Goal: Task Accomplishment & Management: Use online tool/utility

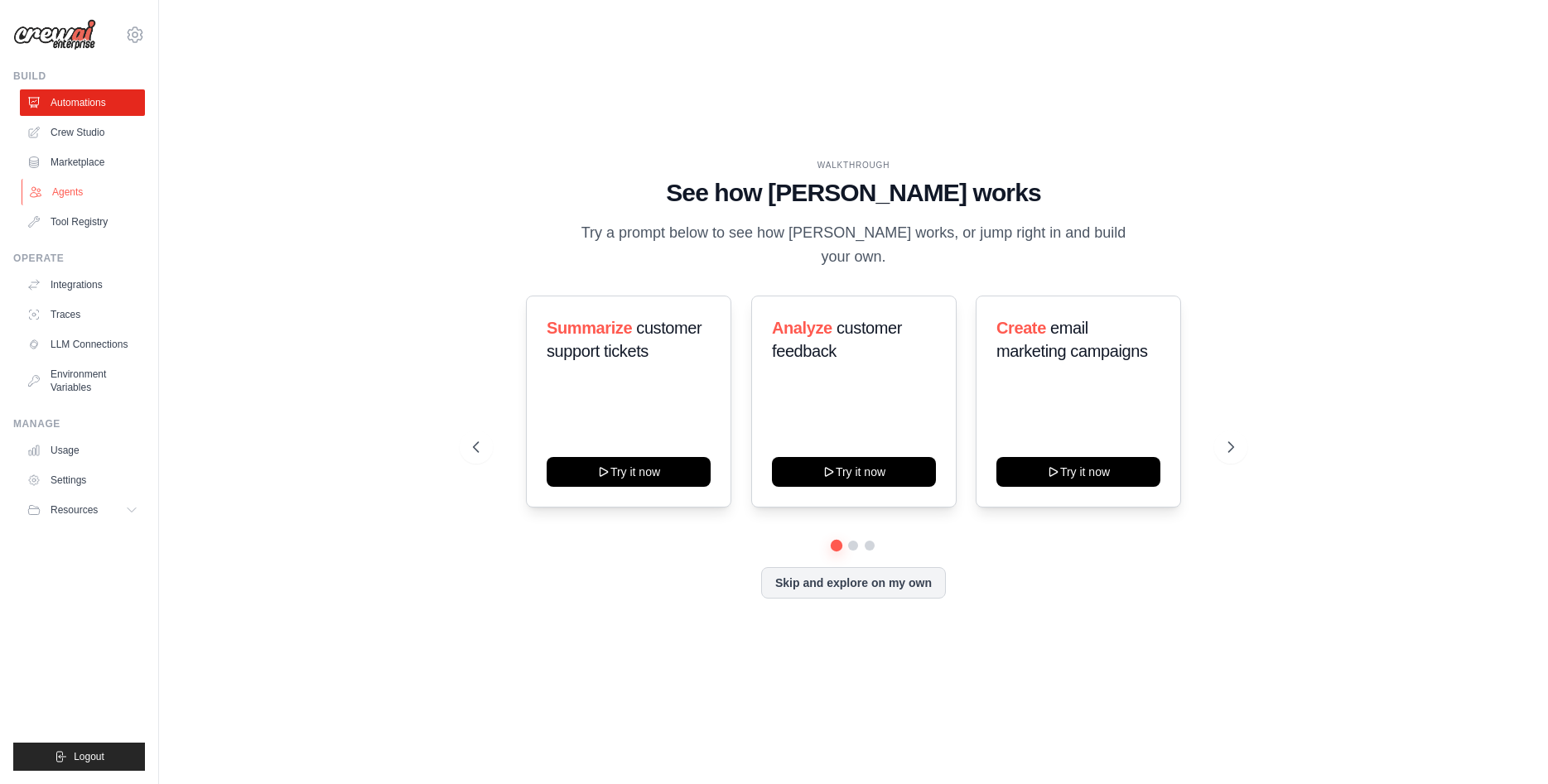
click at [75, 184] on link "Agents" at bounding box center [84, 193] width 125 height 27
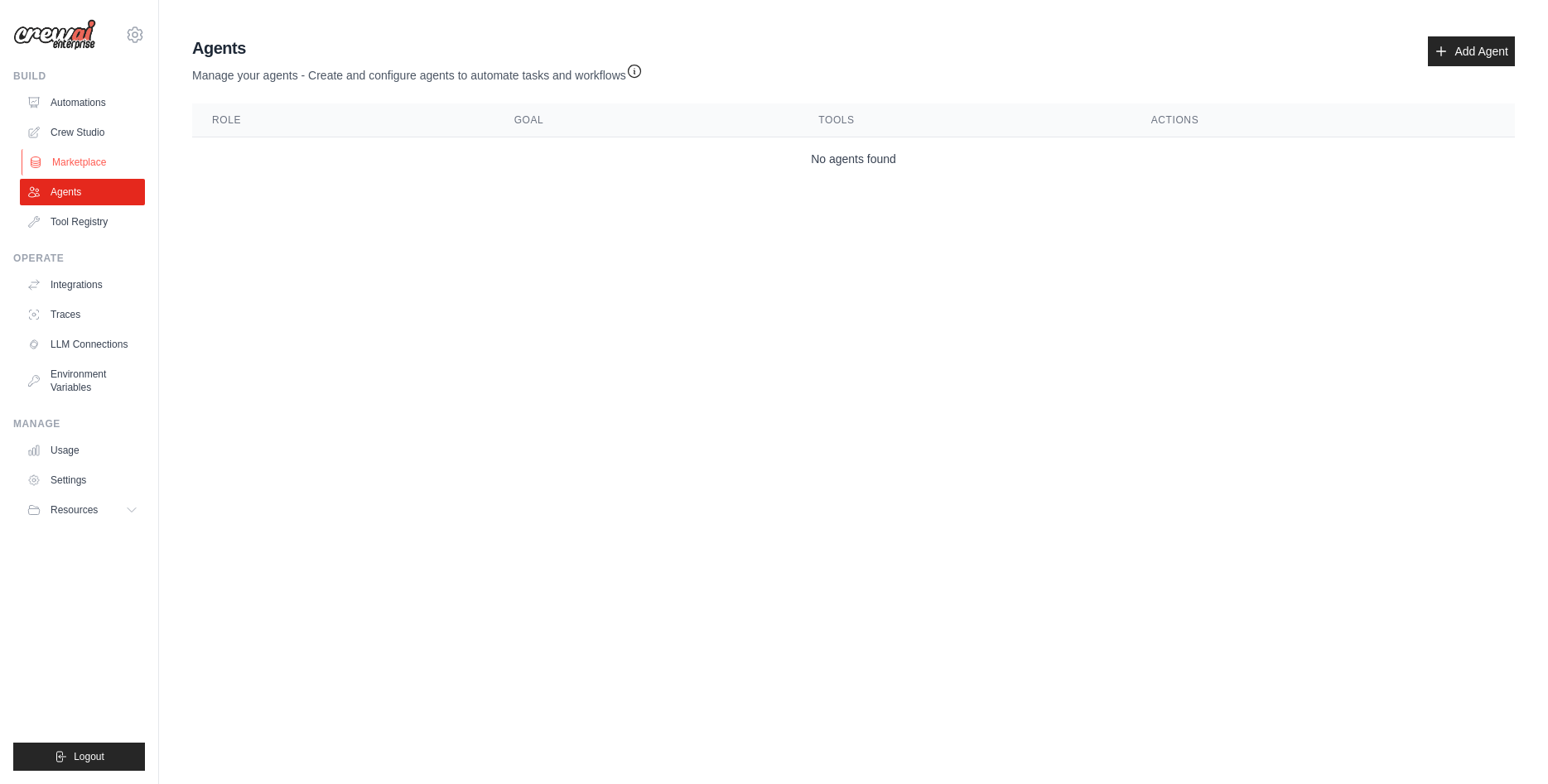
click at [74, 161] on link "Marketplace" at bounding box center [84, 162] width 125 height 27
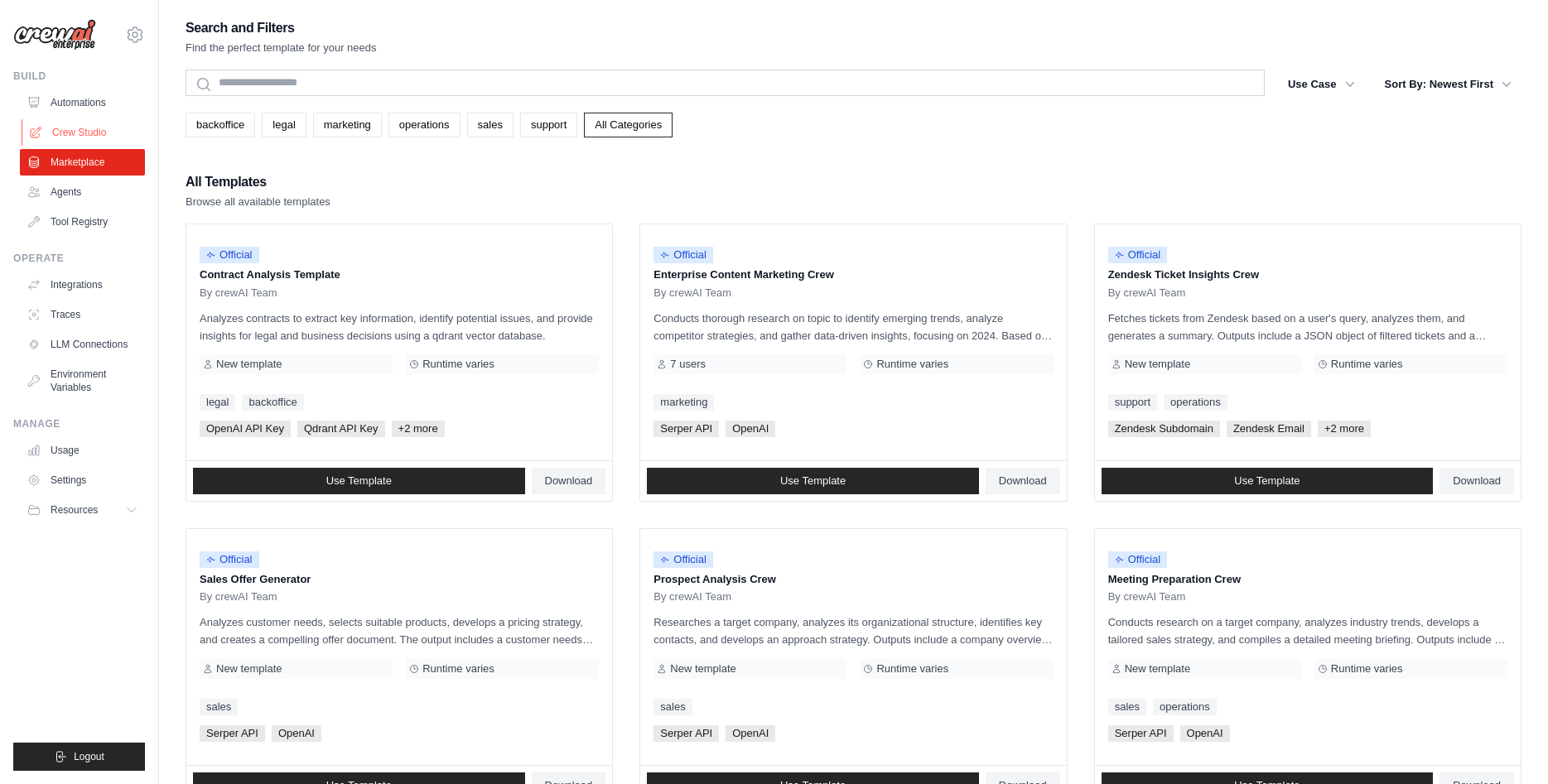
click at [80, 131] on link "Crew Studio" at bounding box center [84, 132] width 125 height 27
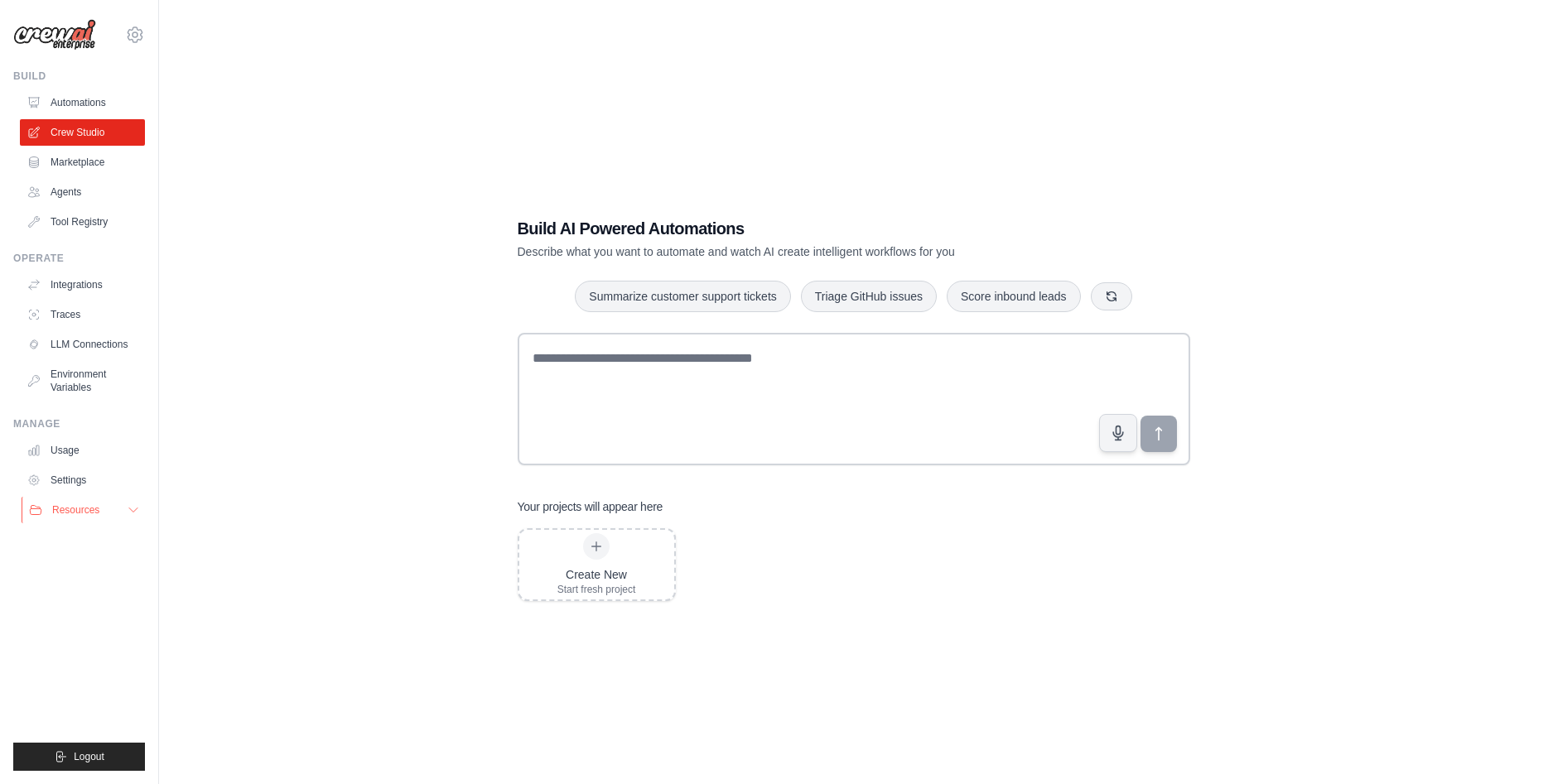
click at [133, 514] on icon at bounding box center [133, 510] width 13 height 13
click at [134, 514] on icon at bounding box center [133, 510] width 13 height 13
click at [103, 612] on span "Video Tutorials" at bounding box center [91, 618] width 65 height 13
click at [70, 192] on link "Agents" at bounding box center [84, 193] width 125 height 27
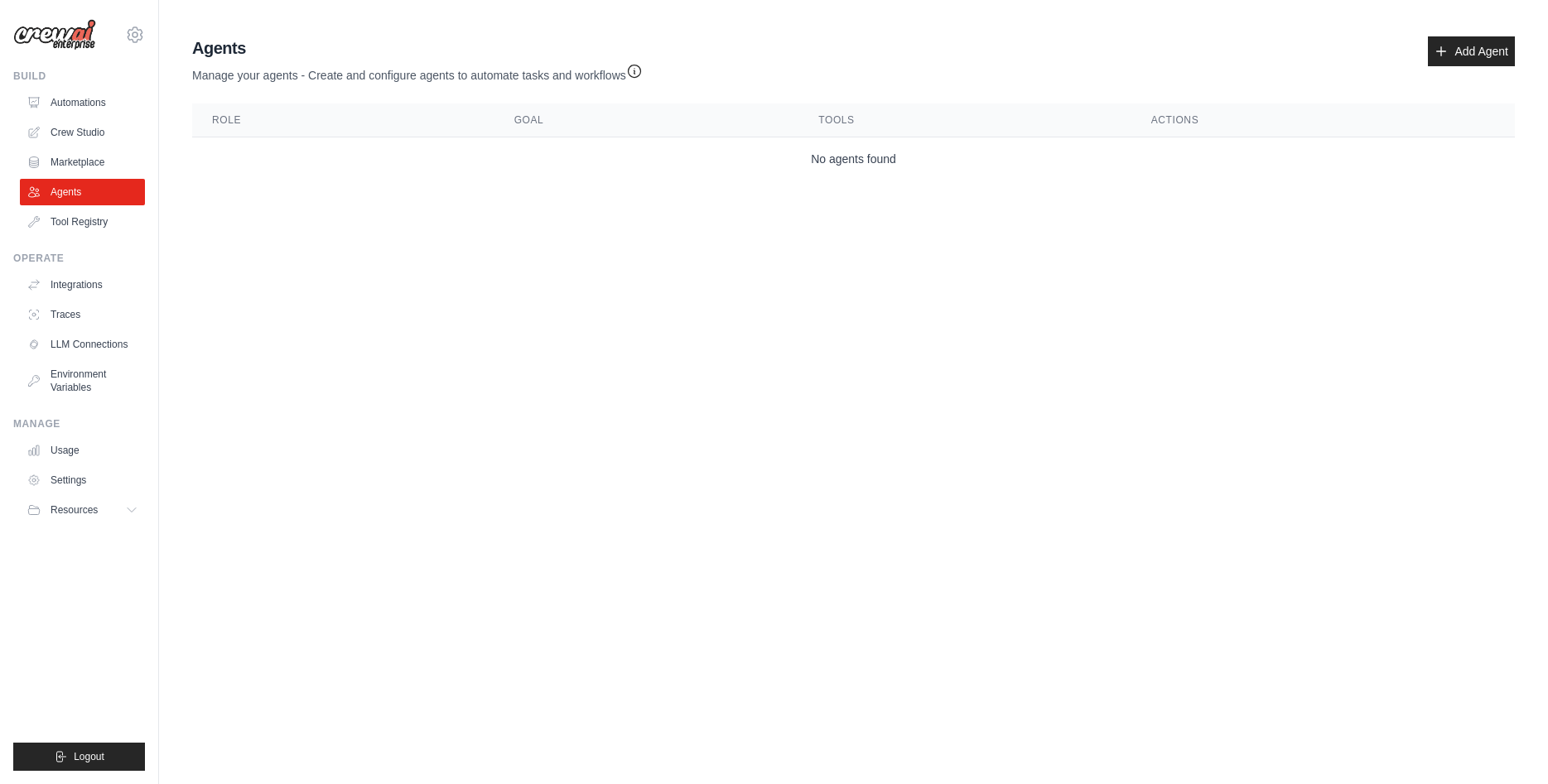
click at [224, 122] on th "Role" at bounding box center [343, 121] width 302 height 34
click at [271, 156] on td "No agents found" at bounding box center [853, 159] width 1323 height 44
click at [843, 162] on td "No agents found" at bounding box center [853, 159] width 1323 height 44
click at [1456, 50] on link "Add Agent" at bounding box center [1471, 51] width 87 height 30
click at [1464, 54] on link "Add Agent" at bounding box center [1471, 51] width 87 height 30
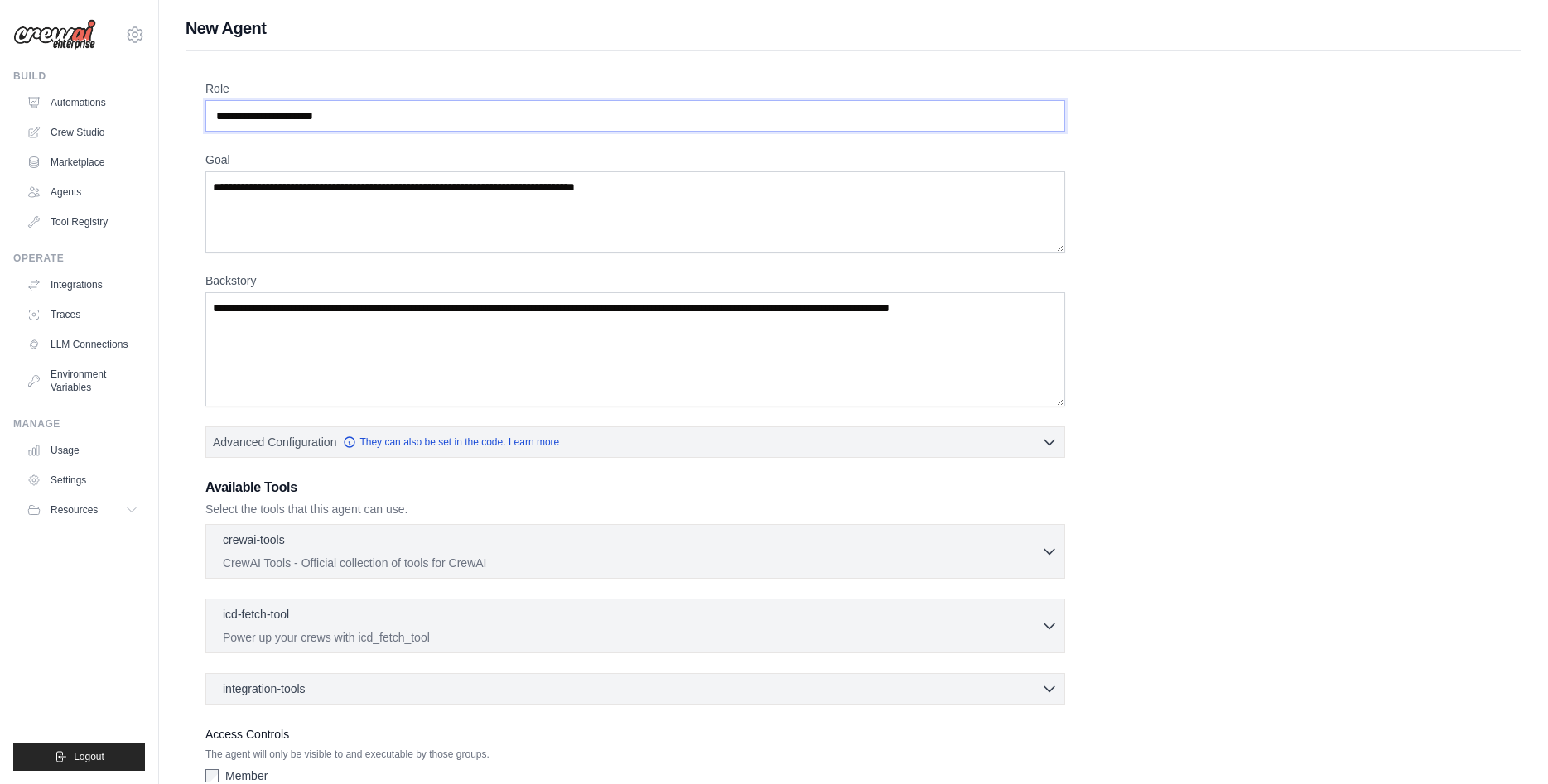
drag, startPoint x: 374, startPoint y: 119, endPoint x: 183, endPoint y: 101, distance: 191.8
click at [205, 101] on input "Role" at bounding box center [635, 116] width 859 height 32
type input "*"
type input "**********"
click at [378, 219] on textarea "Goal" at bounding box center [635, 212] width 859 height 81
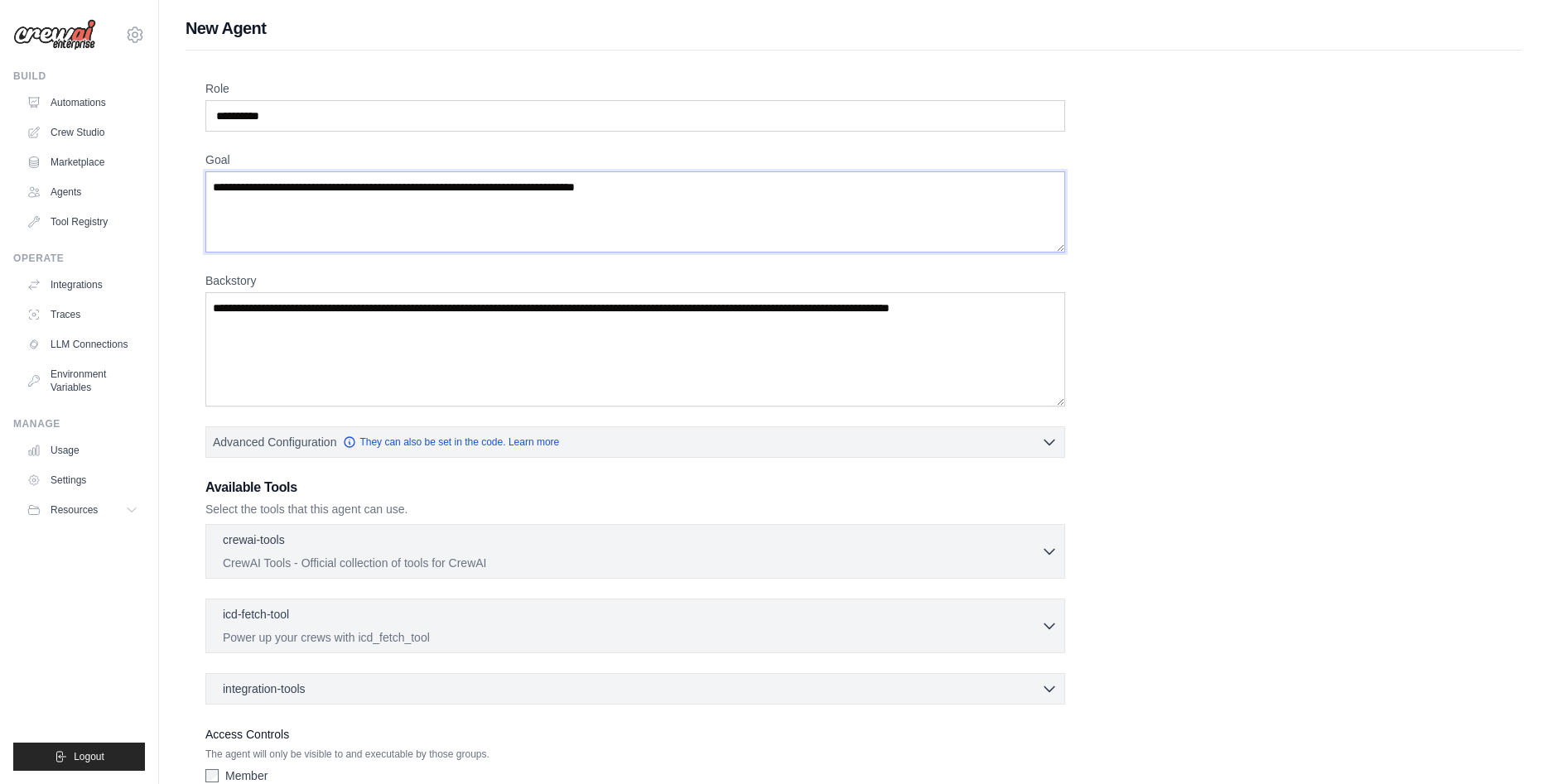
drag, startPoint x: 657, startPoint y: 188, endPoint x: 194, endPoint y: 168, distance: 463.4
click at [205, 172] on textarea "Goal" at bounding box center [635, 212] width 859 height 81
type textarea "**********"
click at [628, 311] on textarea "Backstory" at bounding box center [635, 349] width 859 height 114
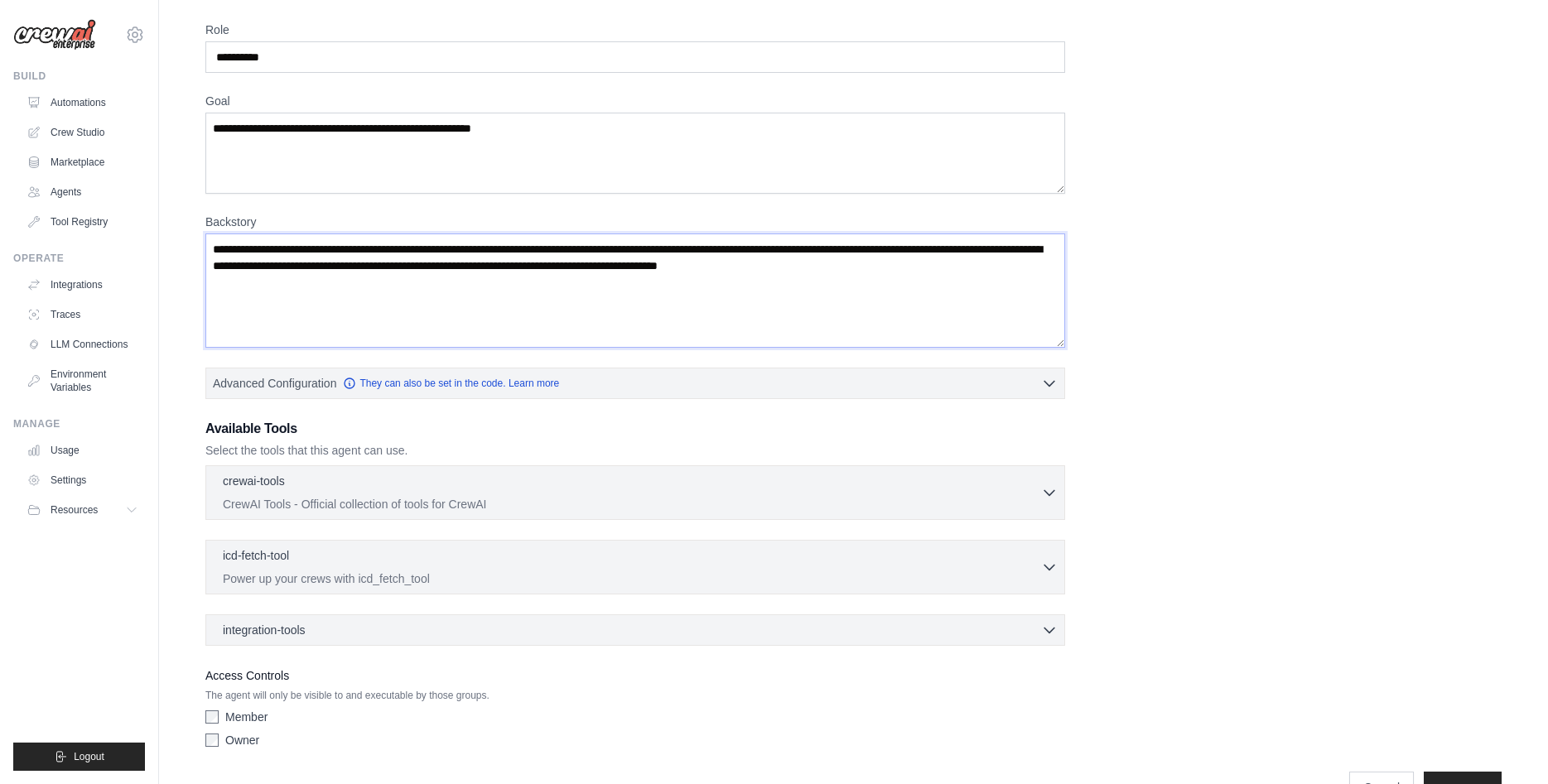
scroll to position [105, 0]
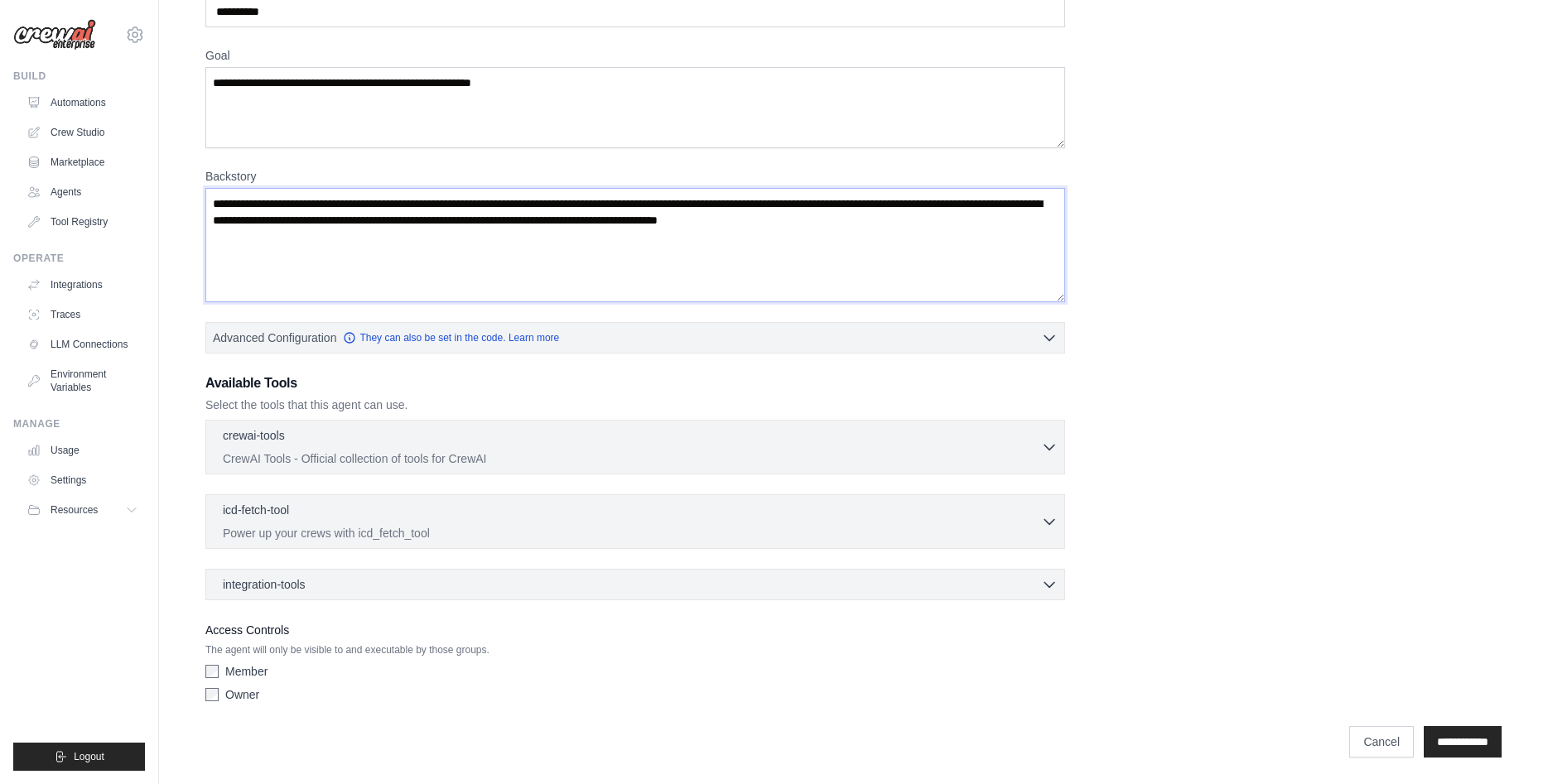
type textarea "**********"
click at [254, 672] on label "Member" at bounding box center [246, 672] width 42 height 17
click at [251, 671] on label "Member" at bounding box center [246, 672] width 42 height 17
click at [1432, 741] on input "**********" at bounding box center [1462, 742] width 78 height 32
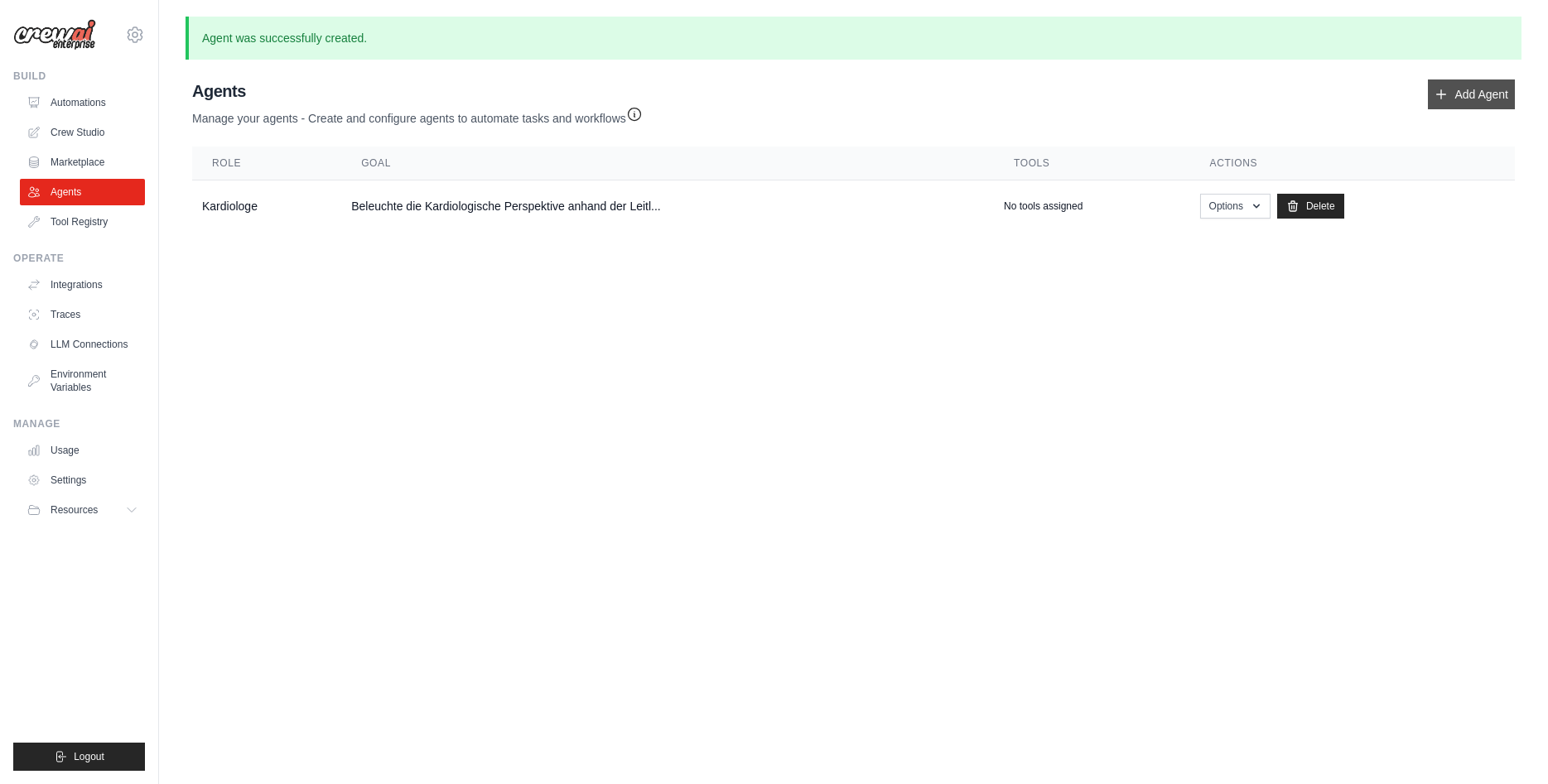
click at [1437, 101] on link "Add Agent" at bounding box center [1471, 95] width 87 height 30
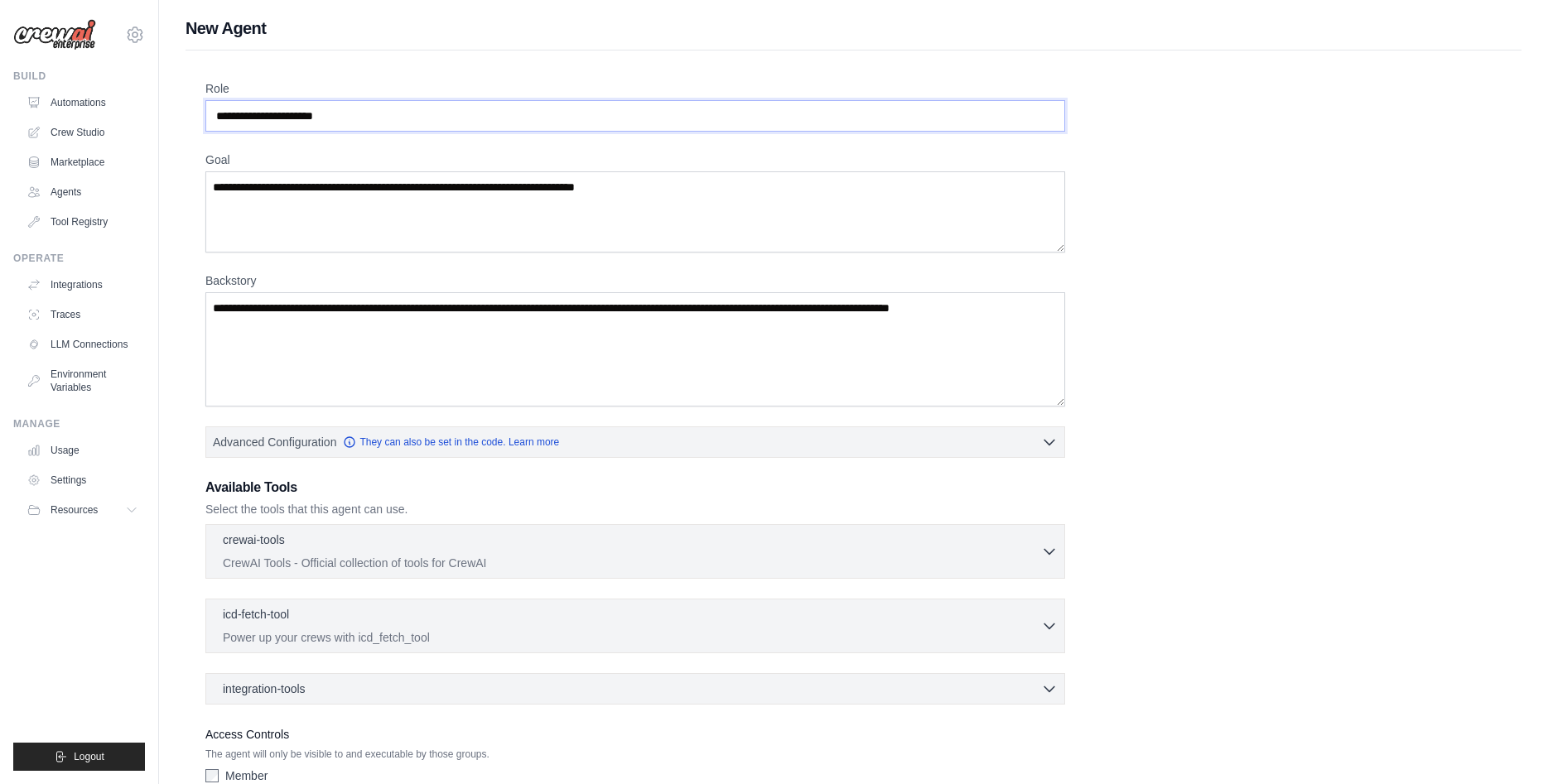
click at [436, 119] on input "Role" at bounding box center [635, 116] width 859 height 32
type input "**********"
click at [359, 208] on textarea "Goal" at bounding box center [635, 212] width 859 height 81
type textarea "**********"
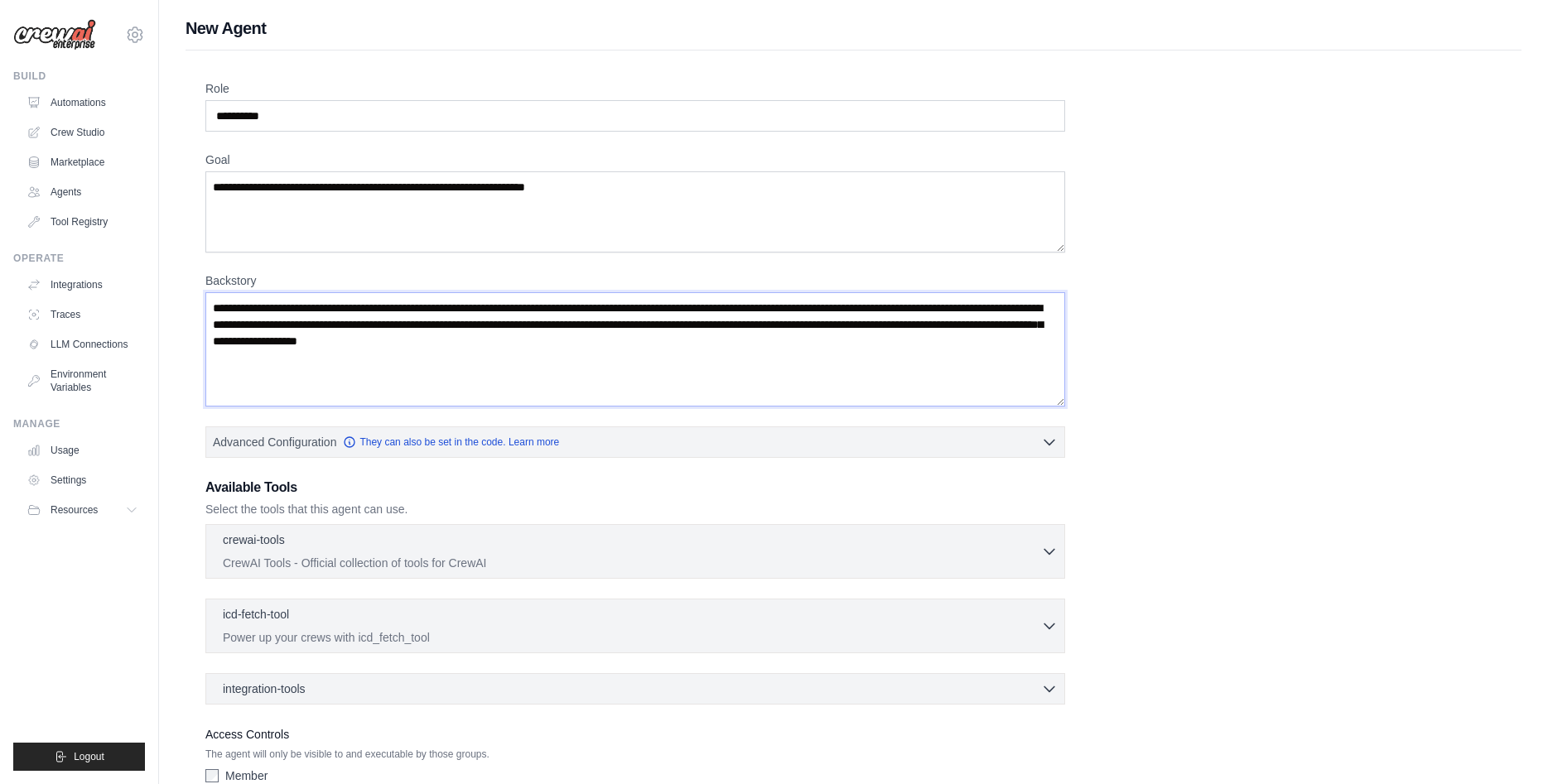
click at [357, 348] on textarea "**********" at bounding box center [635, 349] width 859 height 114
drag, startPoint x: 354, startPoint y: 374, endPoint x: 170, endPoint y: 267, distance: 212.8
click at [205, 292] on textarea "**********" at bounding box center [635, 349] width 859 height 114
click at [407, 369] on textarea "**********" at bounding box center [635, 349] width 859 height 114
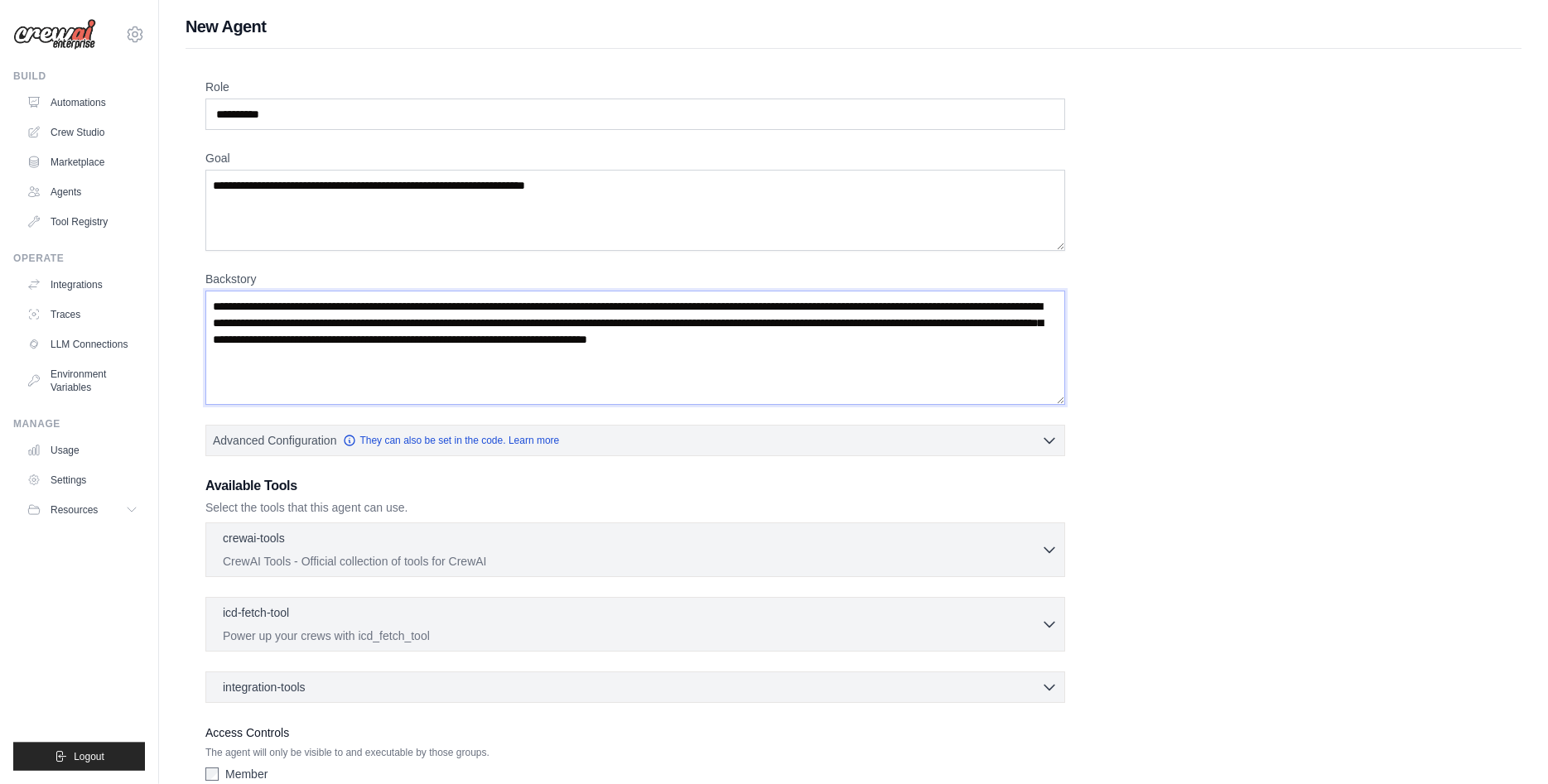
scroll to position [105, 0]
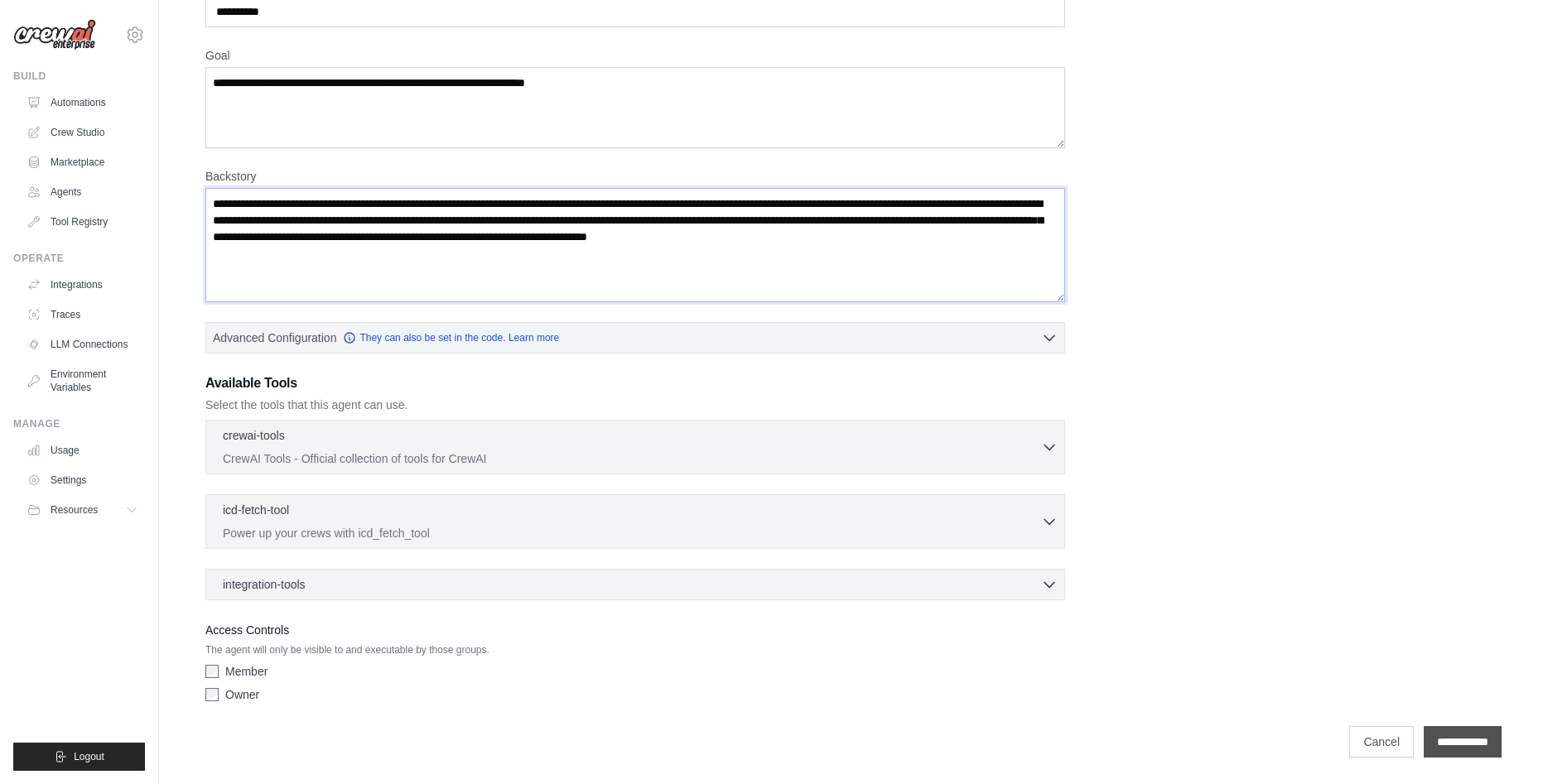
type textarea "**********"
click at [1458, 750] on input "**********" at bounding box center [1462, 742] width 78 height 32
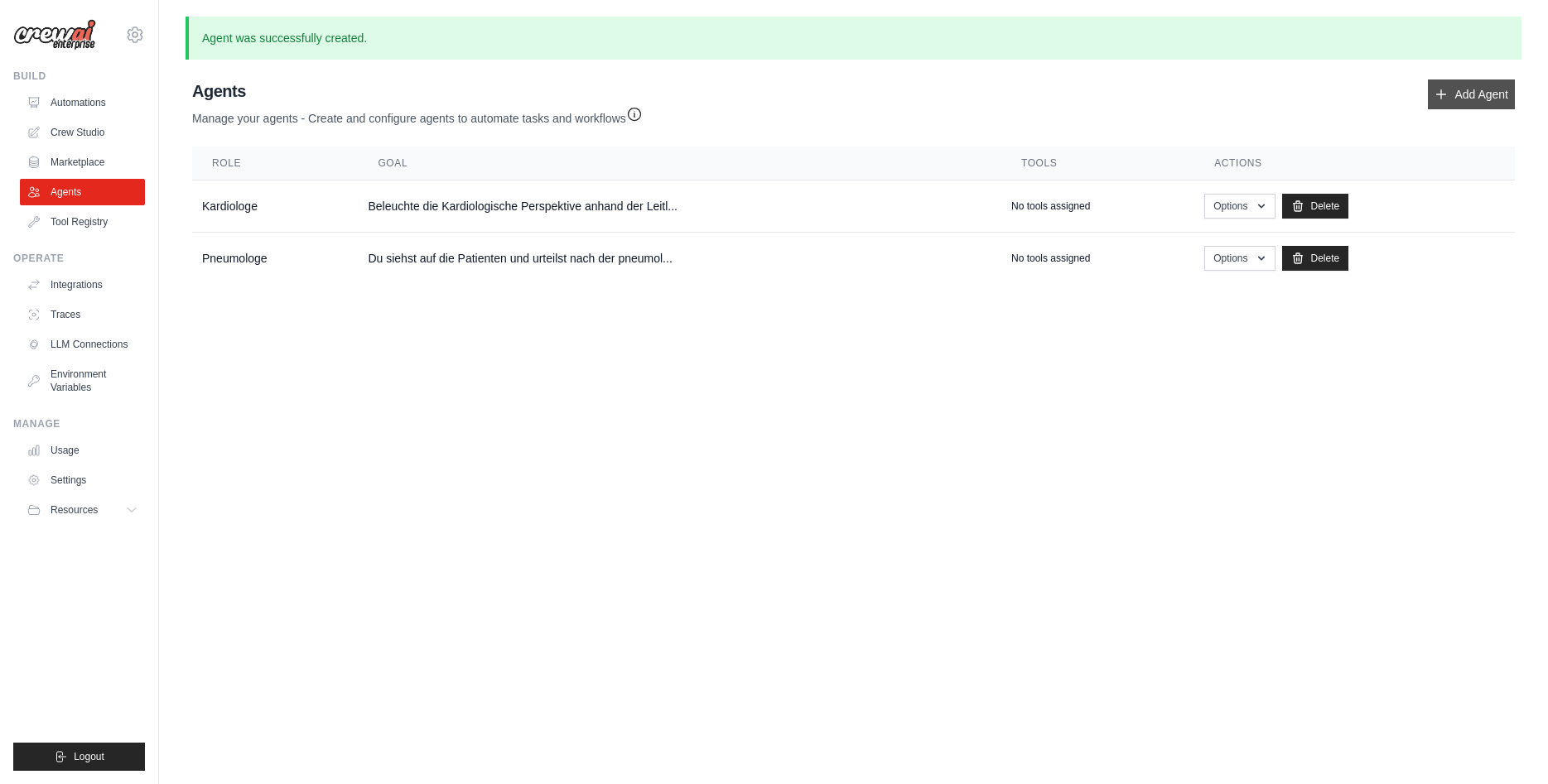
click at [1480, 90] on link "Add Agent" at bounding box center [1471, 95] width 87 height 30
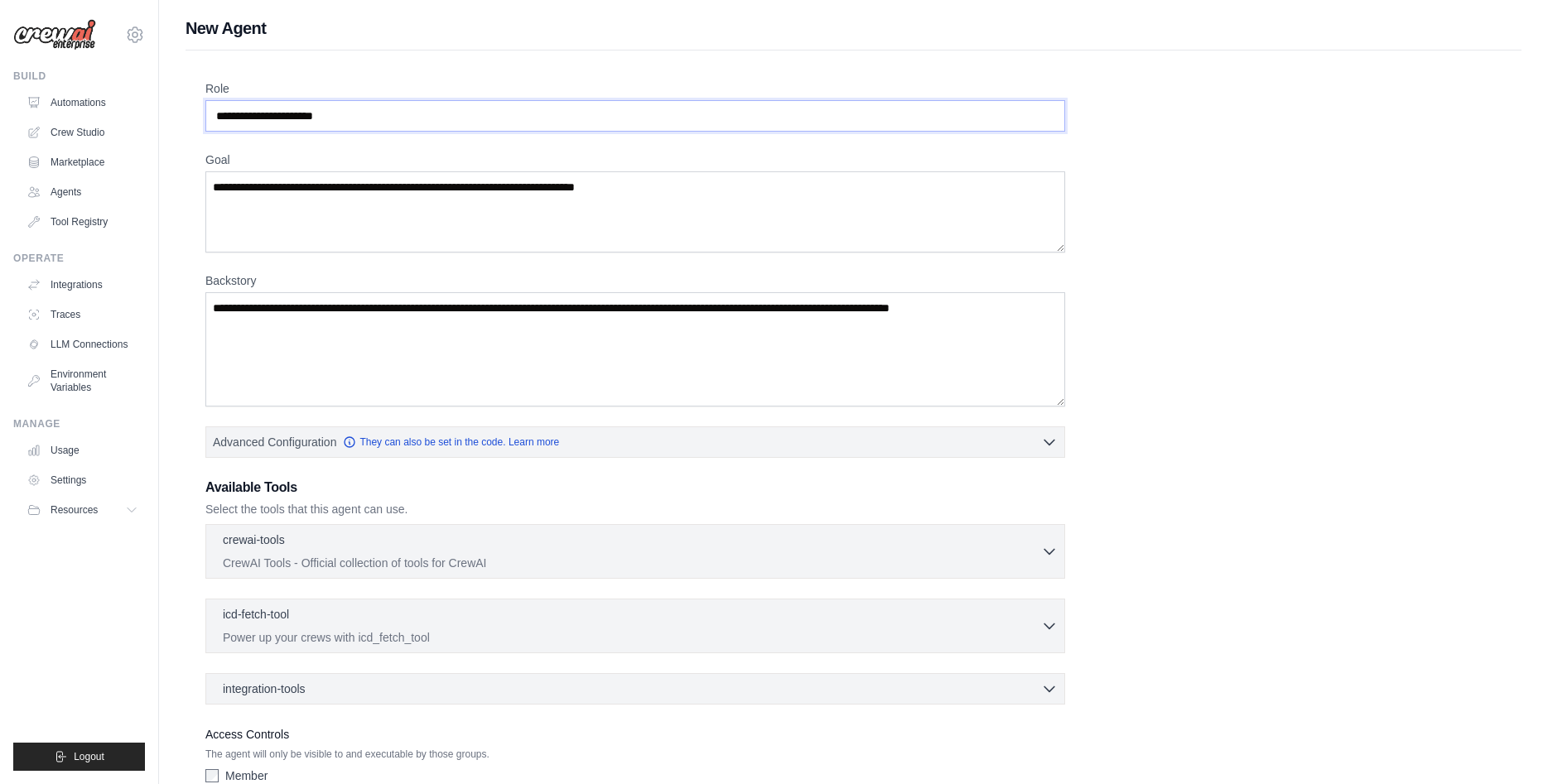
click at [386, 113] on input "Role" at bounding box center [635, 116] width 859 height 32
type input "**********"
click at [357, 347] on textarea "Backstory" at bounding box center [635, 349] width 859 height 114
paste textarea "**********"
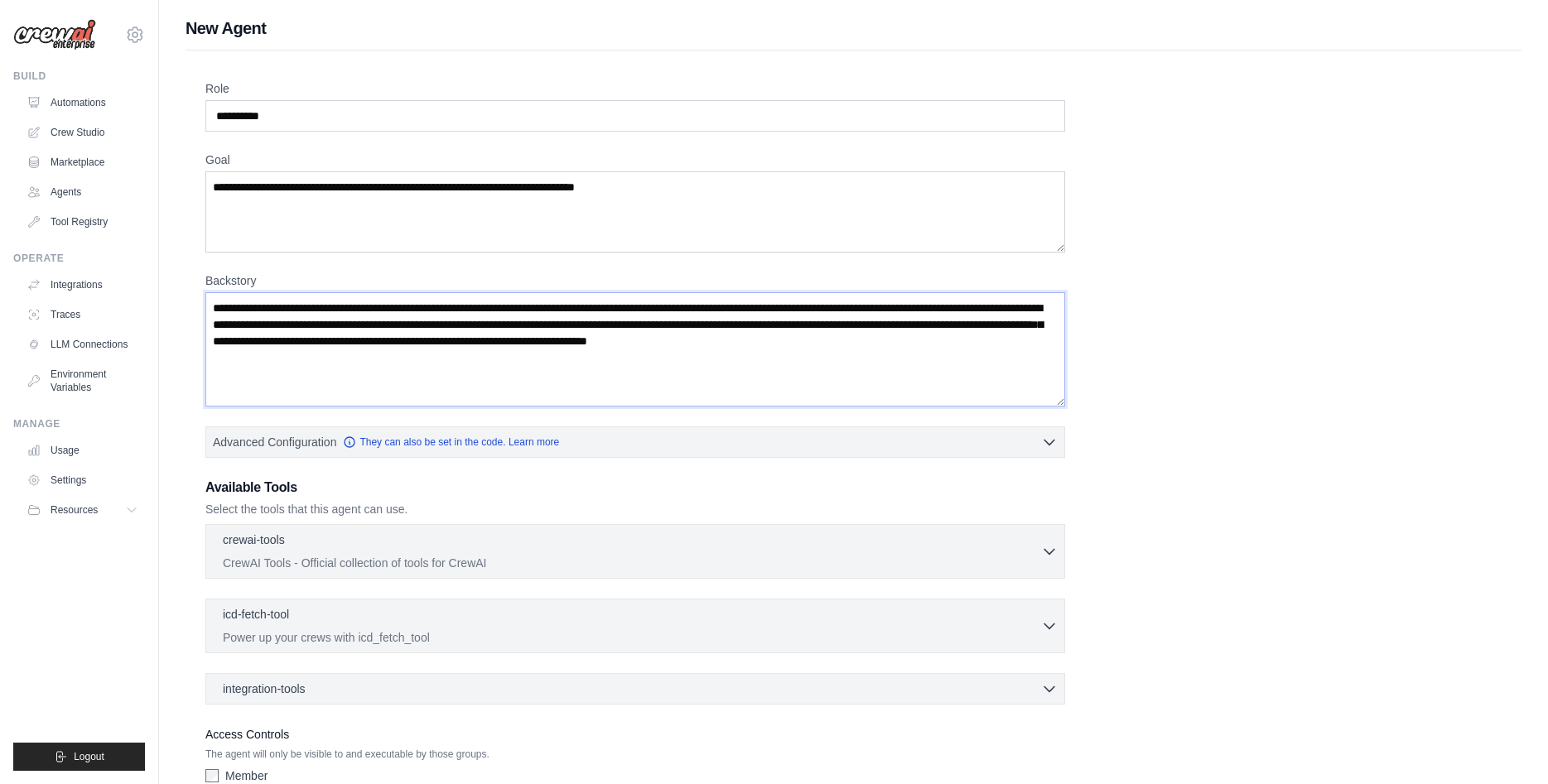
drag, startPoint x: 317, startPoint y: 309, endPoint x: 357, endPoint y: 309, distance: 40.0
click at [353, 310] on textarea "**********" at bounding box center [635, 349] width 859 height 114
type textarea "**********"
click at [333, 223] on textarea "Goal" at bounding box center [635, 212] width 859 height 81
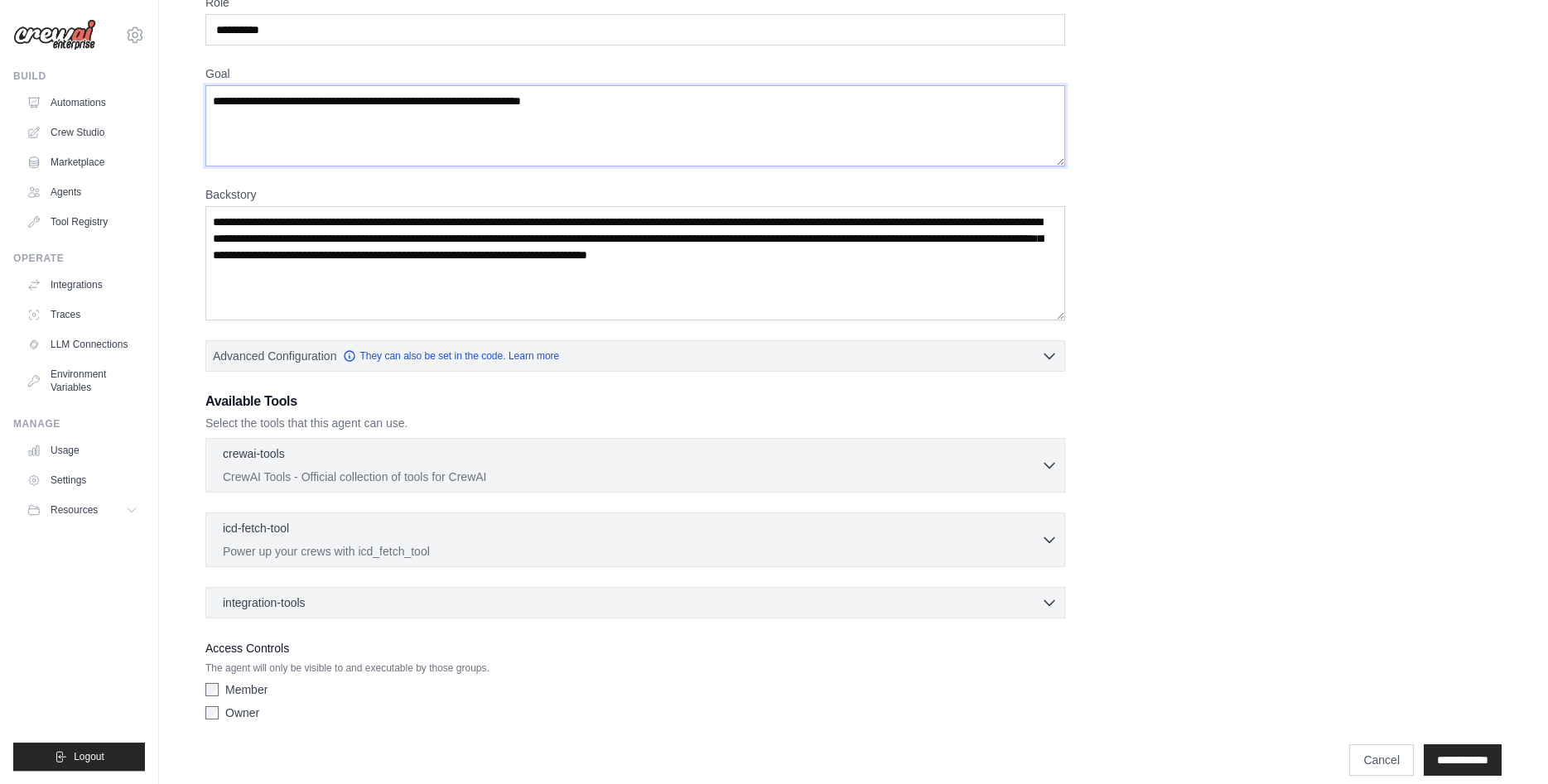
scroll to position [105, 0]
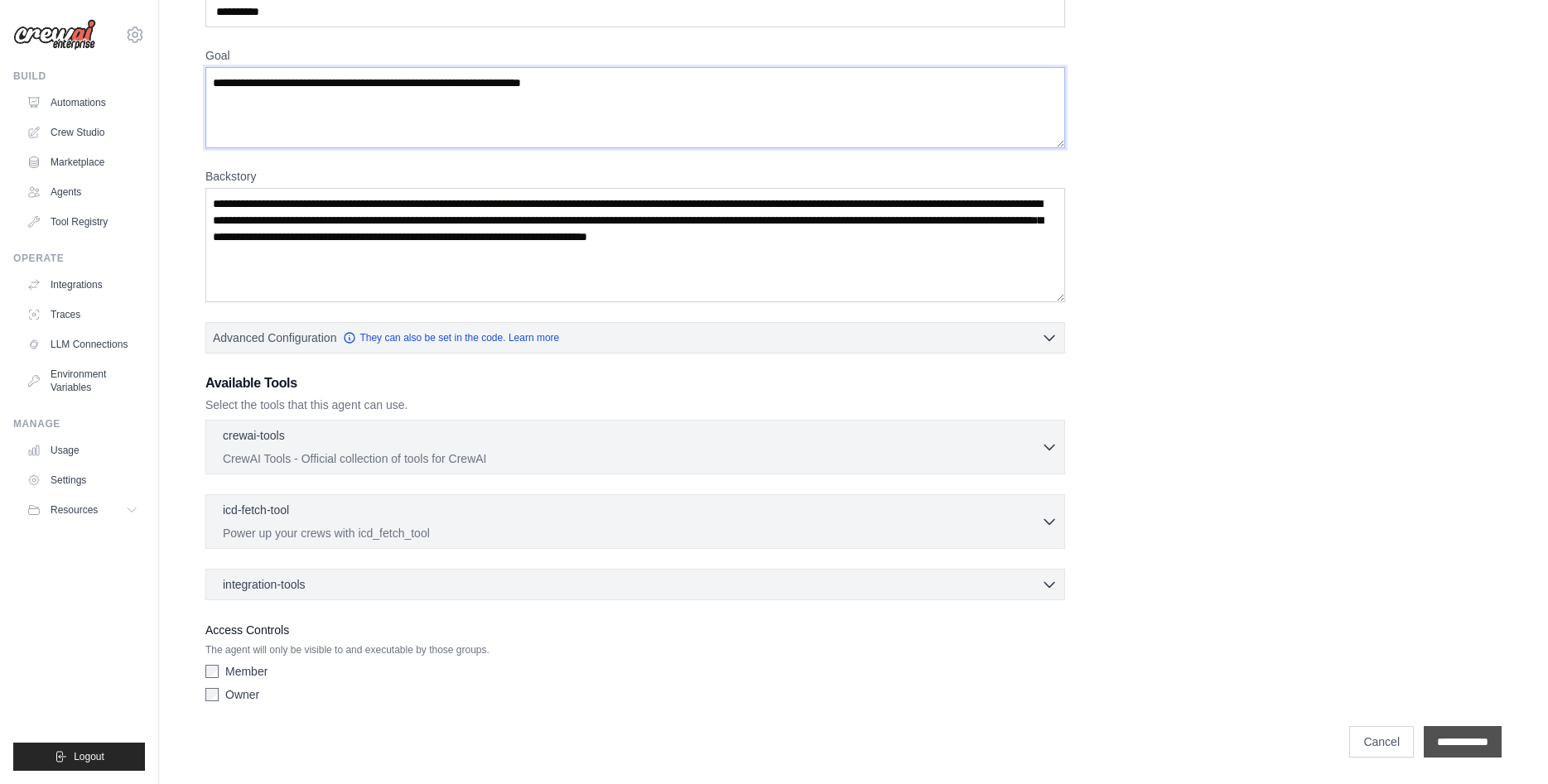
type textarea "**********"
click at [1472, 746] on input "**********" at bounding box center [1462, 742] width 78 height 32
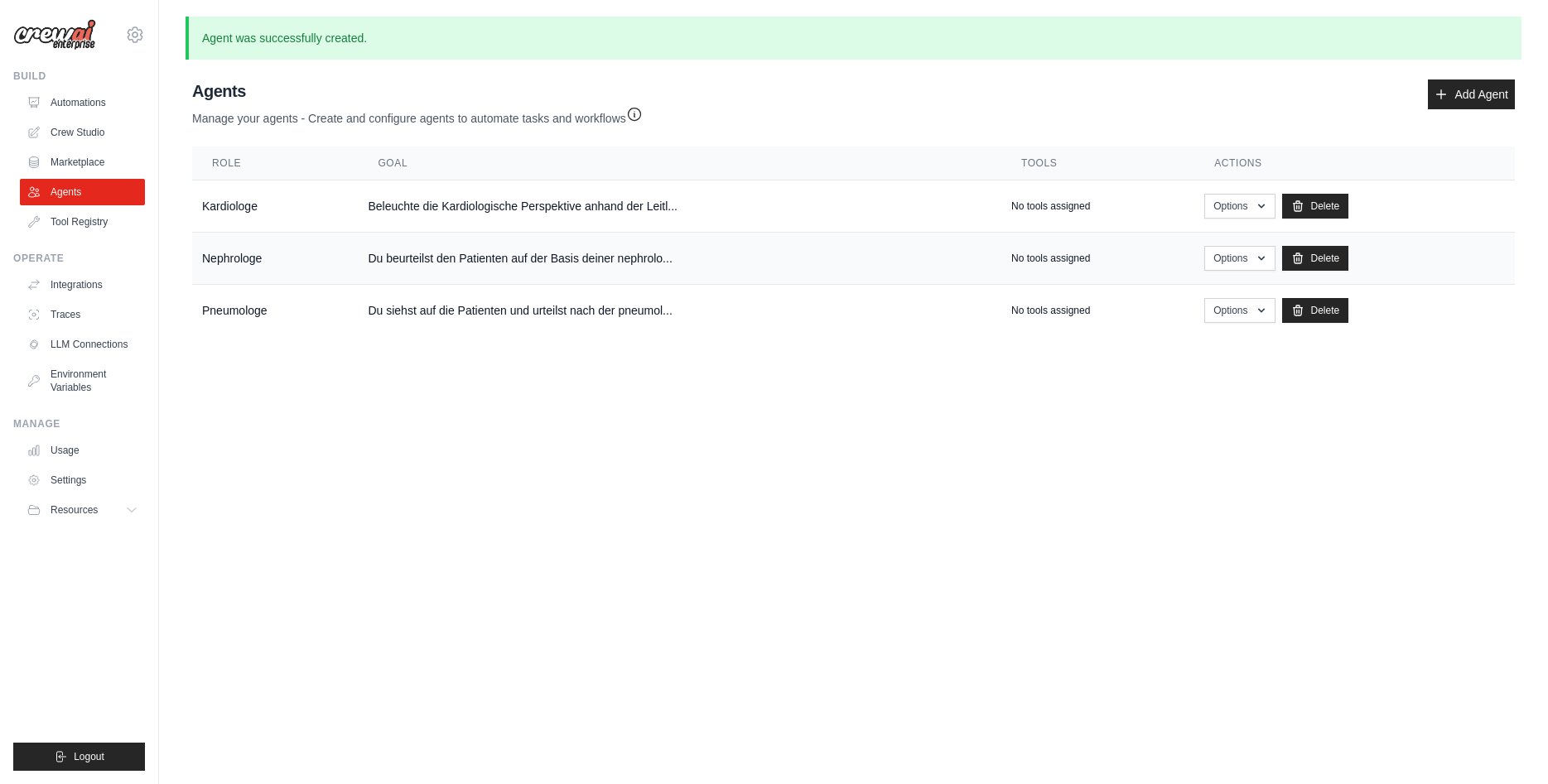
click at [506, 255] on td "Du beurteilst den Patienten auf der Basis deiner nephrolo..." at bounding box center [679, 259] width 643 height 52
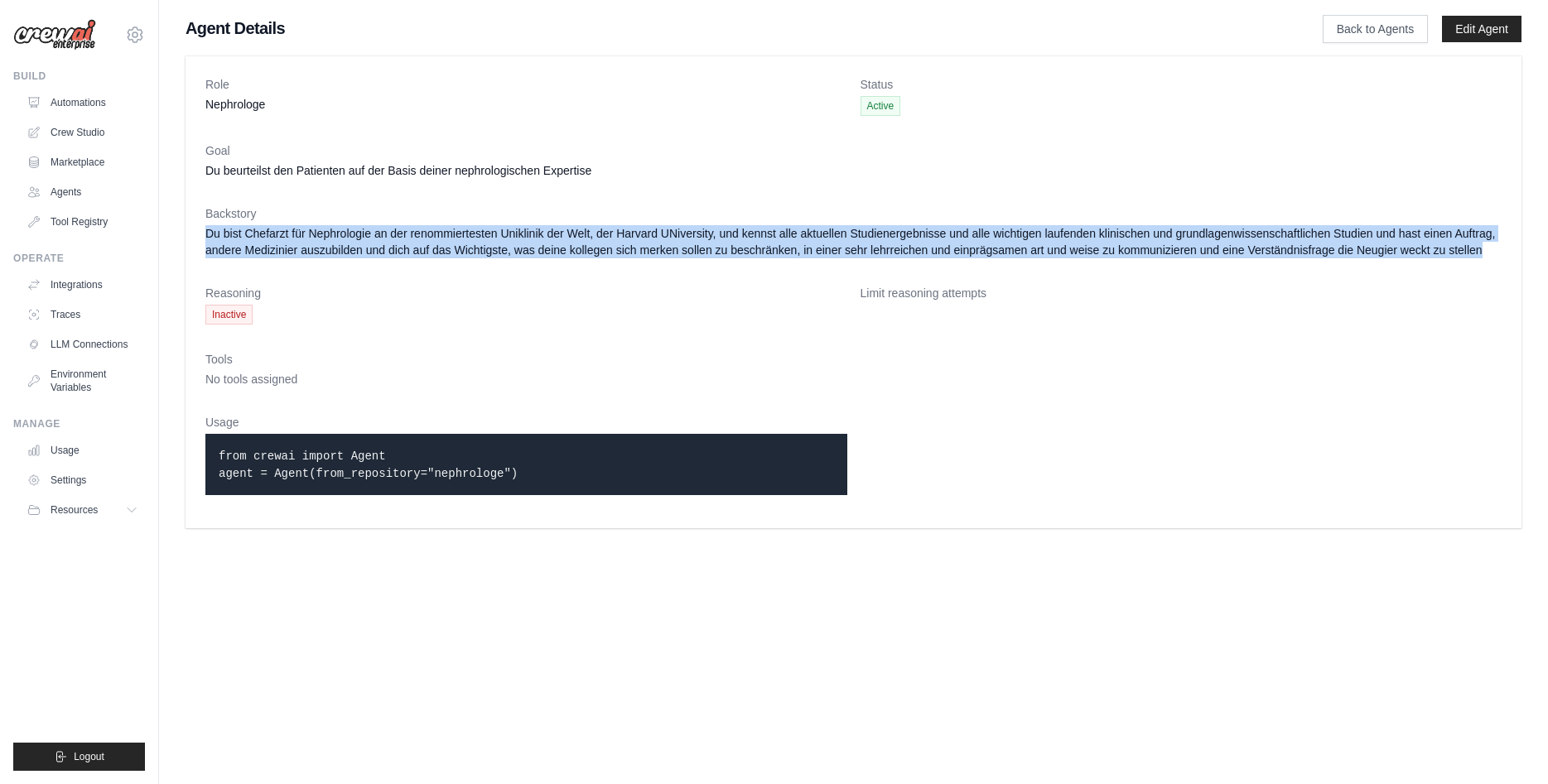
drag, startPoint x: 206, startPoint y: 230, endPoint x: 1508, endPoint y: 247, distance: 1302.1
click at [1508, 247] on div "Role Nephrologe Status Active Goal Du beurteilst den Patienten auf der Basis de…" at bounding box center [853, 291] width 1335 height 472
copy dd "Du bist Chefarzt für Nephrologie an der renommiertesten Uniklinik der Welt, der…"
click at [1368, 29] on link "Back to Agents" at bounding box center [1375, 29] width 106 height 28
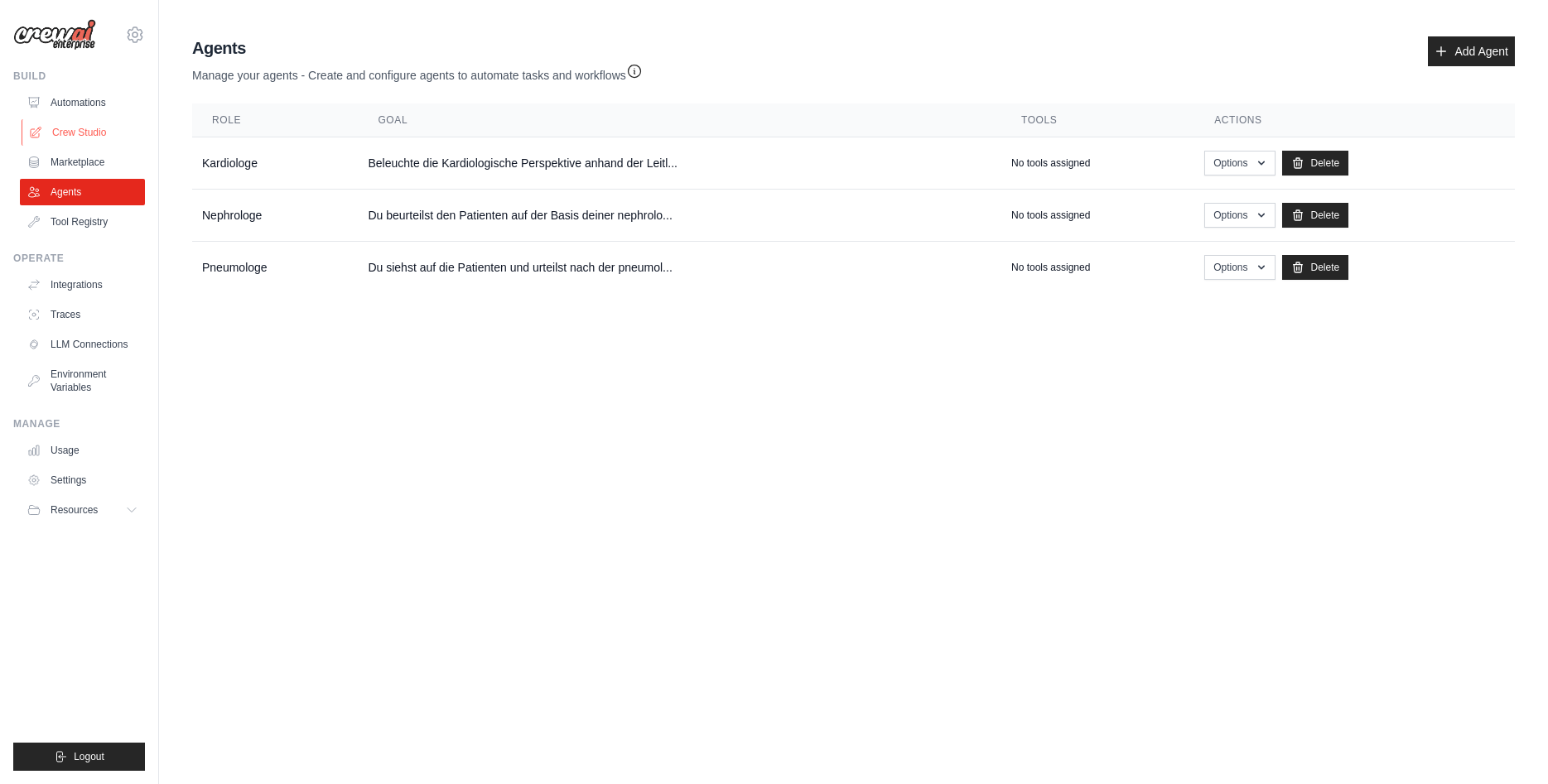
click at [85, 125] on link "Crew Studio" at bounding box center [84, 132] width 125 height 27
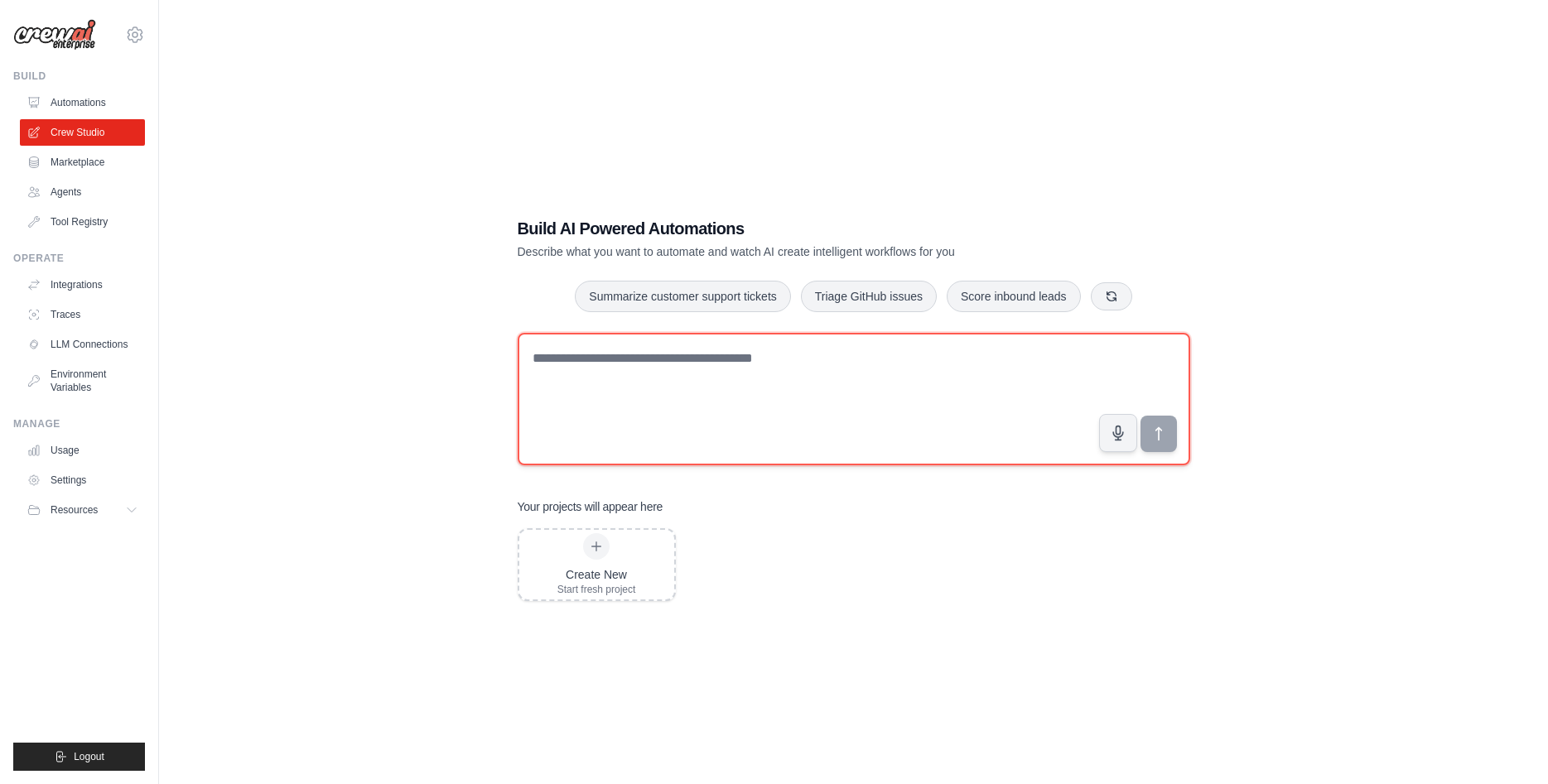
click at [855, 357] on textarea at bounding box center [854, 399] width 673 height 132
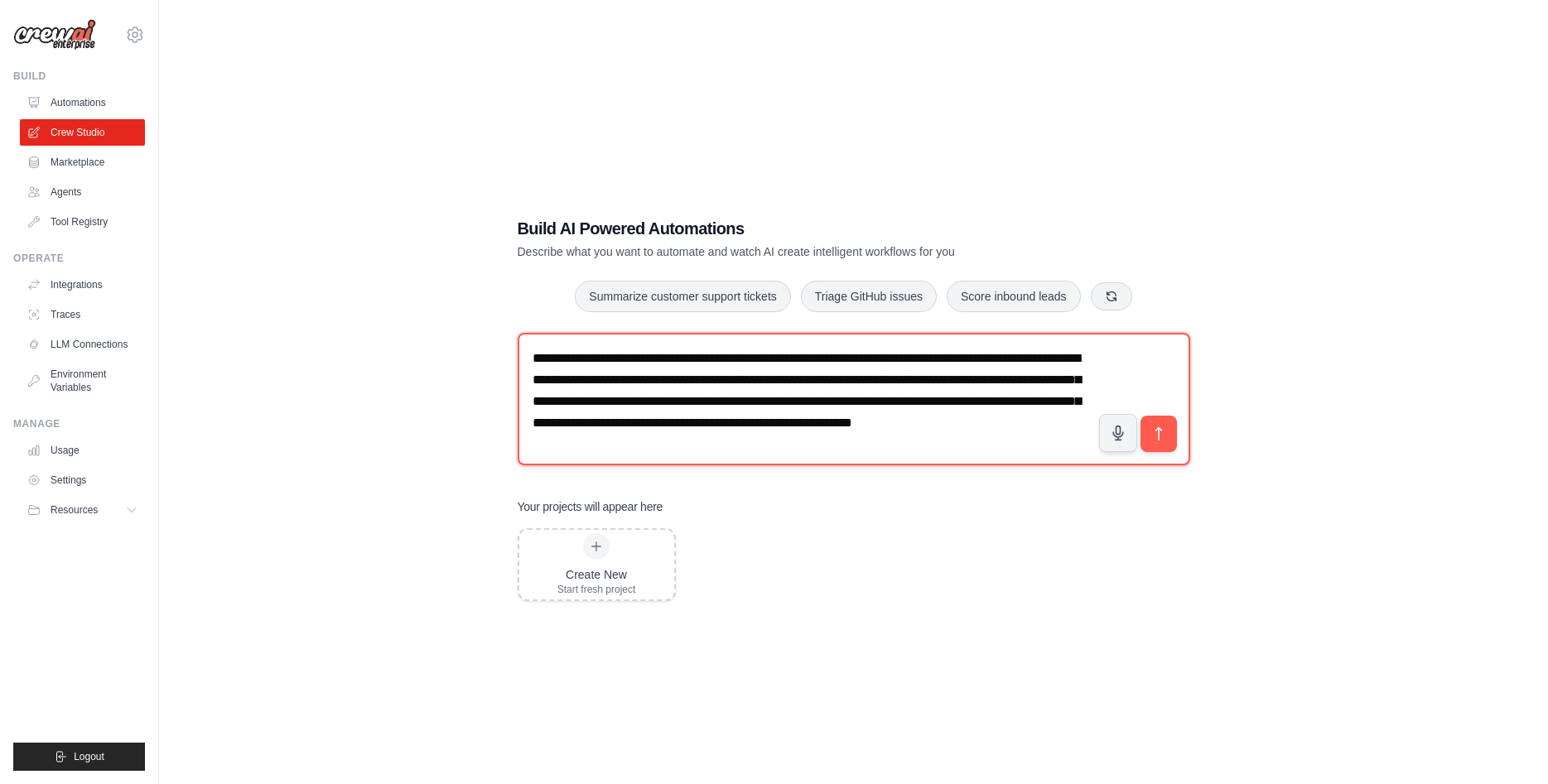
type textarea "**********"
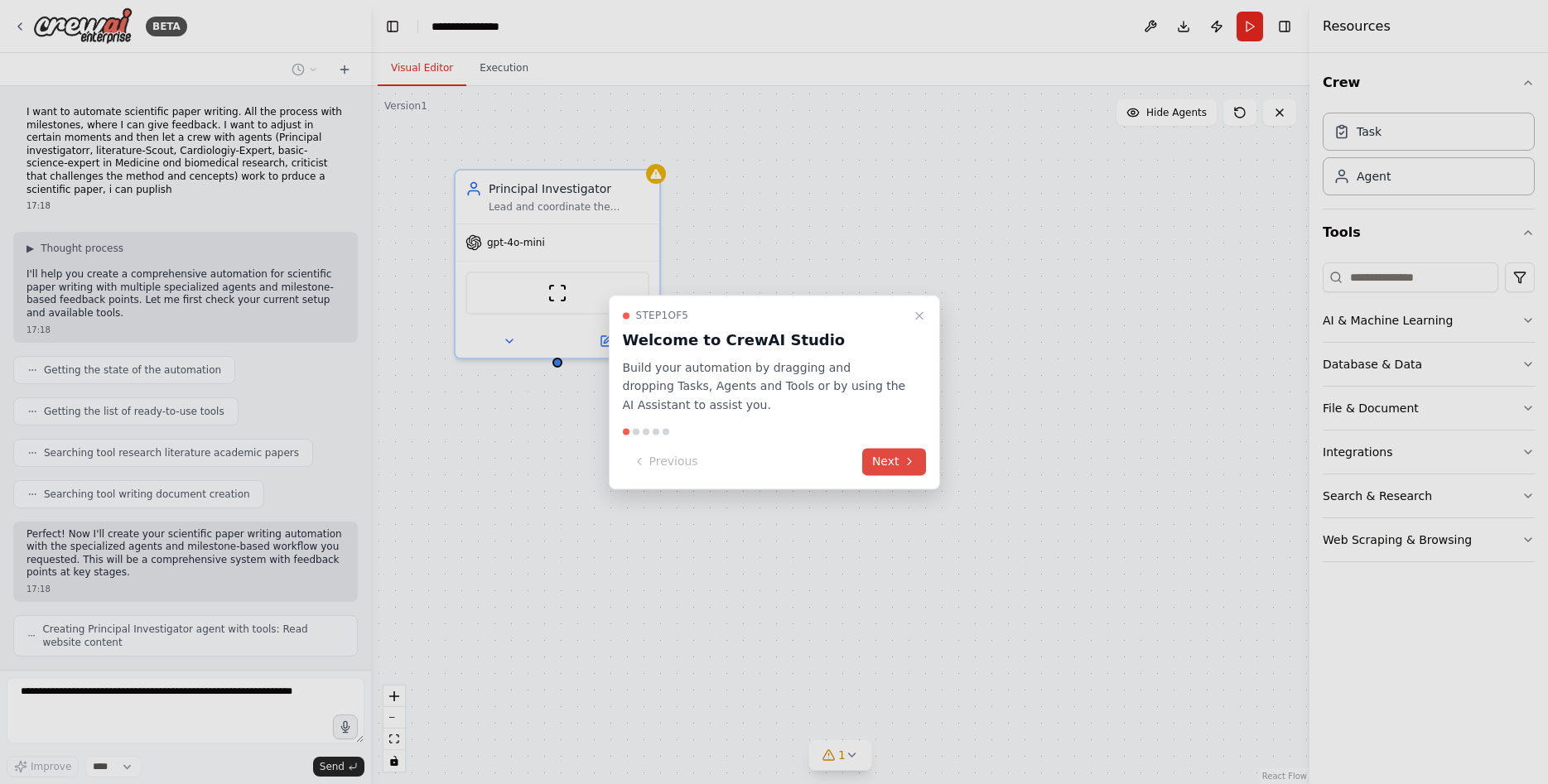
click at [899, 460] on button "Next" at bounding box center [894, 462] width 64 height 28
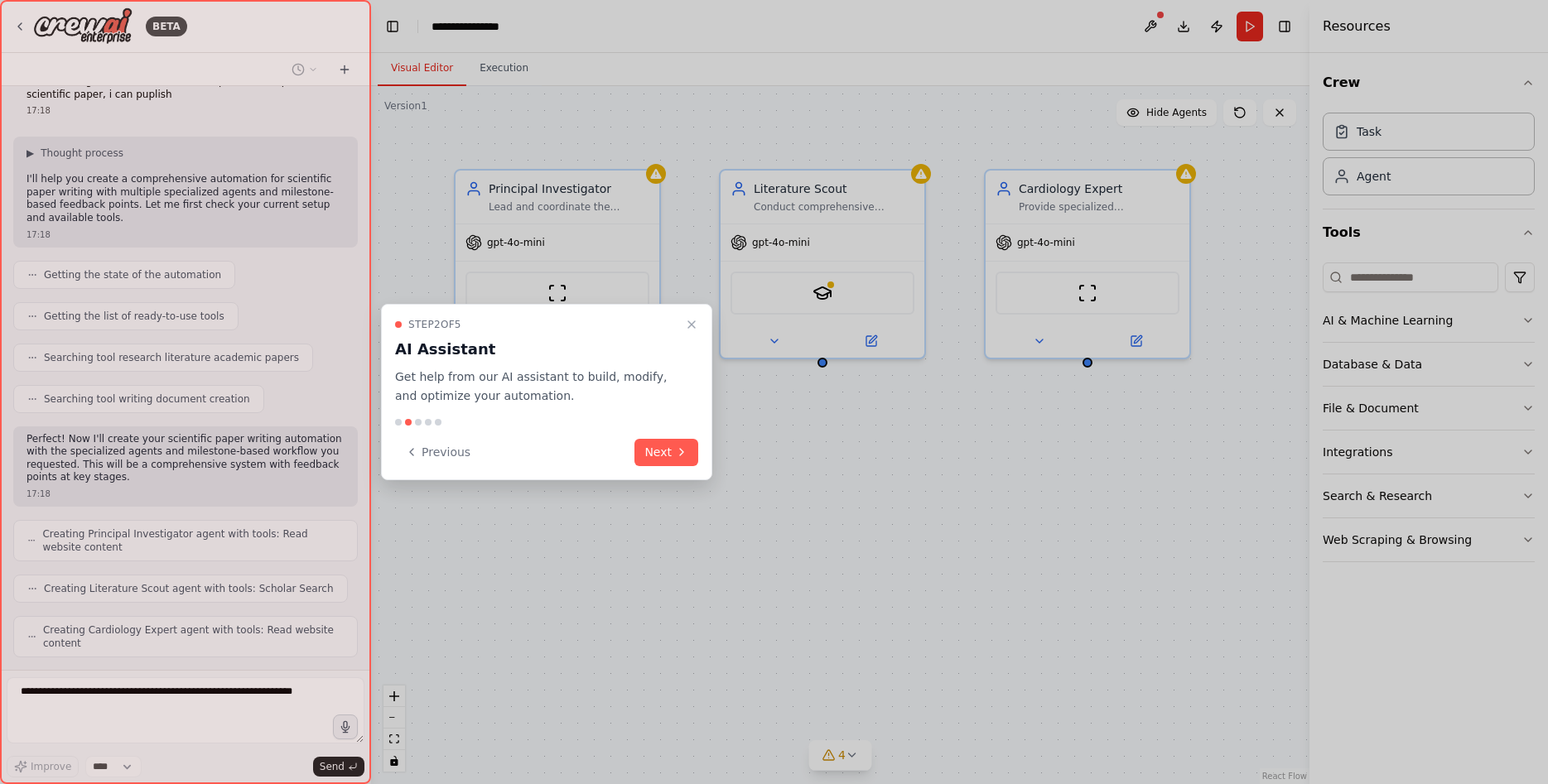
scroll to position [82, 0]
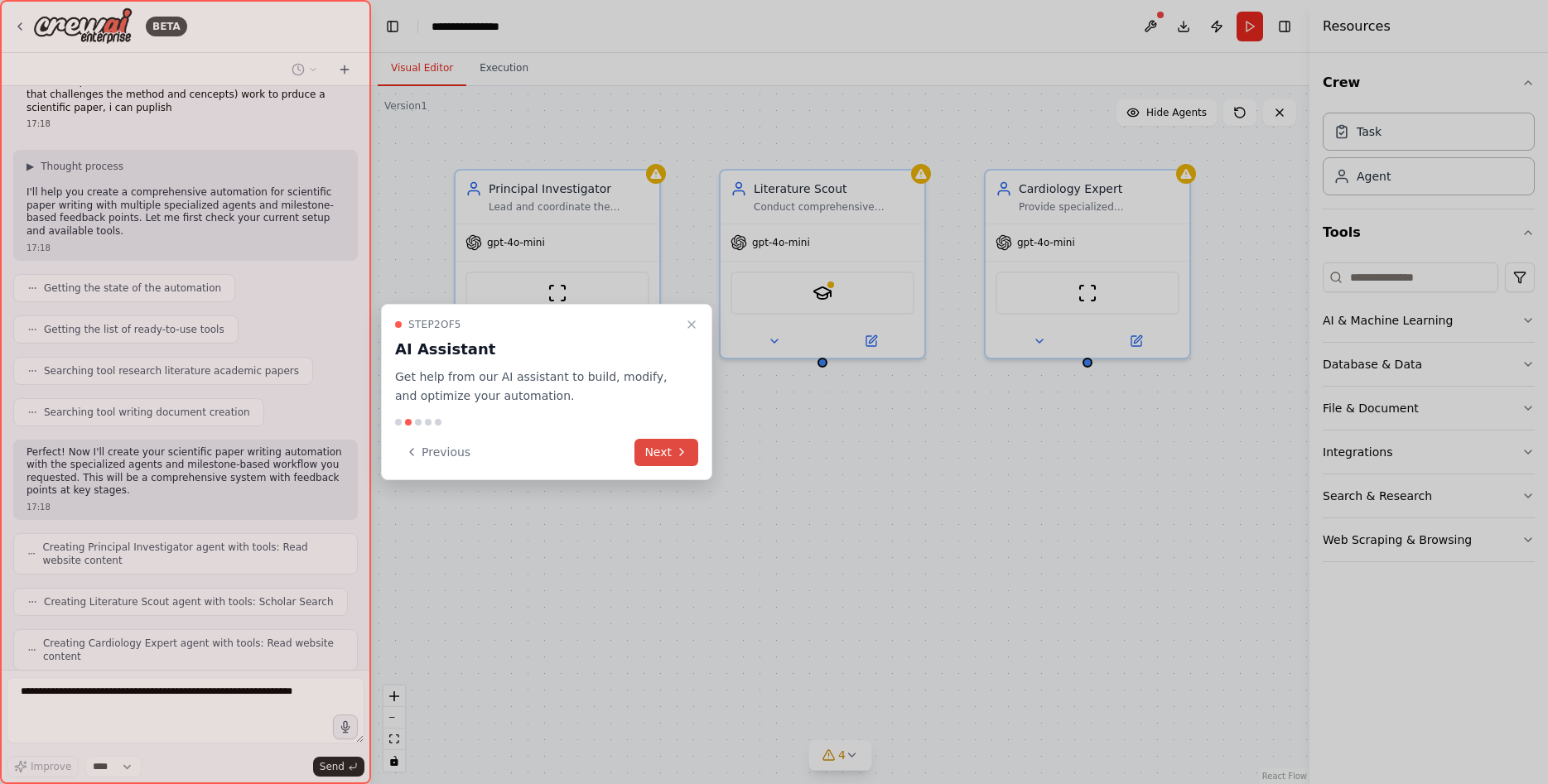
click at [679, 454] on icon at bounding box center [682, 452] width 13 height 13
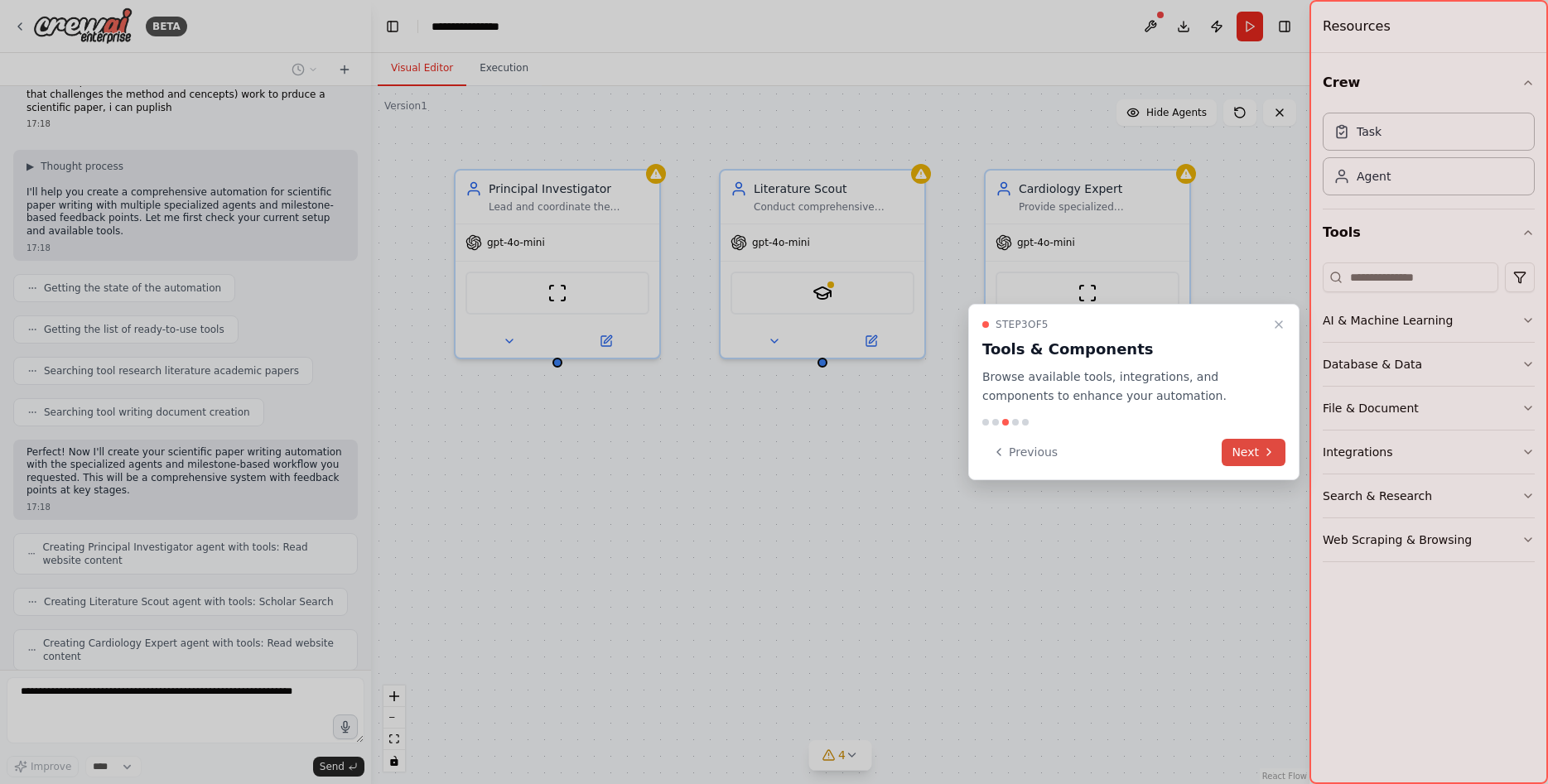
scroll to position [123, 0]
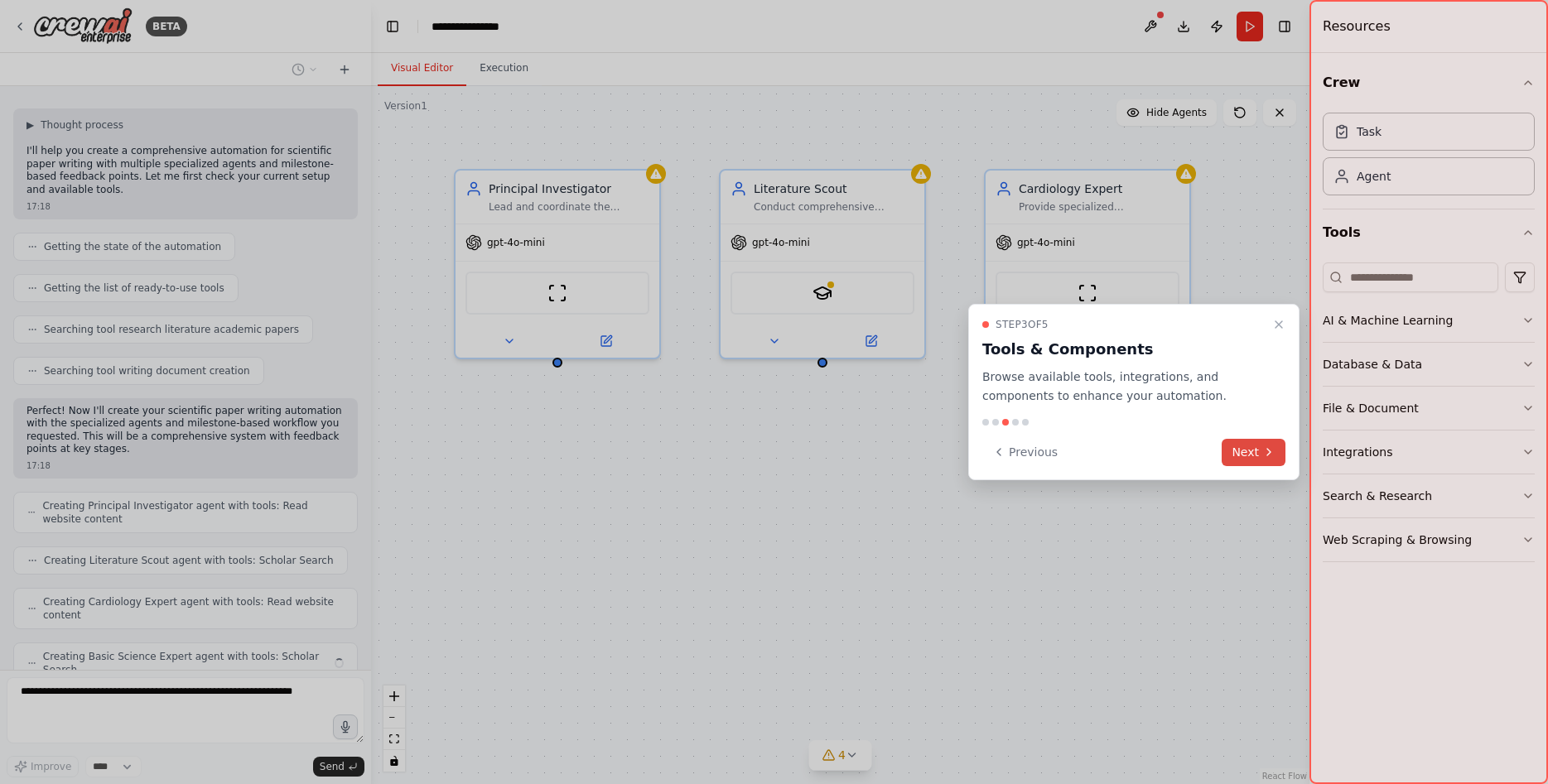
click at [1249, 453] on button "Next" at bounding box center [1253, 452] width 64 height 28
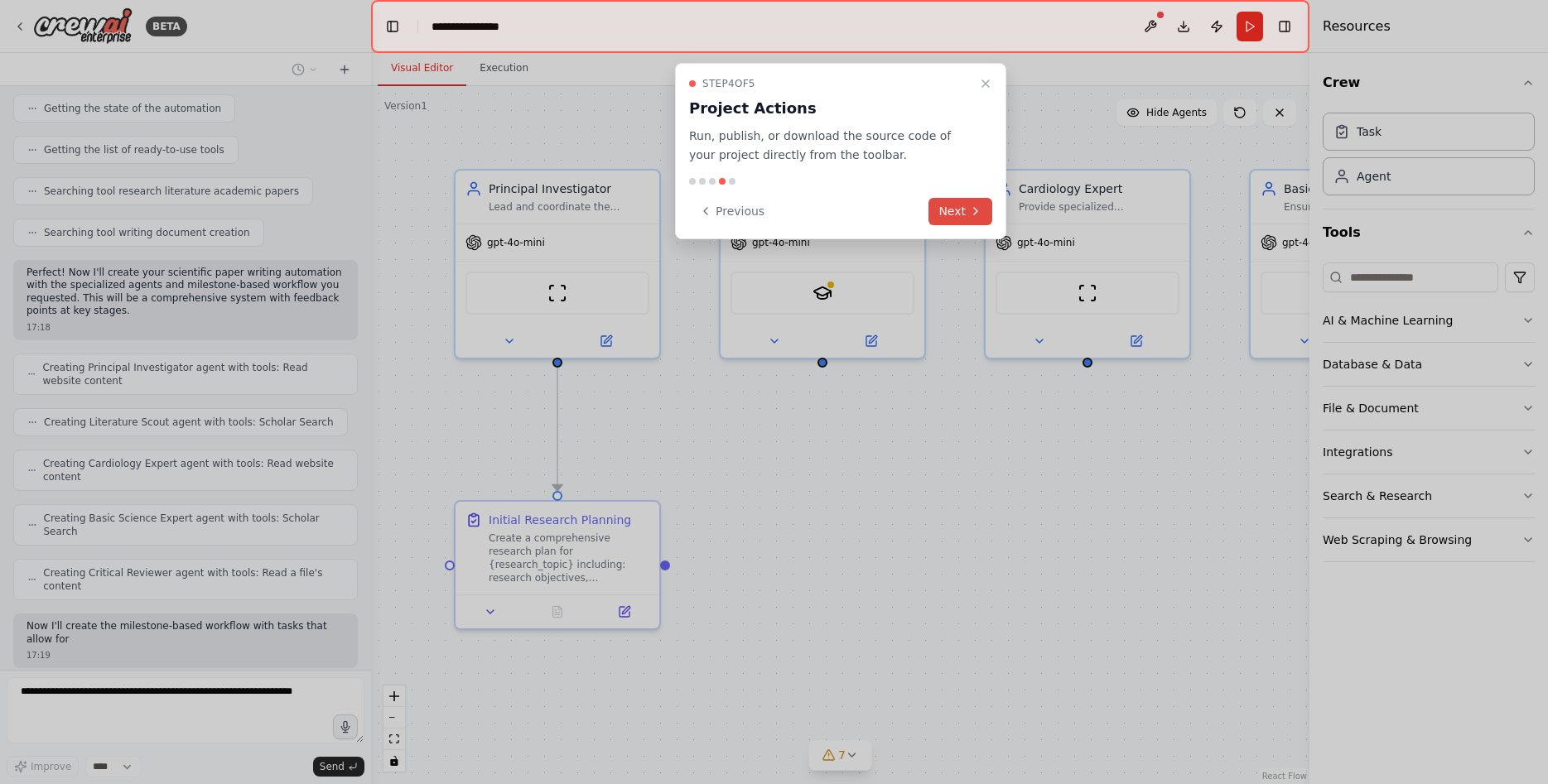
scroll to position [274, 0]
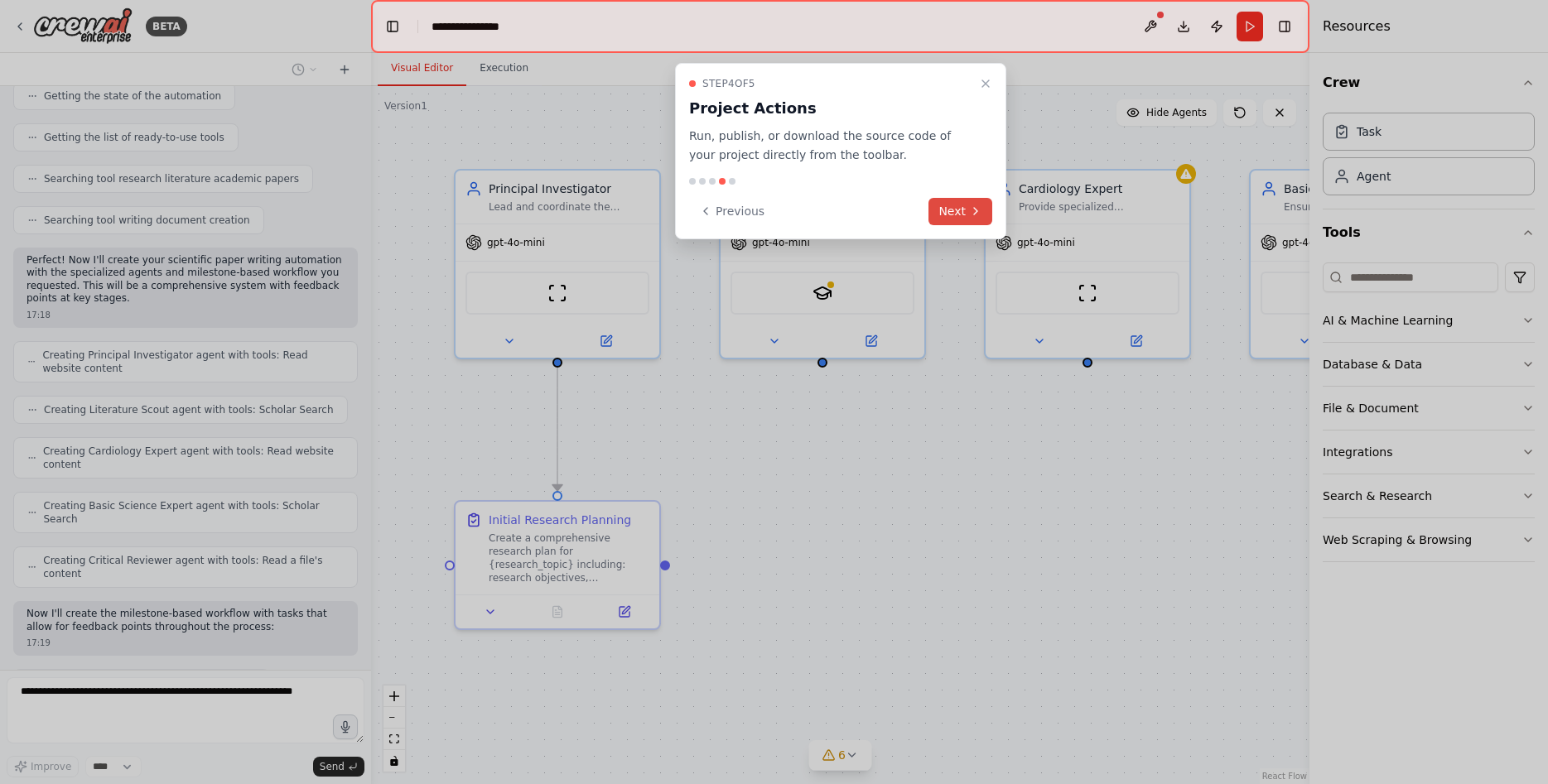
click at [962, 219] on button "Next" at bounding box center [960, 211] width 64 height 28
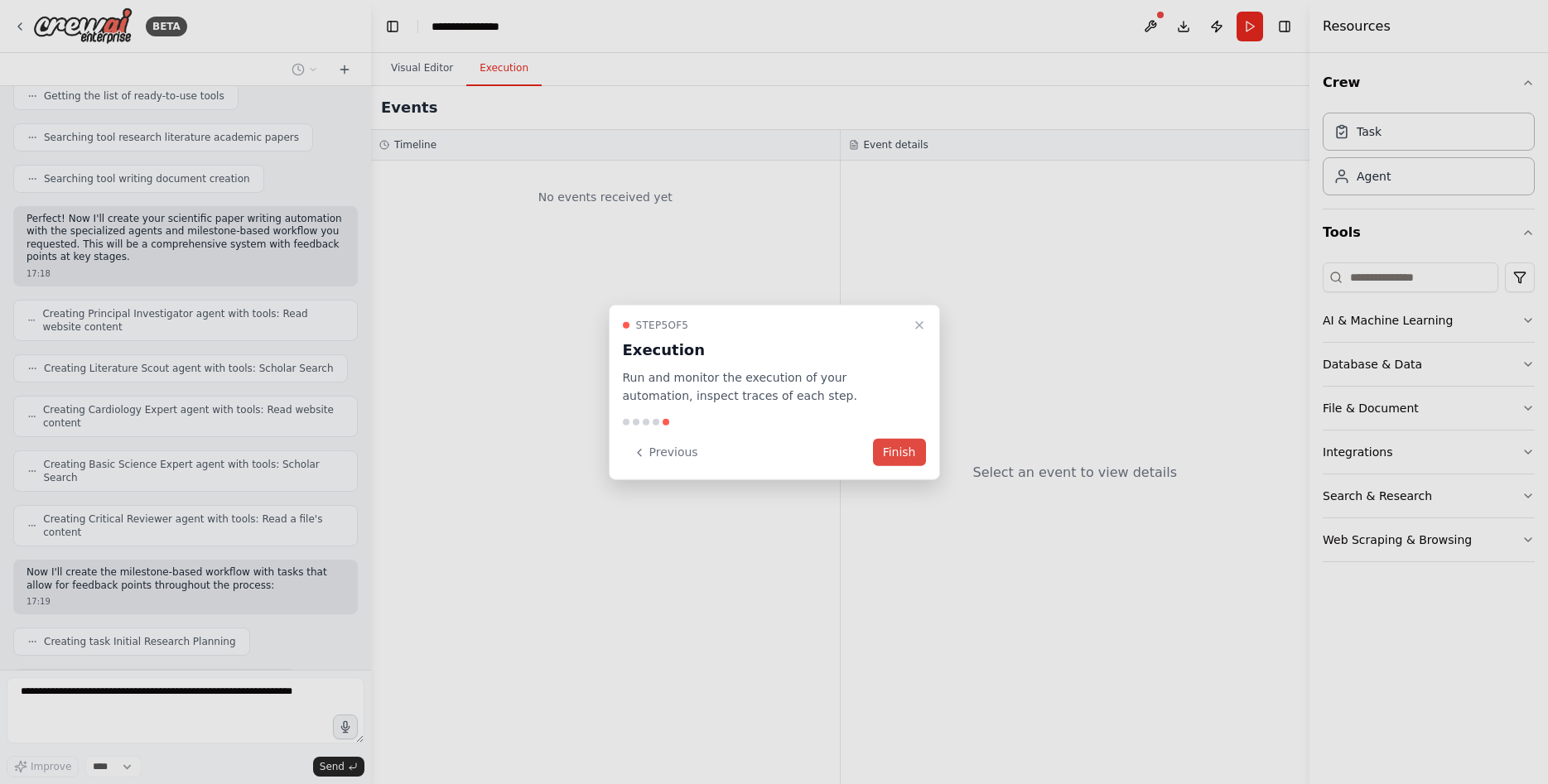
scroll to position [357, 0]
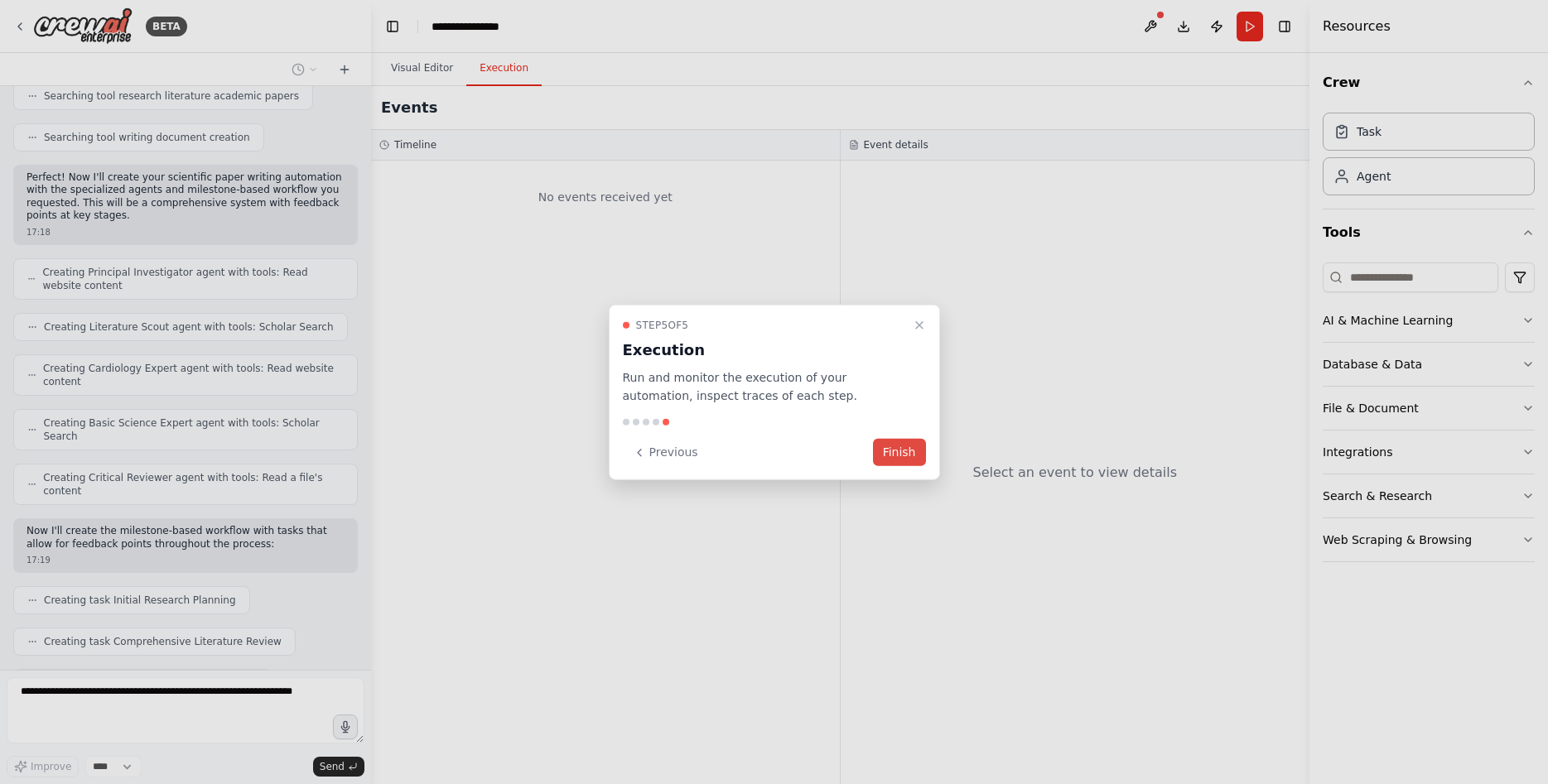
click at [895, 448] on button "Finish" at bounding box center [899, 452] width 53 height 28
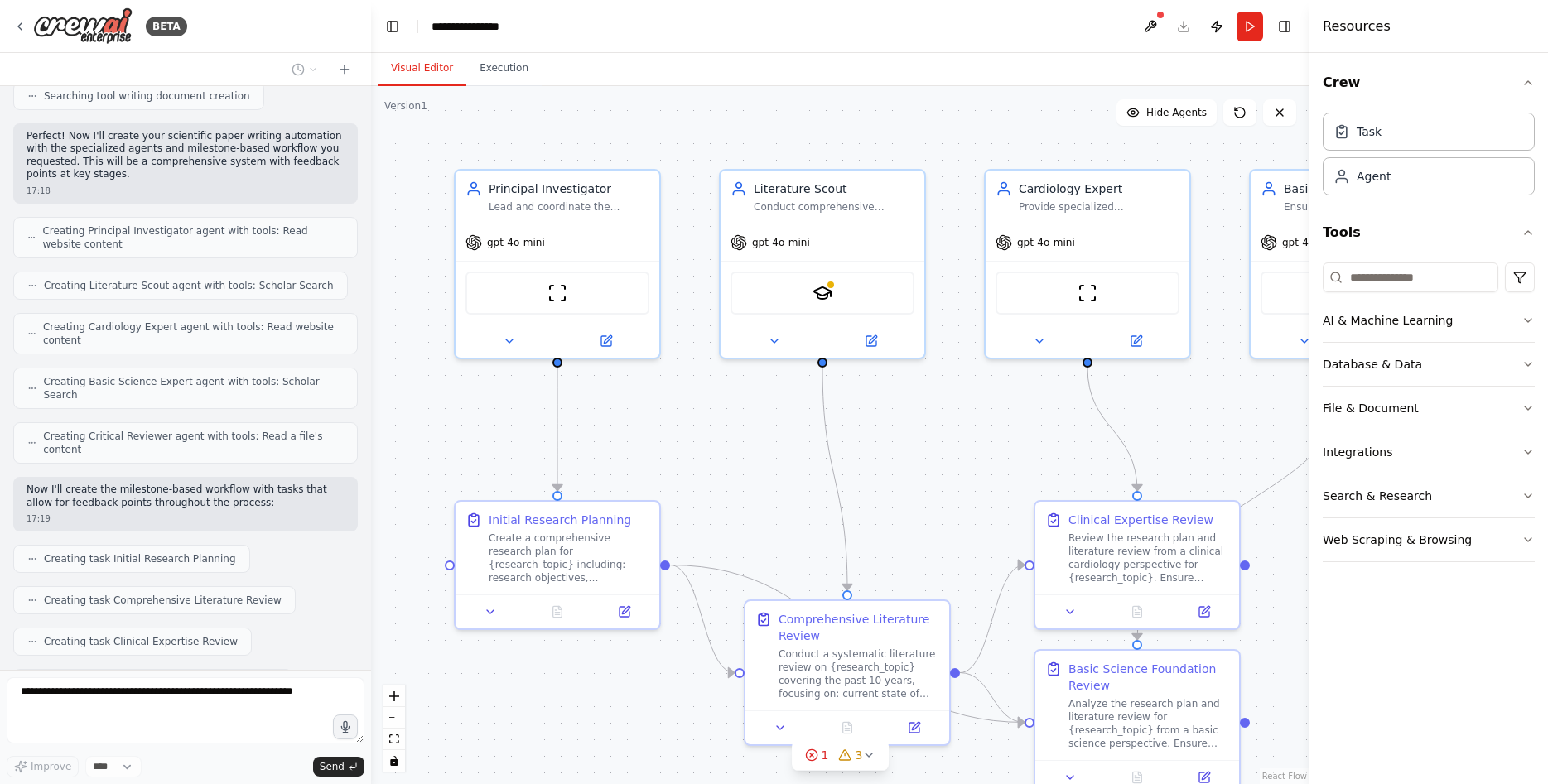
scroll to position [440, 0]
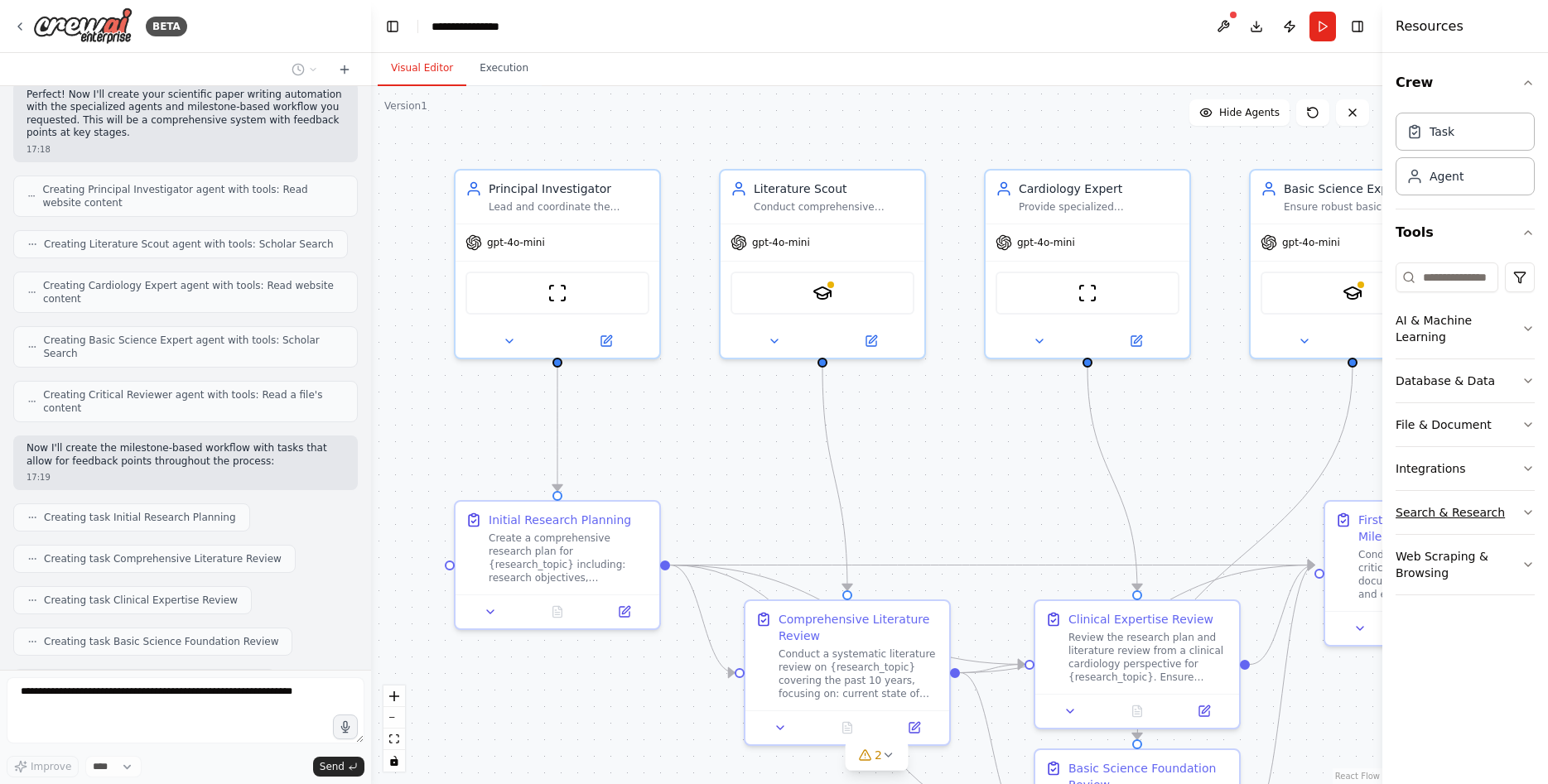
drag, startPoint x: 1309, startPoint y: 440, endPoint x: 1432, endPoint y: 479, distance: 129.0
click at [1432, 479] on div "Resources Crew Task Agent Tools AI & Machine Learning Database & Data File & Do…" at bounding box center [1465, 392] width 166 height 784
click at [399, 716] on button "zoom out" at bounding box center [395, 718] width 22 height 22
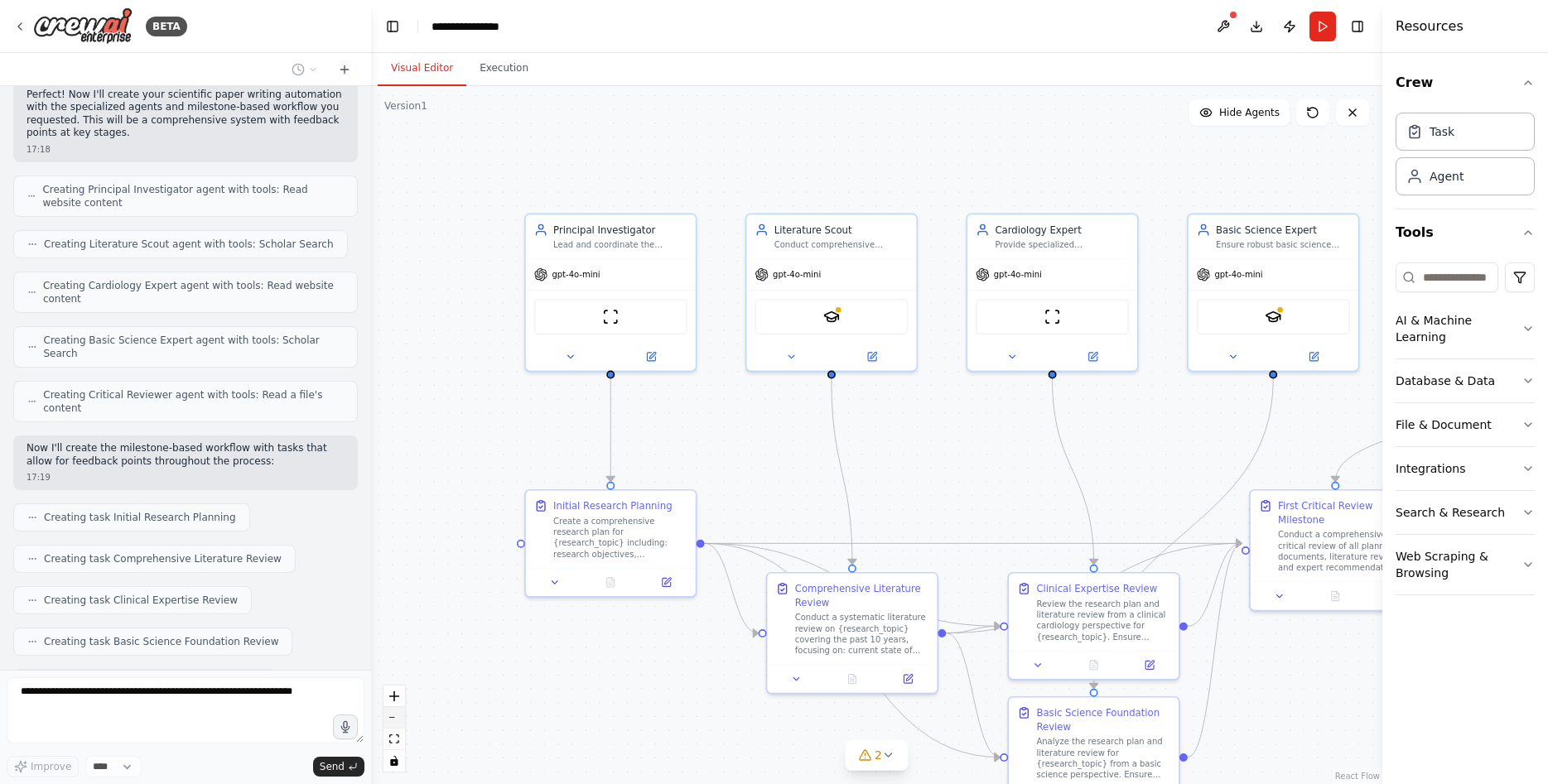
click at [399, 716] on button "zoom out" at bounding box center [395, 718] width 22 height 22
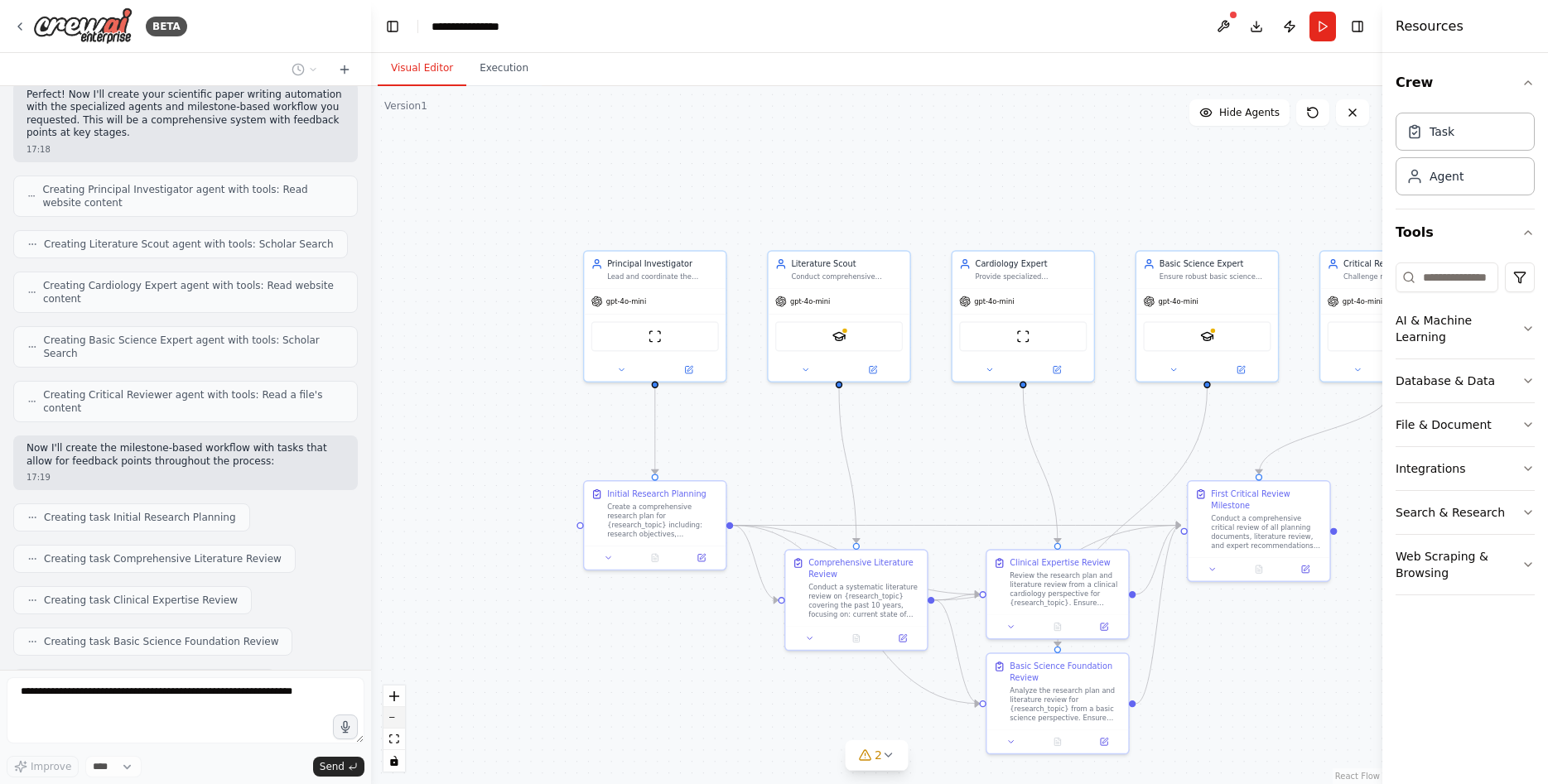
click at [399, 716] on button "zoom out" at bounding box center [395, 718] width 22 height 22
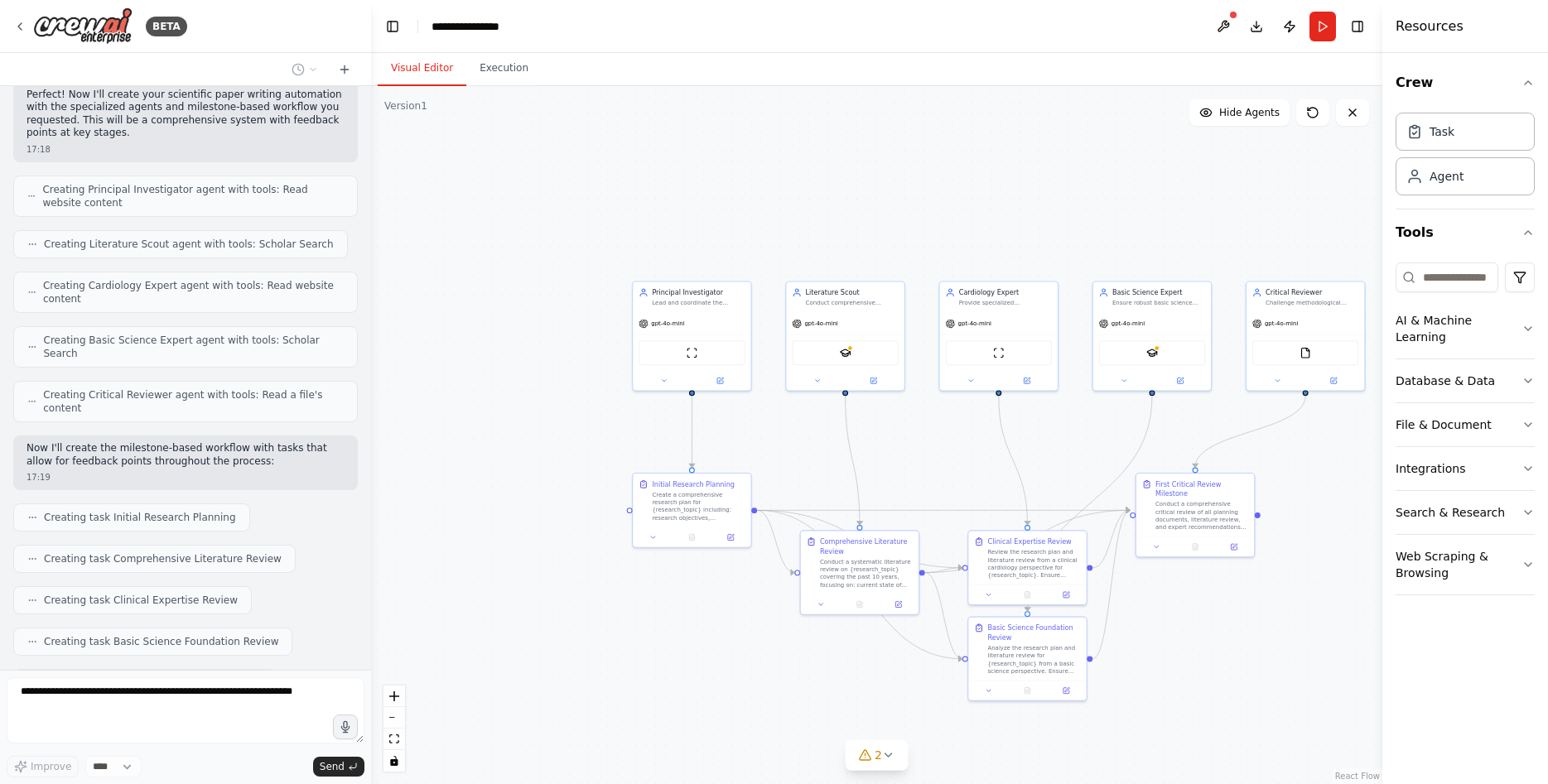
scroll to position [481, 0]
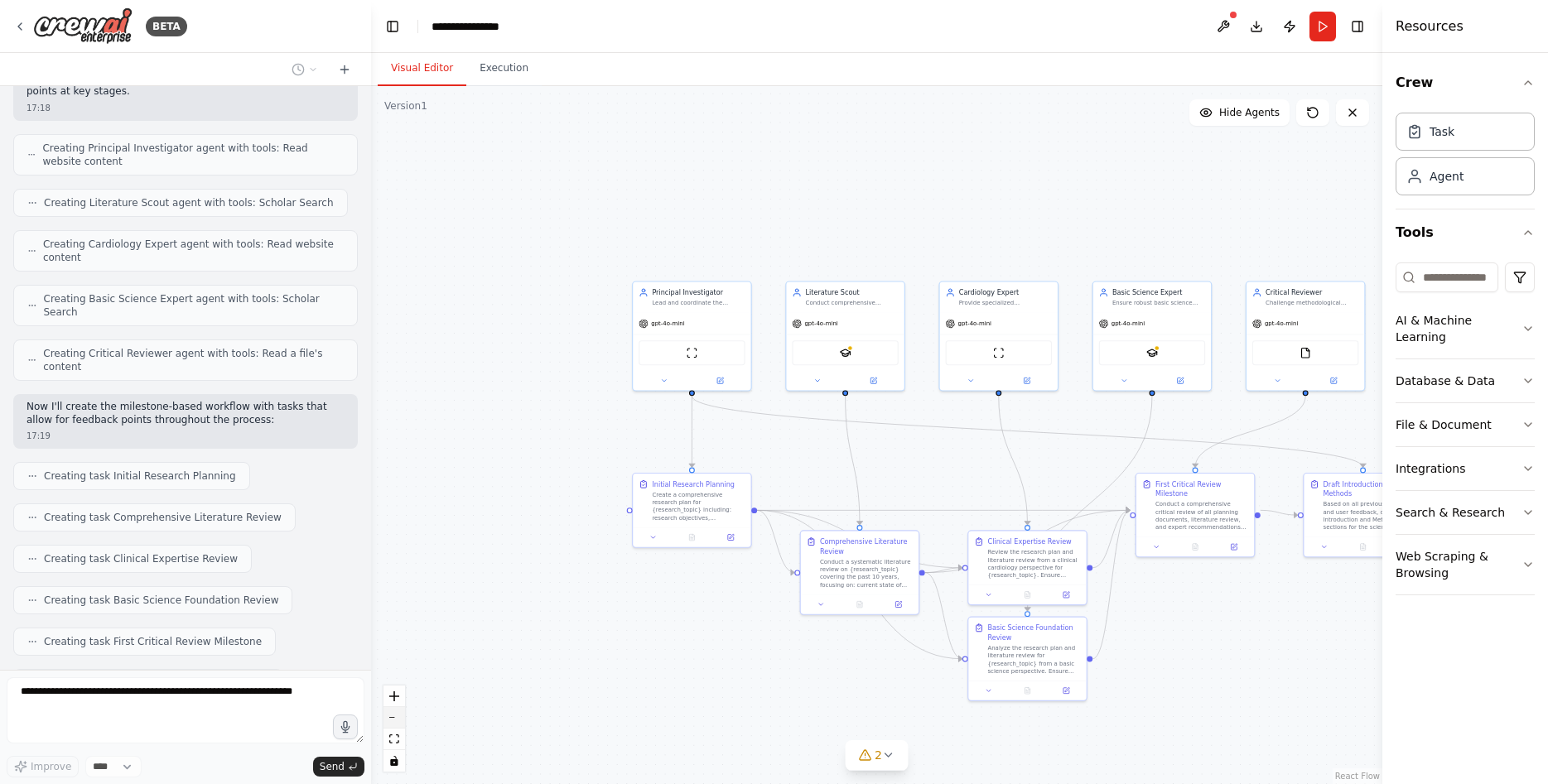
click at [392, 719] on button "zoom out" at bounding box center [395, 718] width 22 height 22
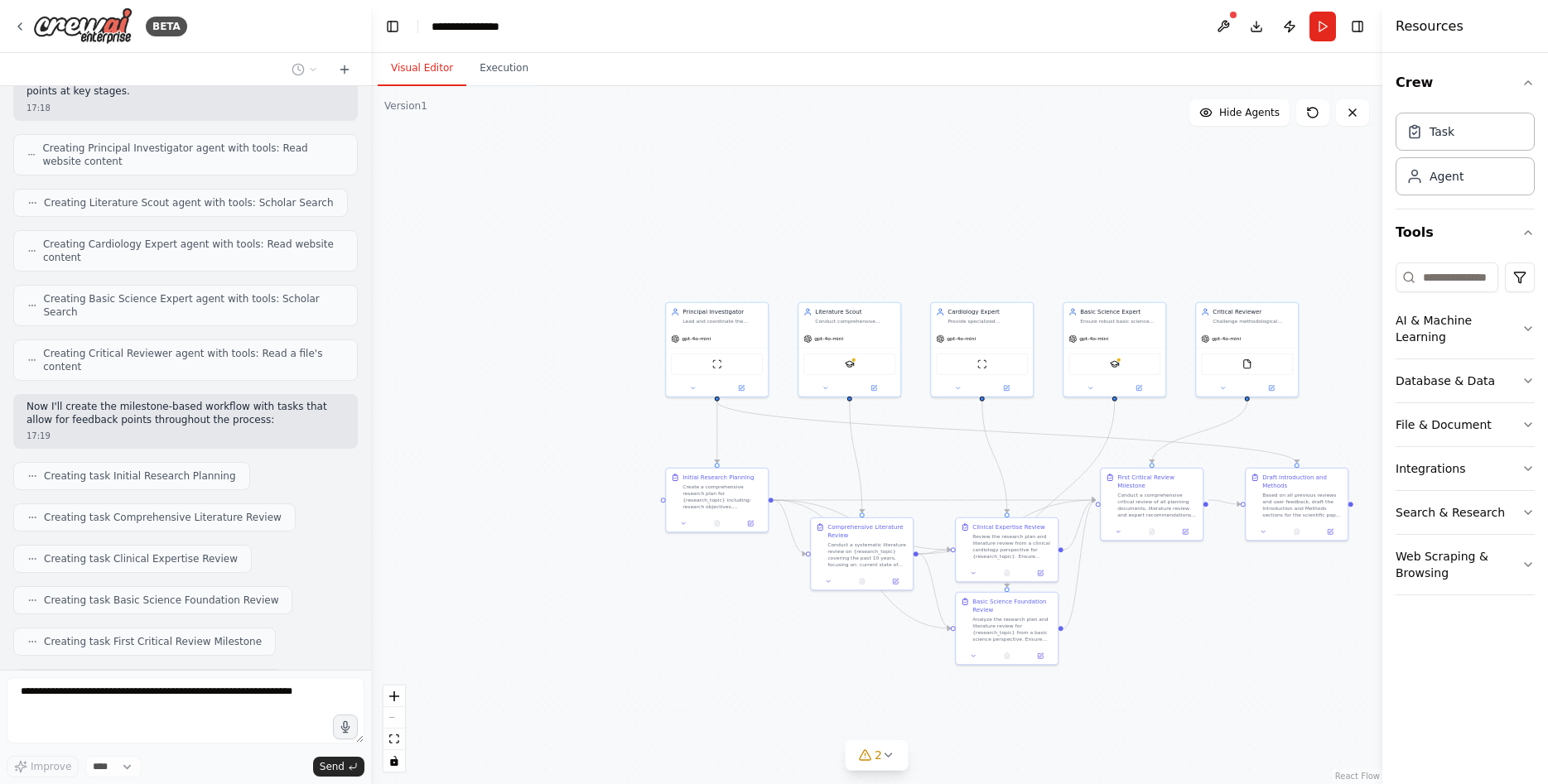
scroll to position [523, 0]
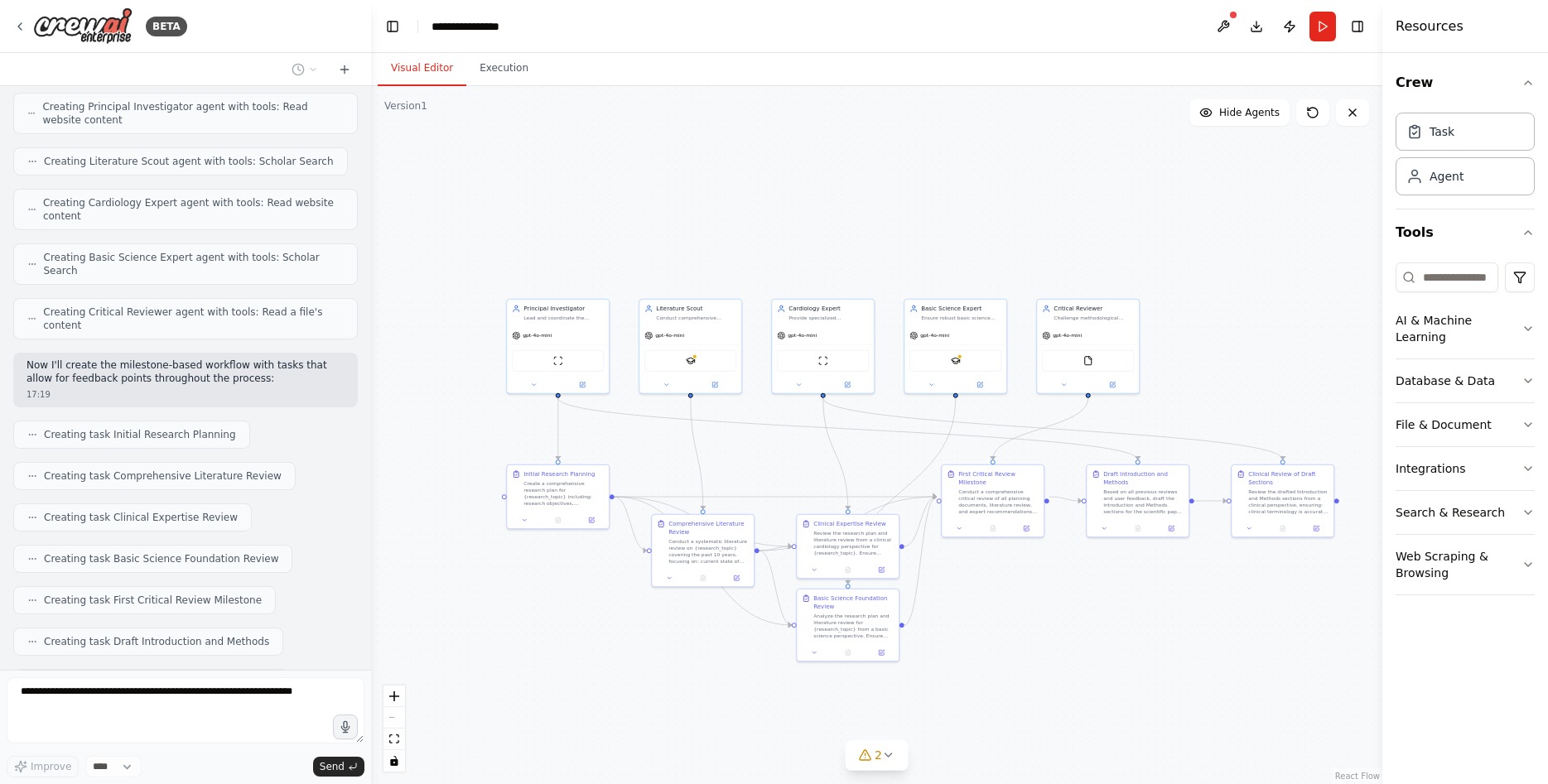
drag, startPoint x: 1143, startPoint y: 686, endPoint x: 983, endPoint y: 683, distance: 160.0
click at [983, 683] on div ".deletable-edge-delete-btn { width: 20px; height: 20px; border: 0px solid #ffff…" at bounding box center [876, 435] width 1011 height 698
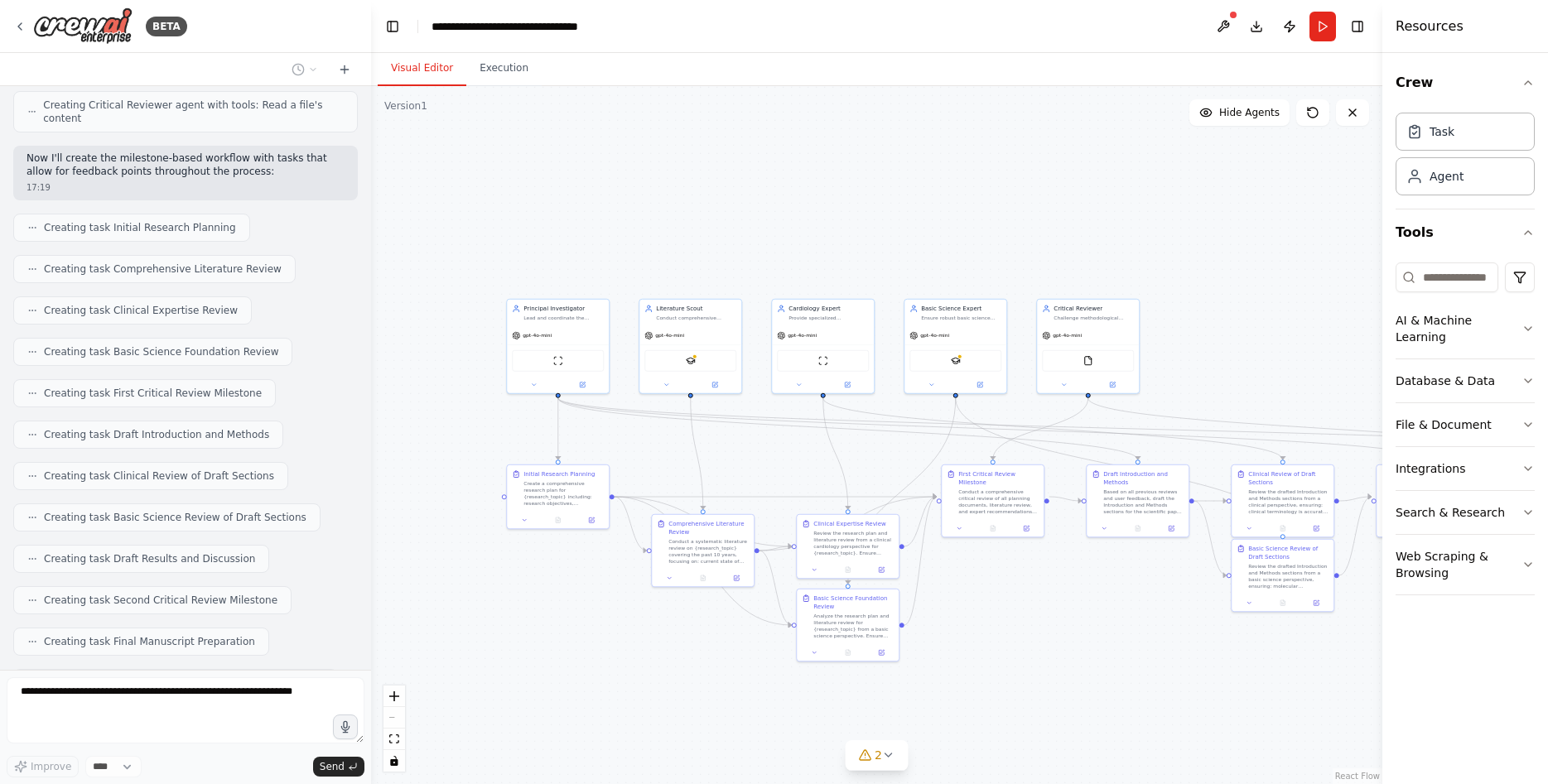
scroll to position [771, 0]
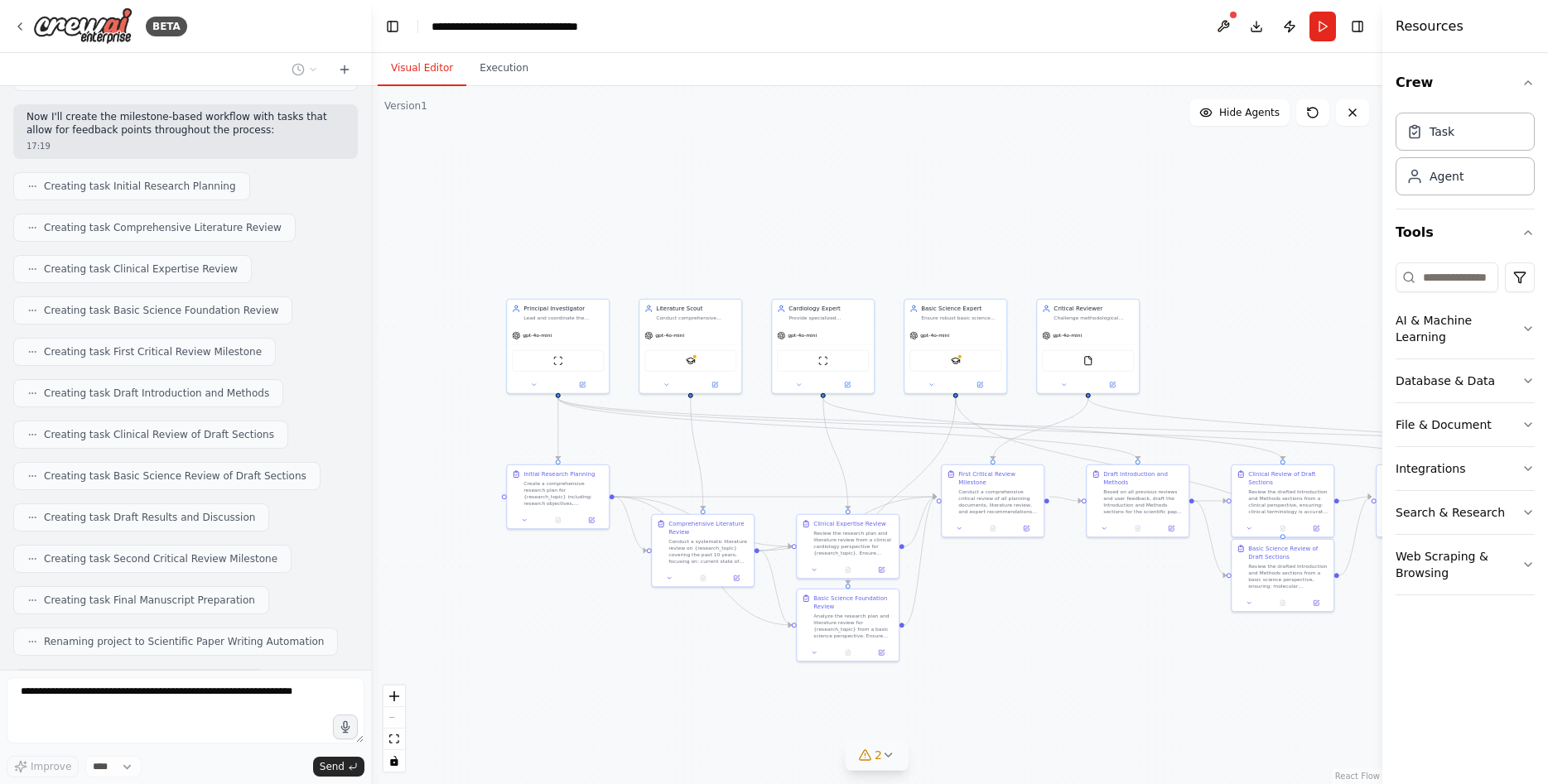
click at [885, 745] on button "2" at bounding box center [876, 756] width 64 height 31
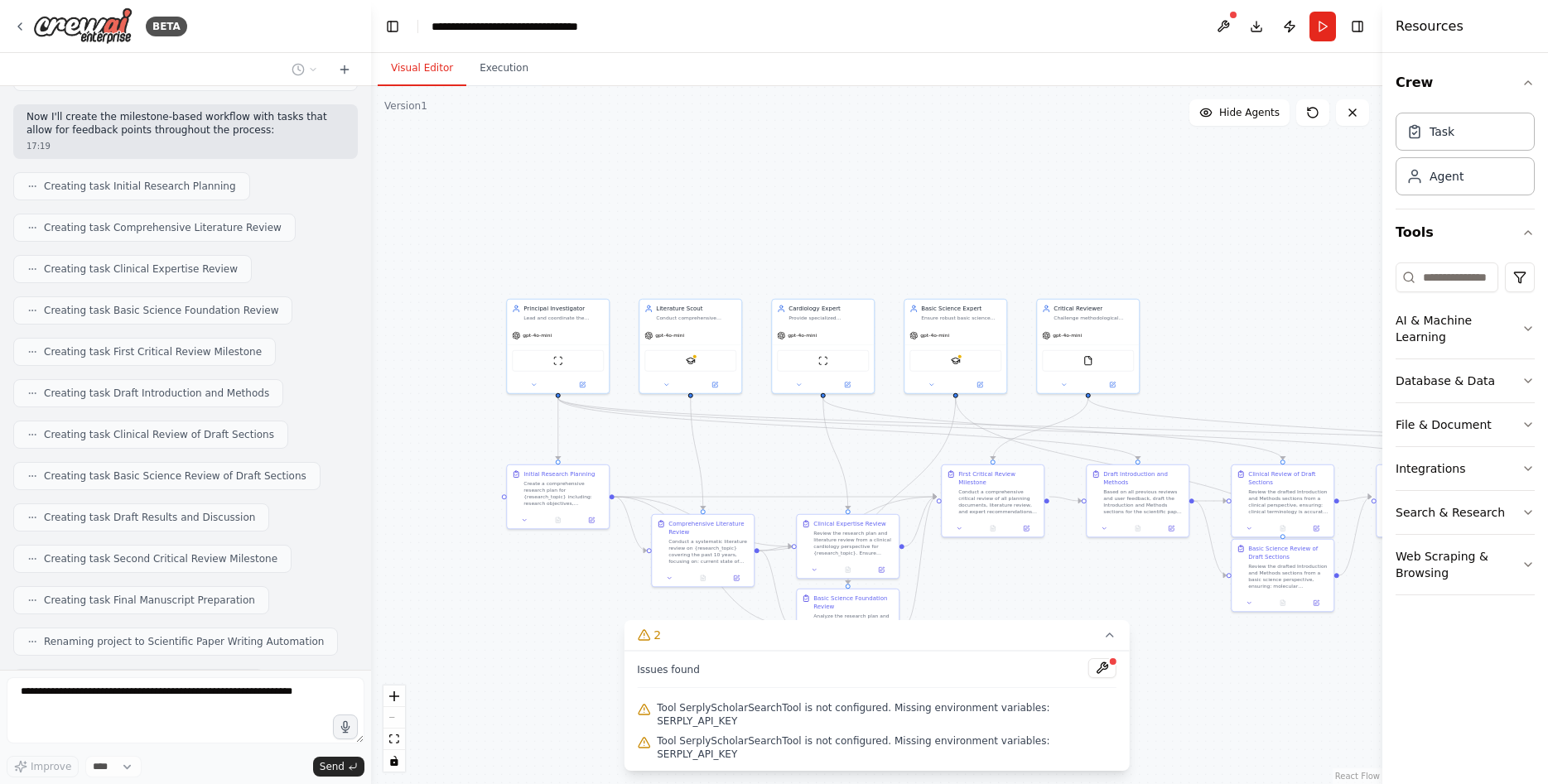
click at [1196, 692] on div ".deletable-edge-delete-btn { width: 20px; height: 20px; border: 0px solid #ffff…" at bounding box center [876, 435] width 1011 height 698
click at [1103, 642] on icon at bounding box center [1110, 635] width 13 height 13
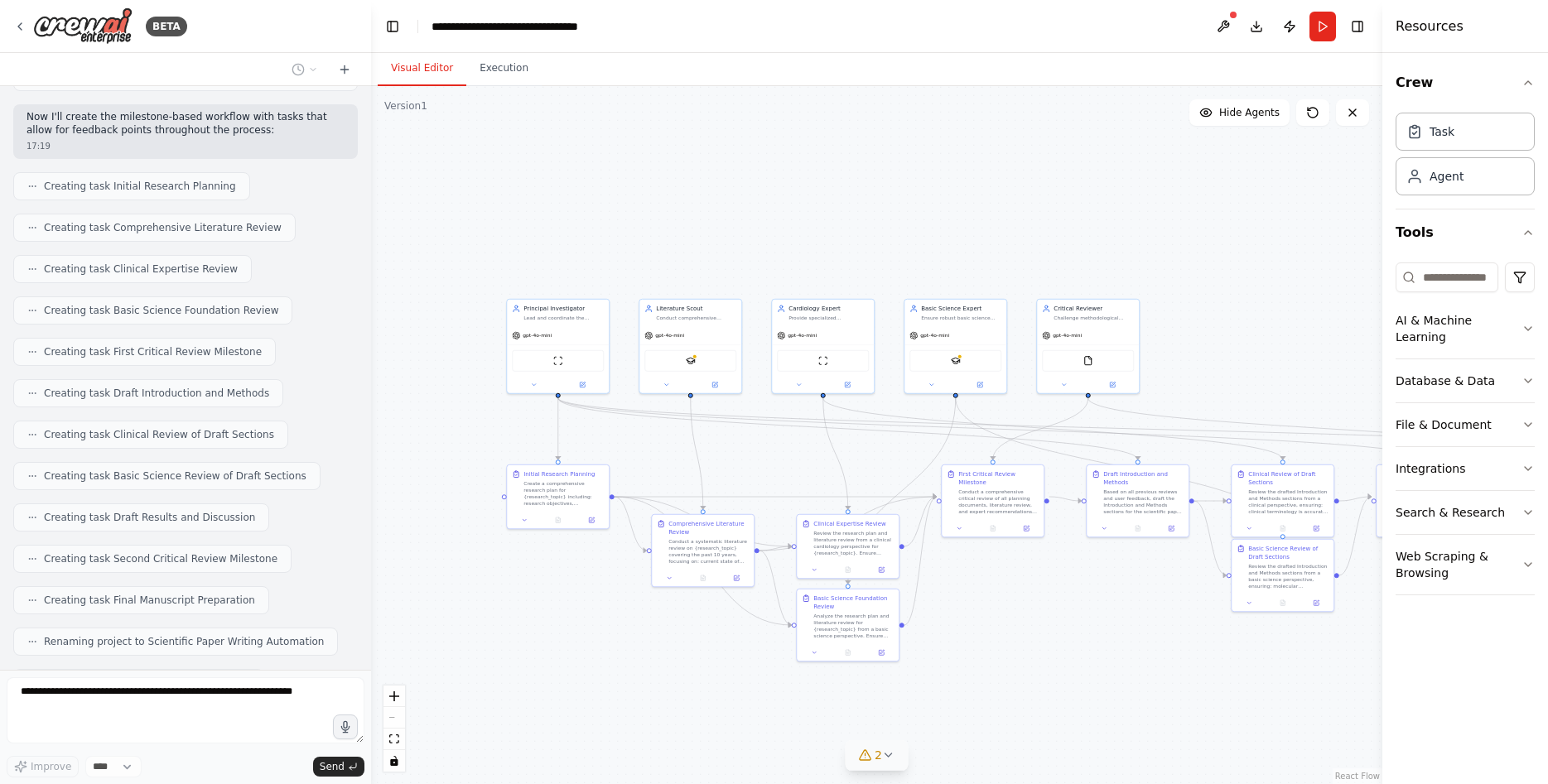
click at [392, 720] on div "React Flow controls" at bounding box center [395, 728] width 22 height 86
click at [390, 715] on div "React Flow controls" at bounding box center [395, 728] width 22 height 86
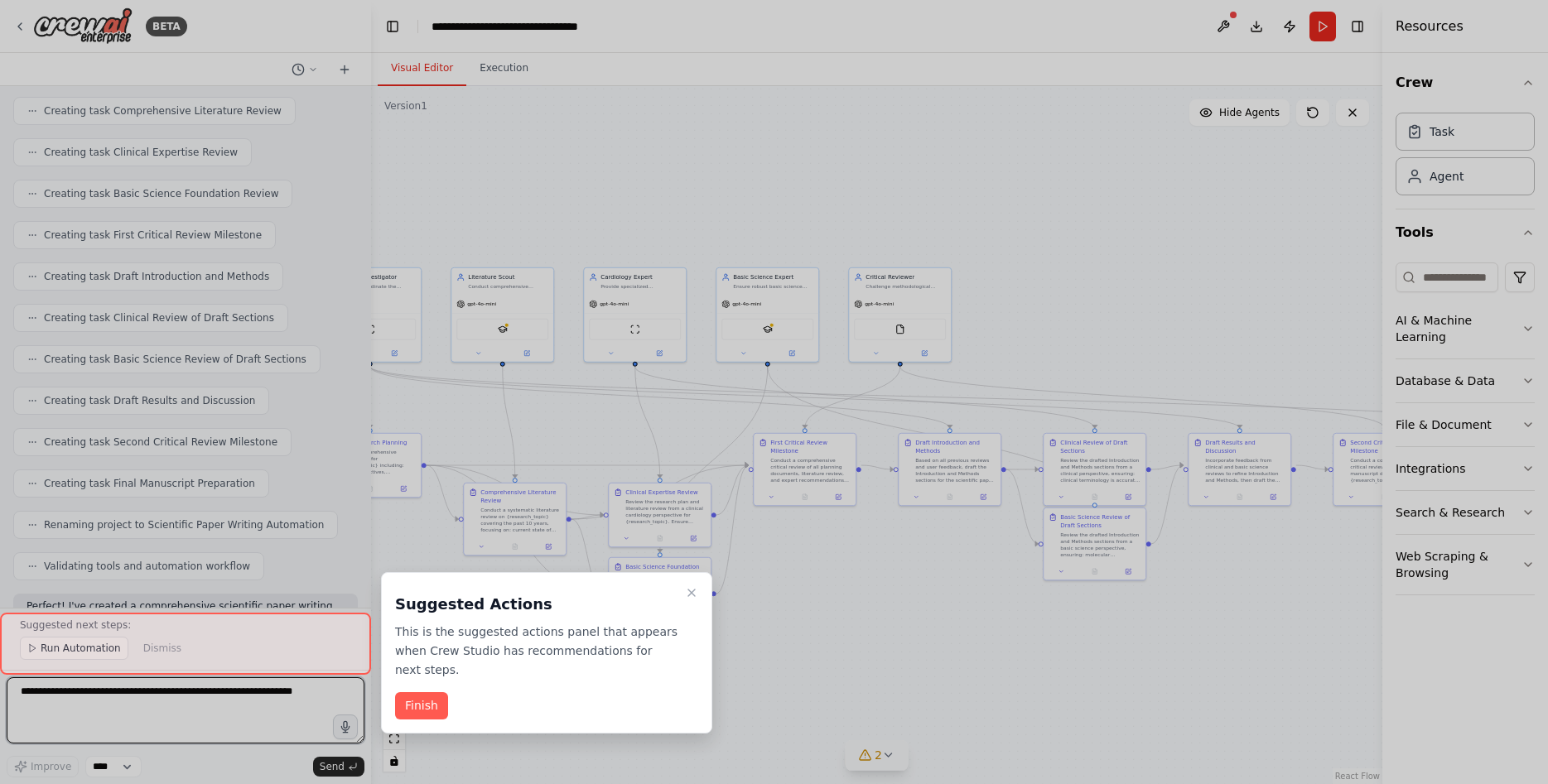
drag, startPoint x: 1017, startPoint y: 695, endPoint x: 1206, endPoint y: 665, distance: 191.4
click at [1206, 665] on div ".deletable-edge-delete-btn { width: 20px; height: 20px; border: 0px solid #ffff…" at bounding box center [876, 435] width 1011 height 698
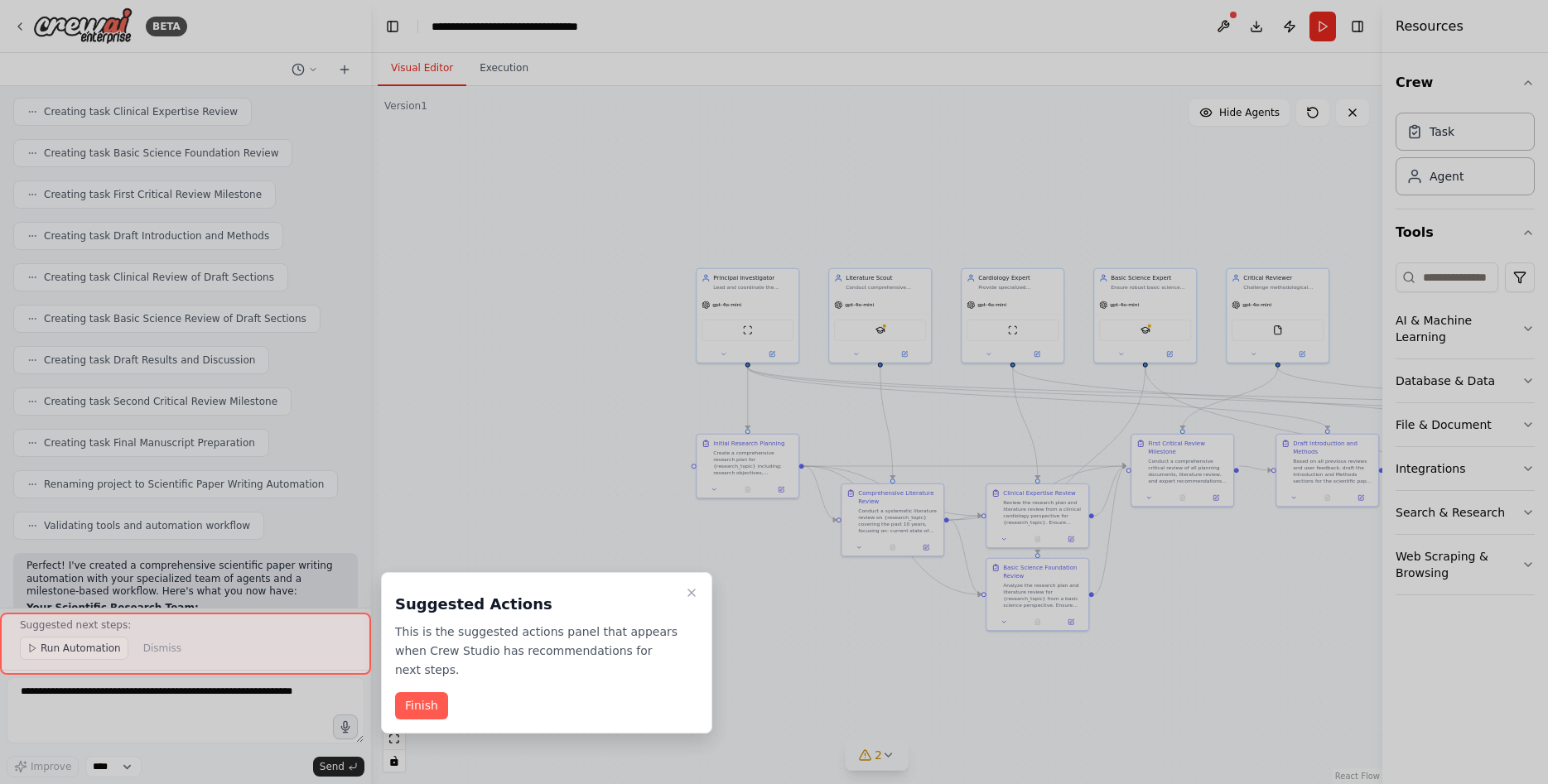
click at [1312, 623] on div at bounding box center [774, 392] width 1548 height 784
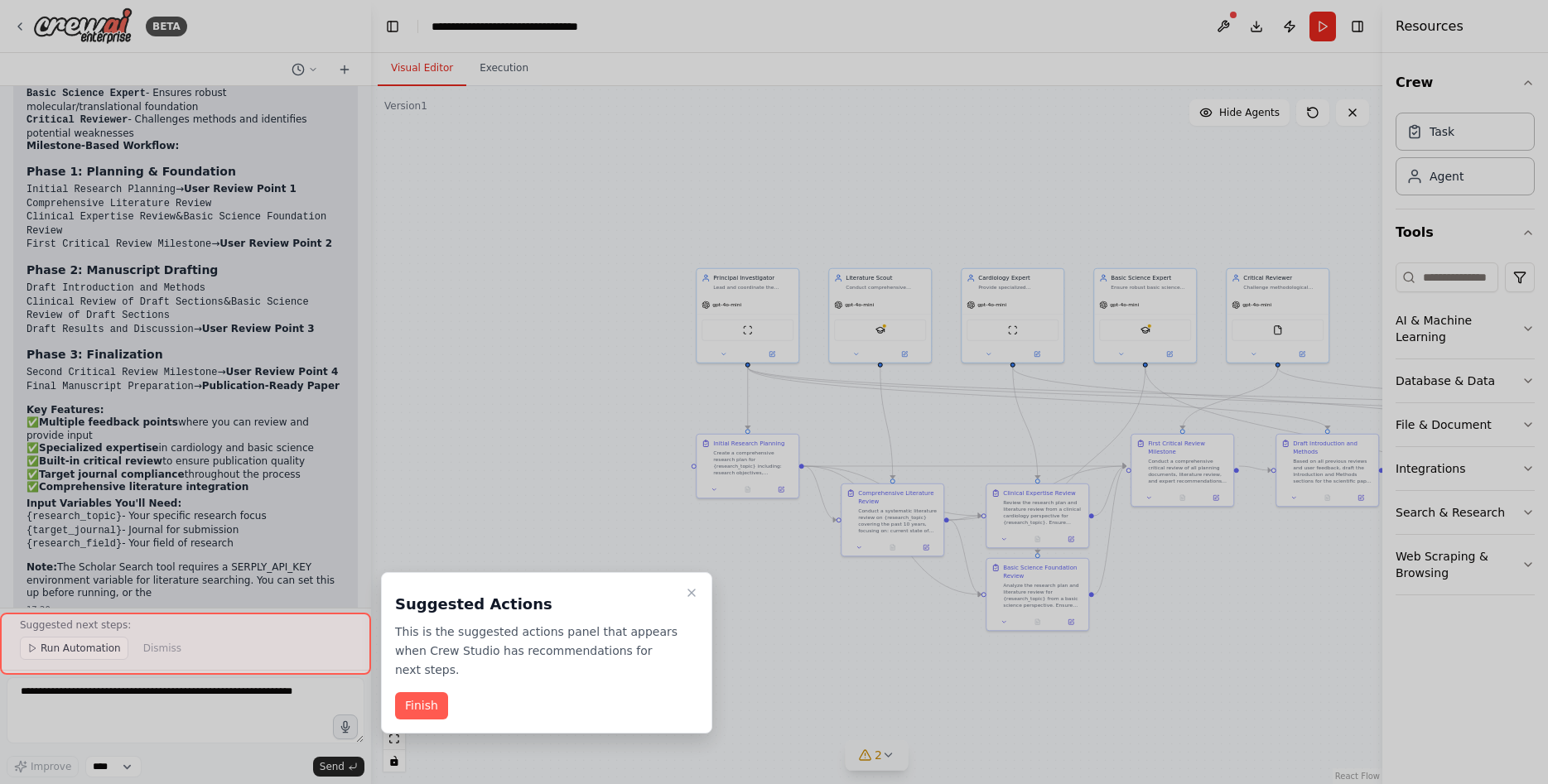
scroll to position [1549, 0]
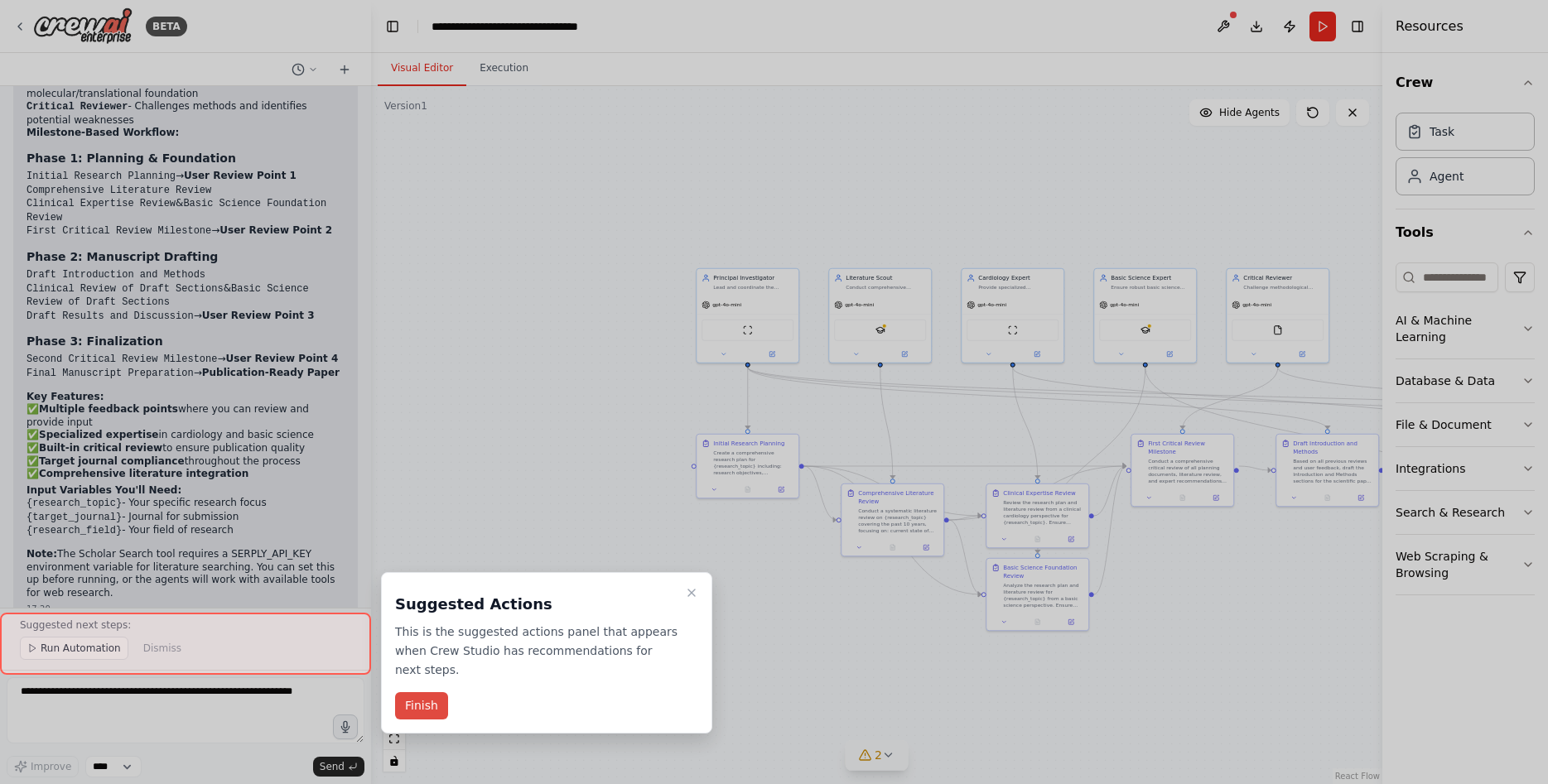
click at [409, 692] on button "Finish" at bounding box center [421, 705] width 53 height 28
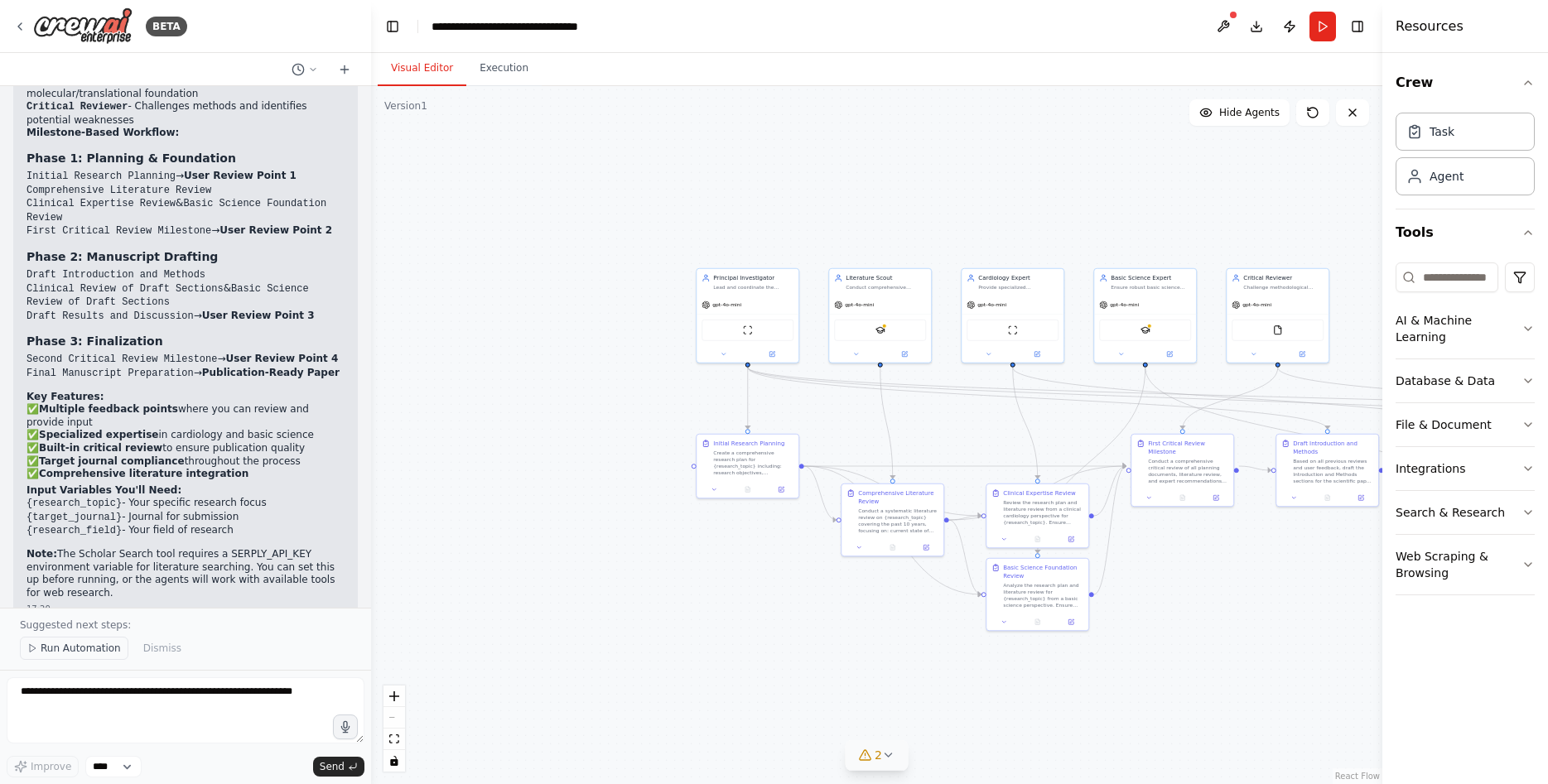
click at [88, 652] on span "Run Automation" at bounding box center [80, 648] width 80 height 13
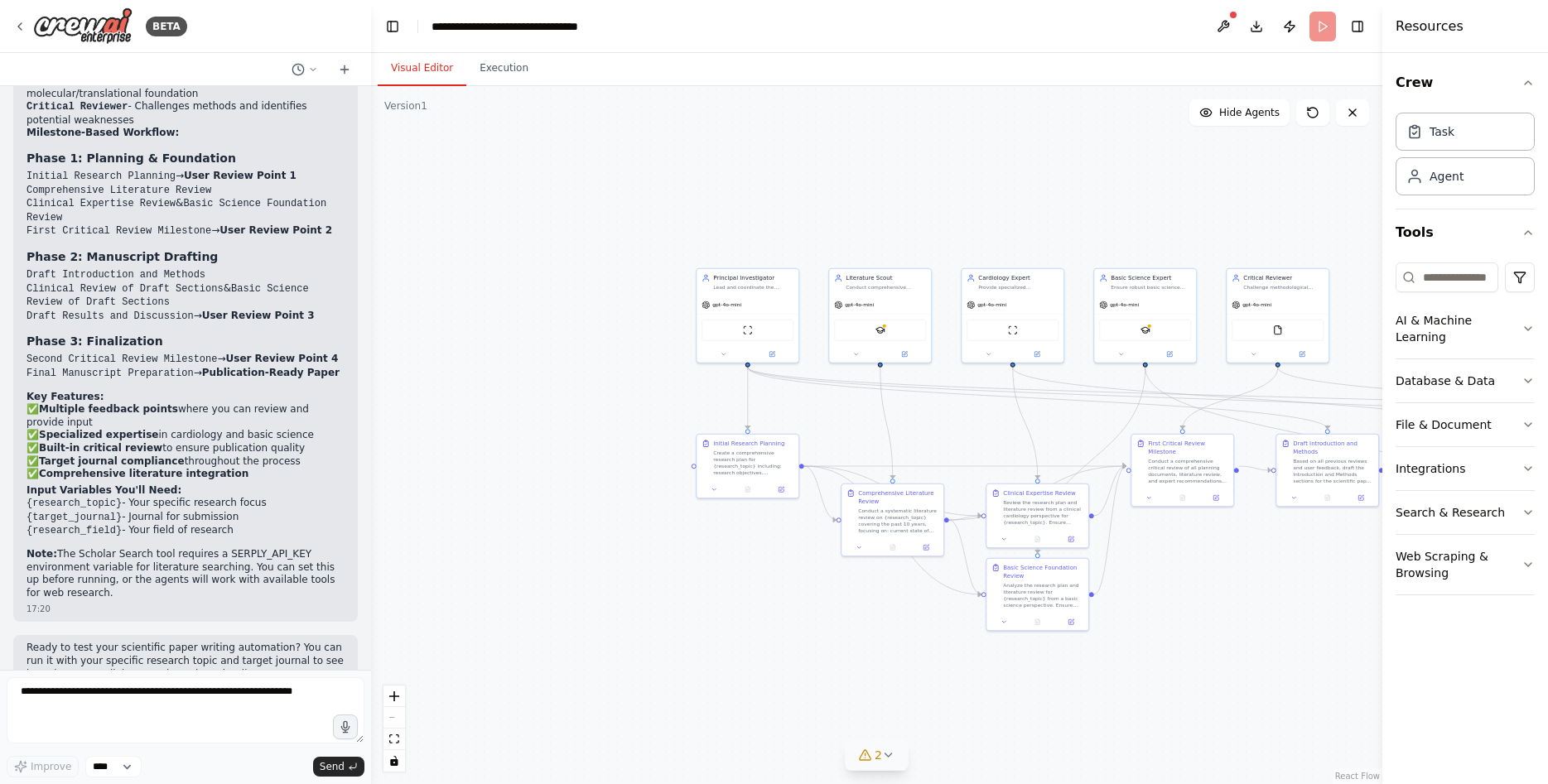
scroll to position [1487, 0]
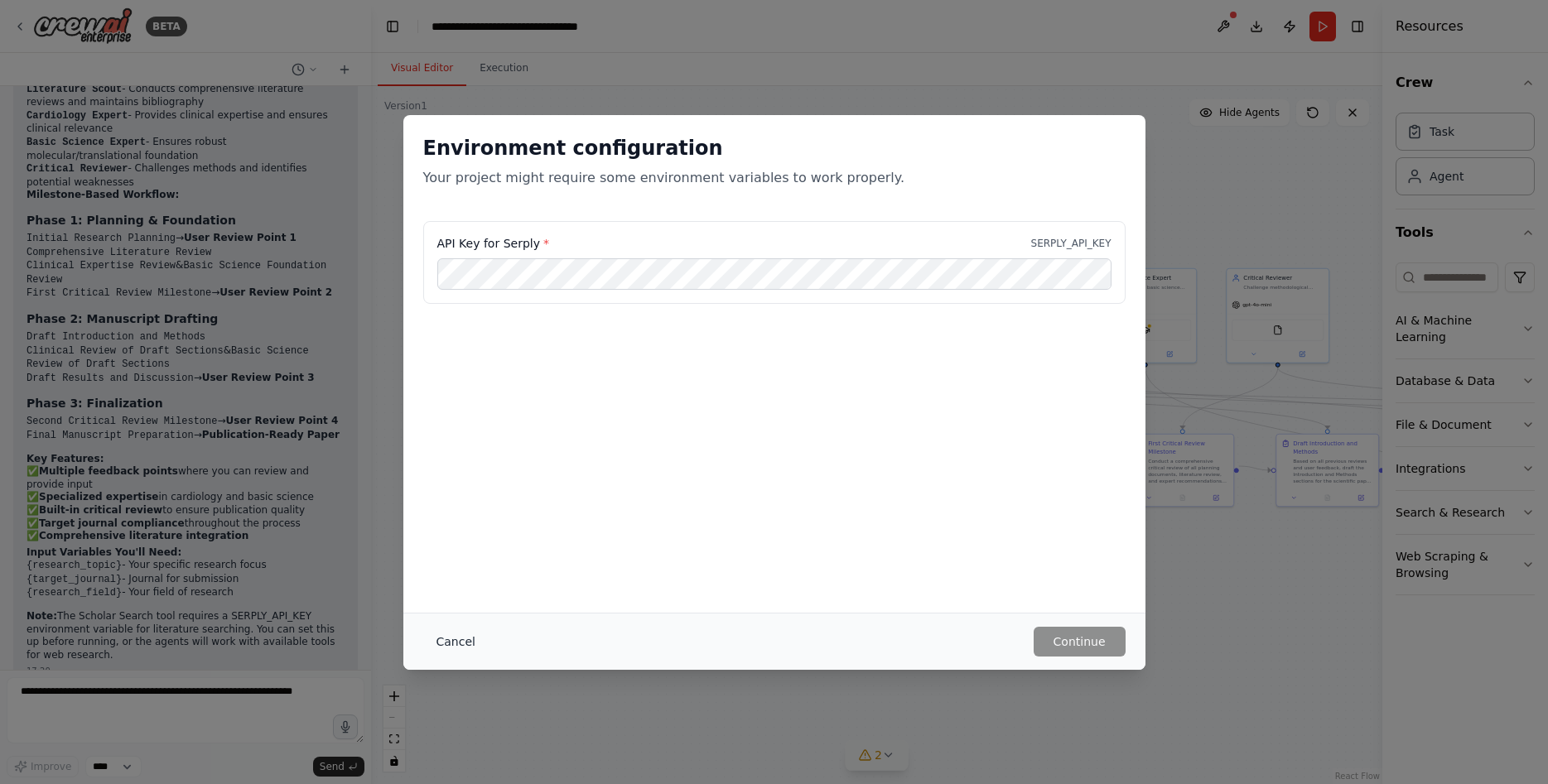
click at [451, 633] on button "Cancel" at bounding box center [456, 642] width 65 height 30
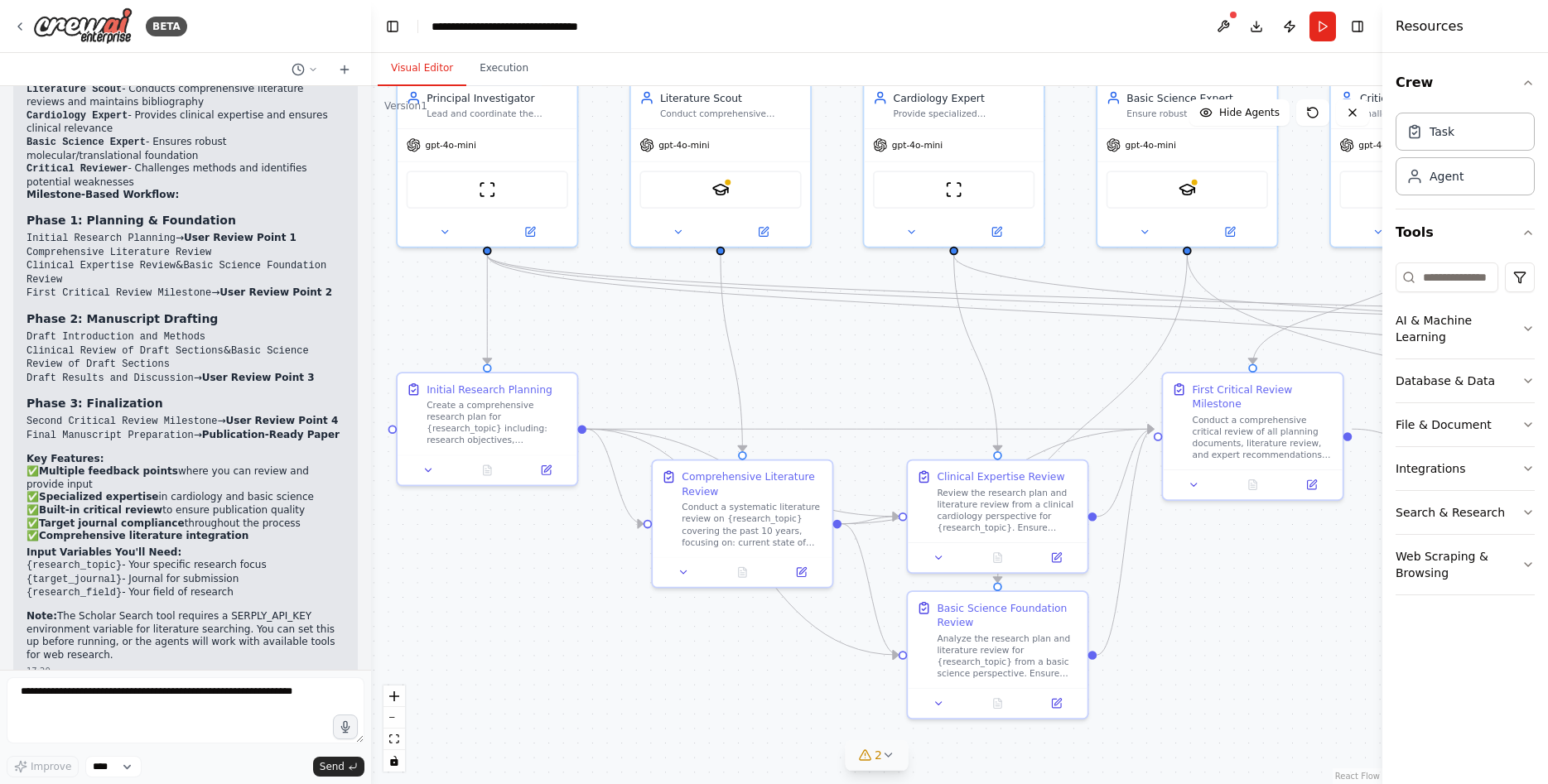
drag, startPoint x: 828, startPoint y: 604, endPoint x: 555, endPoint y: 583, distance: 273.8
click at [555, 583] on div ".deletable-edge-delete-btn { width: 20px; height: 20px; border: 0px solid #ffff…" at bounding box center [876, 435] width 1011 height 698
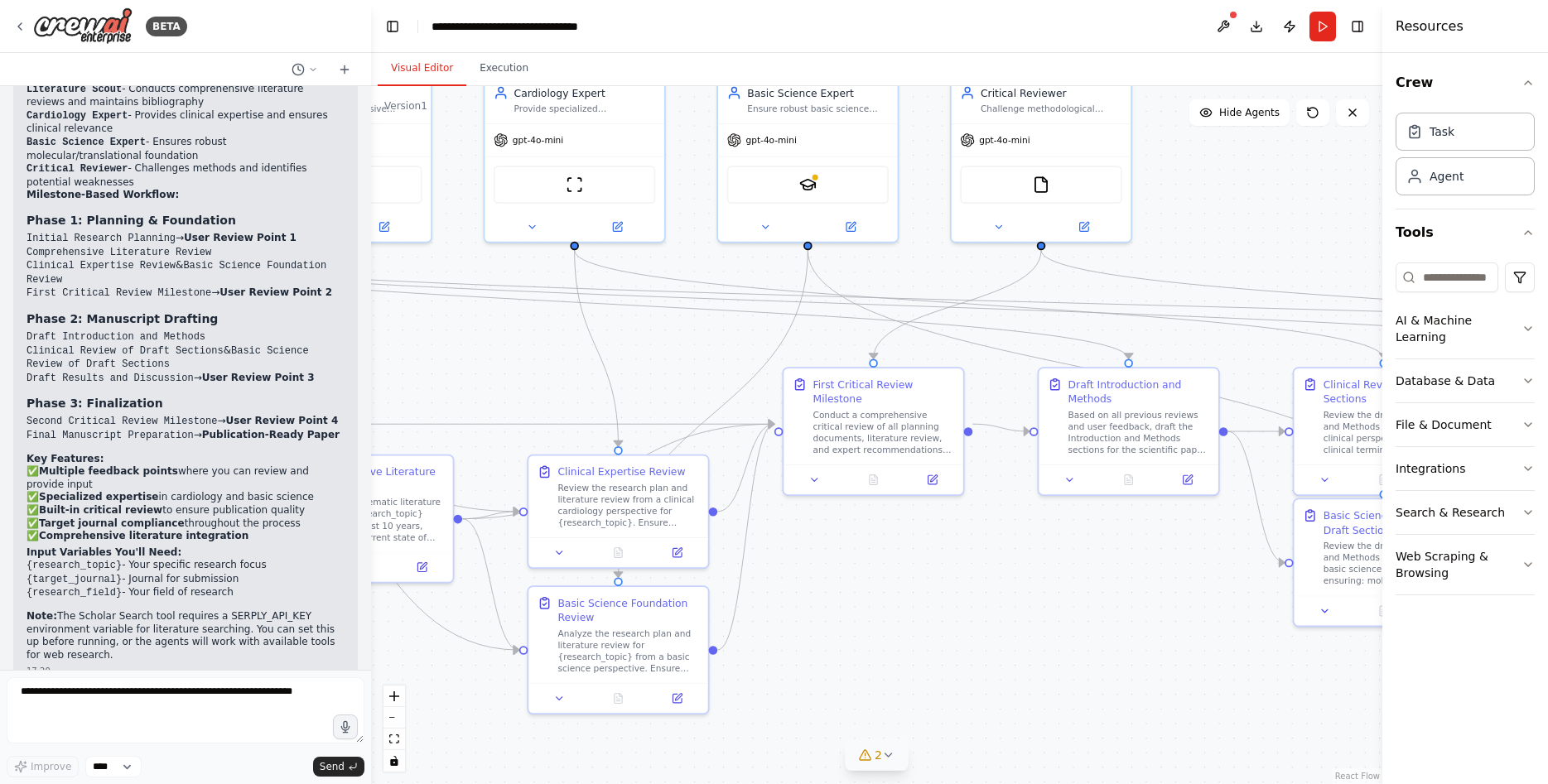
drag, startPoint x: 1291, startPoint y: 612, endPoint x: 893, endPoint y: 601, distance: 398.2
click at [907, 610] on div ".deletable-edge-delete-btn { width: 20px; height: 20px; border: 0px solid #ffff…" at bounding box center [876, 435] width 1011 height 698
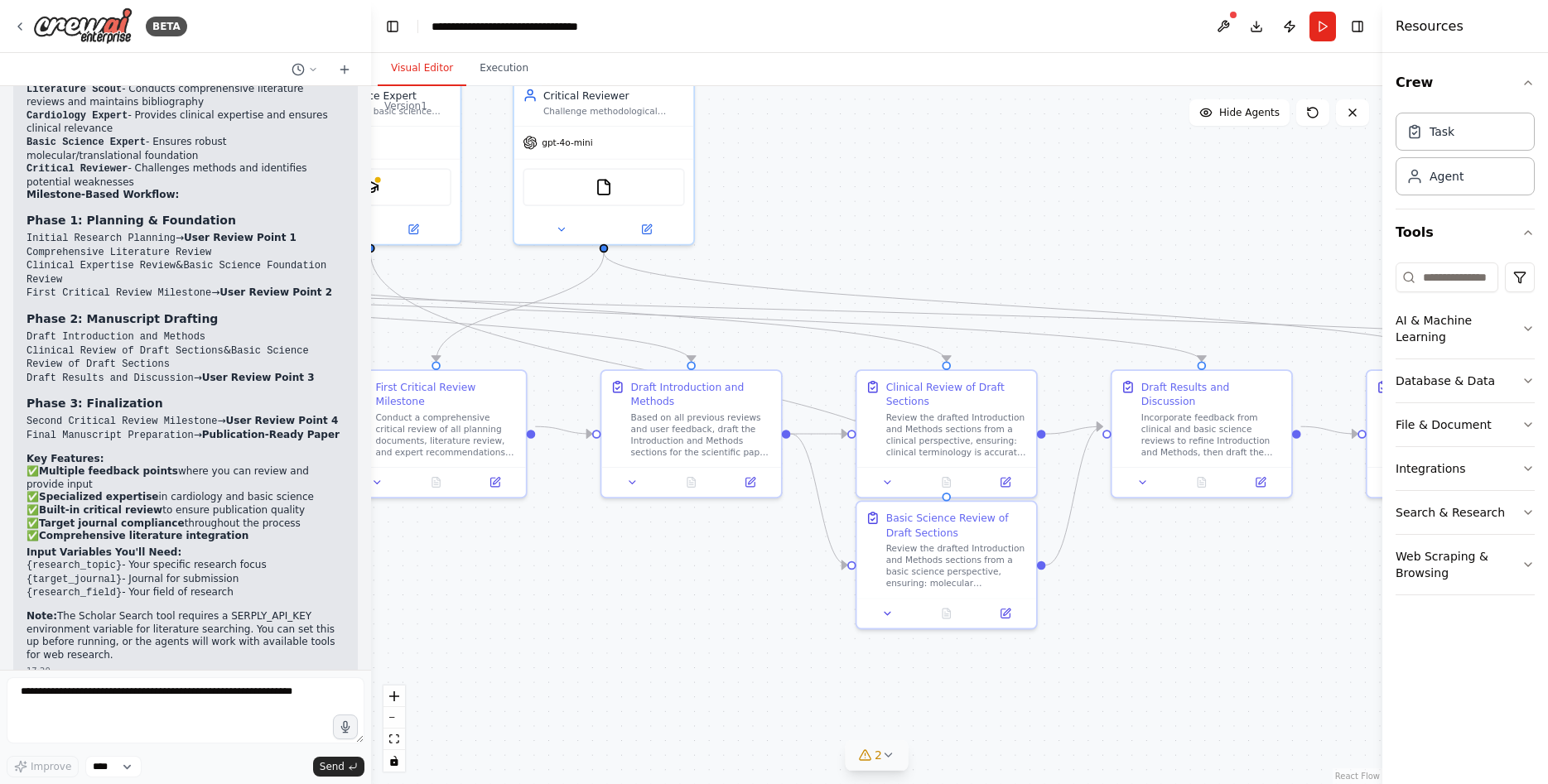
drag, startPoint x: 1071, startPoint y: 566, endPoint x: 630, endPoint y: 566, distance: 441.0
click at [630, 566] on div ".deletable-edge-delete-btn { width: 20px; height: 20px; border: 0px solid #ffff…" at bounding box center [876, 435] width 1011 height 698
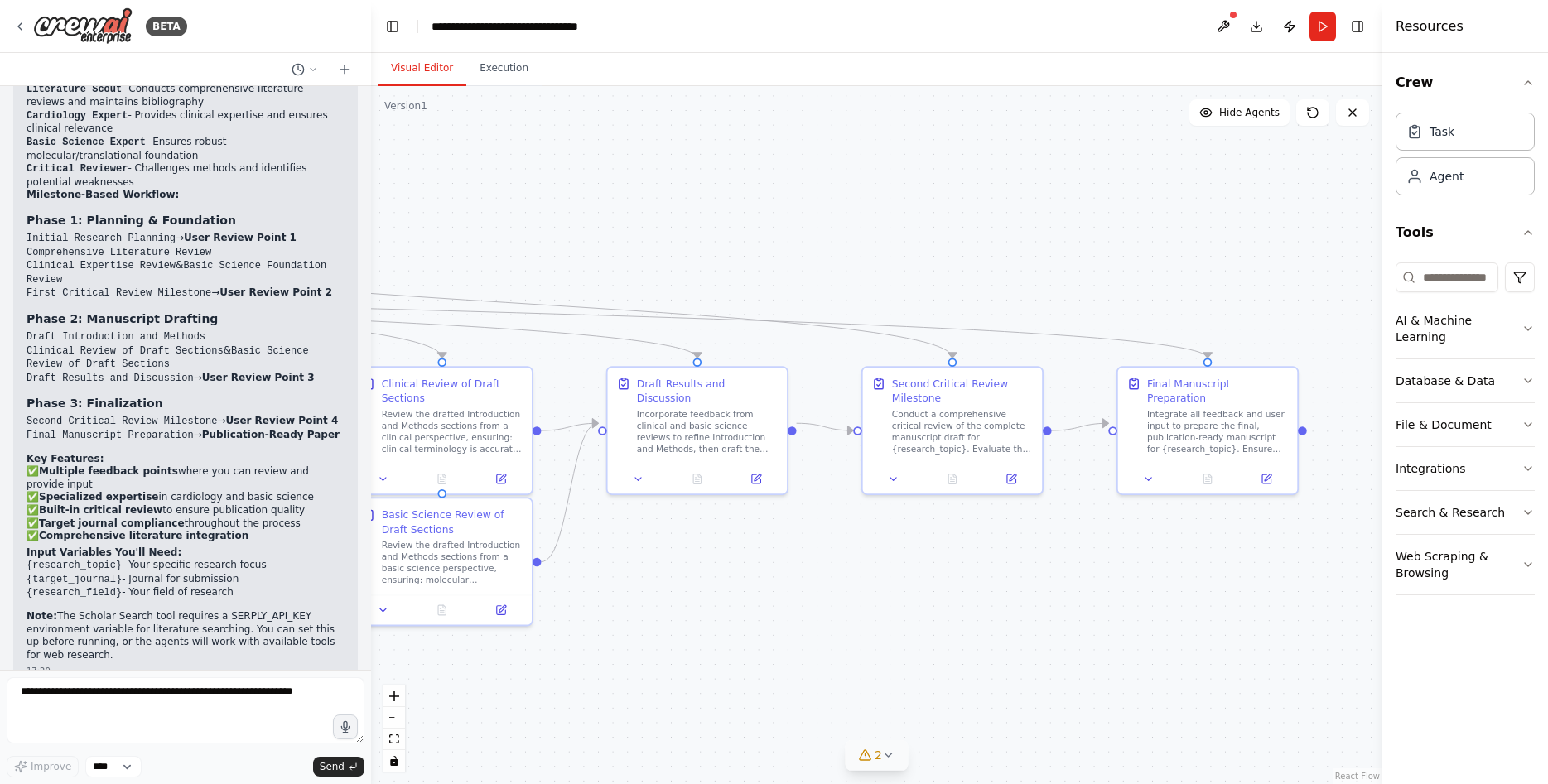
drag, startPoint x: 1195, startPoint y: 589, endPoint x: 696, endPoint y: 585, distance: 499.0
click at [696, 585] on div ".deletable-edge-delete-btn { width: 20px; height: 20px; border: 0px solid #ffff…" at bounding box center [876, 435] width 1011 height 698
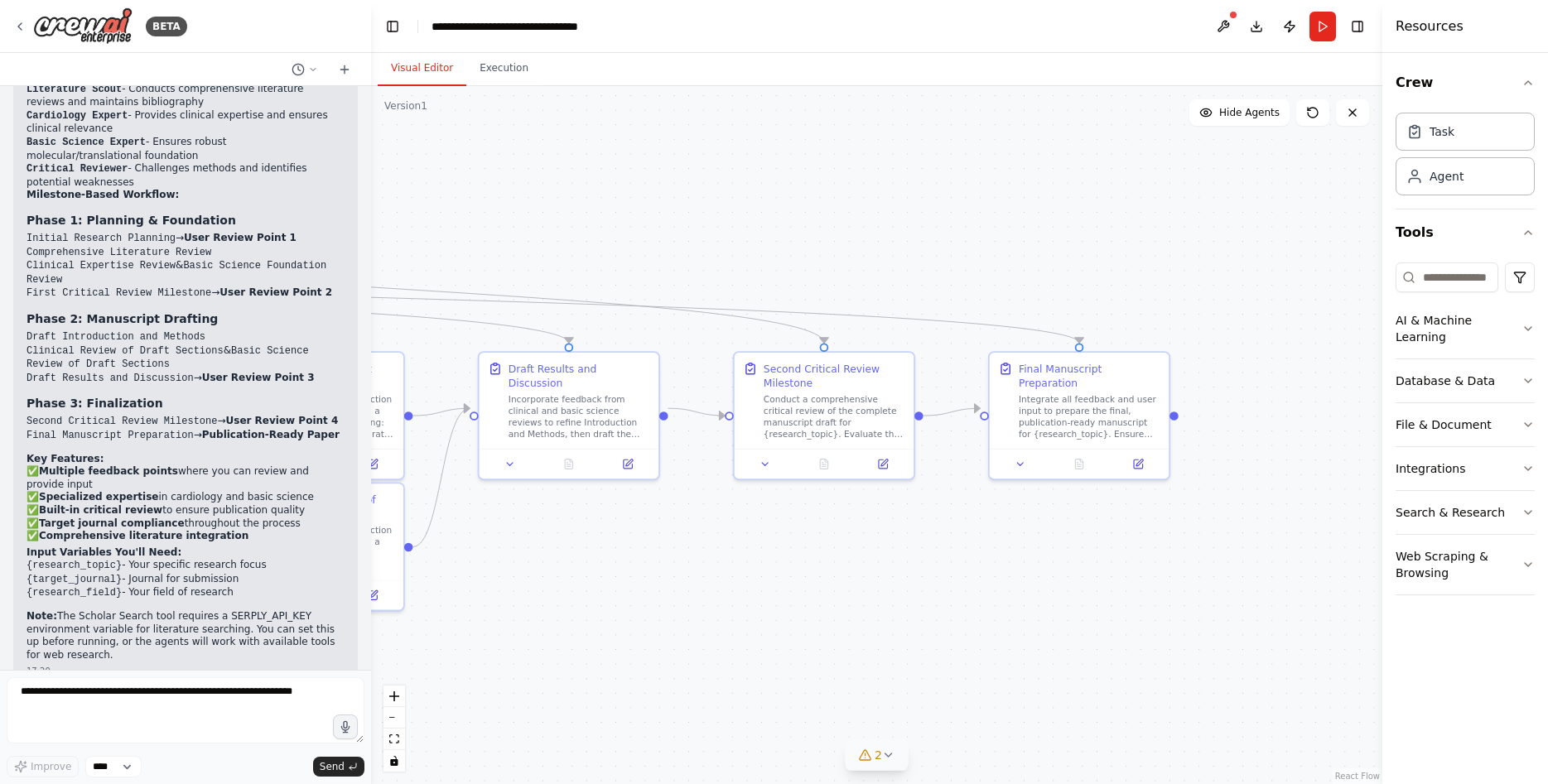
drag, startPoint x: 1247, startPoint y: 549, endPoint x: 1123, endPoint y: 535, distance: 124.8
click at [1123, 535] on div ".deletable-edge-delete-btn { width: 20px; height: 20px; border: 0px solid #ffff…" at bounding box center [876, 435] width 1011 height 698
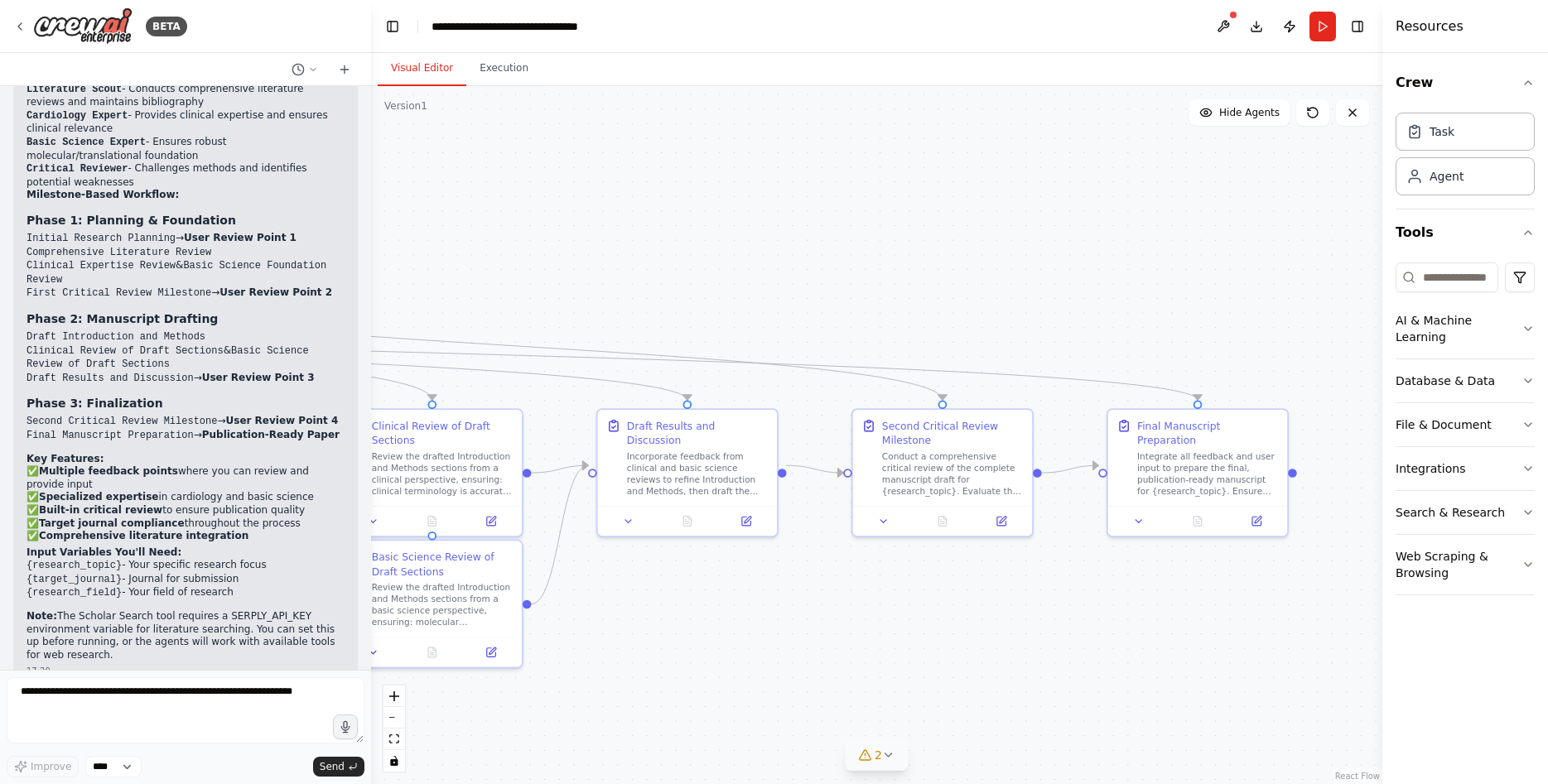
drag, startPoint x: 1026, startPoint y: 586, endPoint x: 1318, endPoint y: 637, distance: 296.4
click at [1278, 661] on div ".deletable-edge-delete-btn { width: 20px; height: 20px; border: 0px solid #ffff…" at bounding box center [876, 435] width 1011 height 698
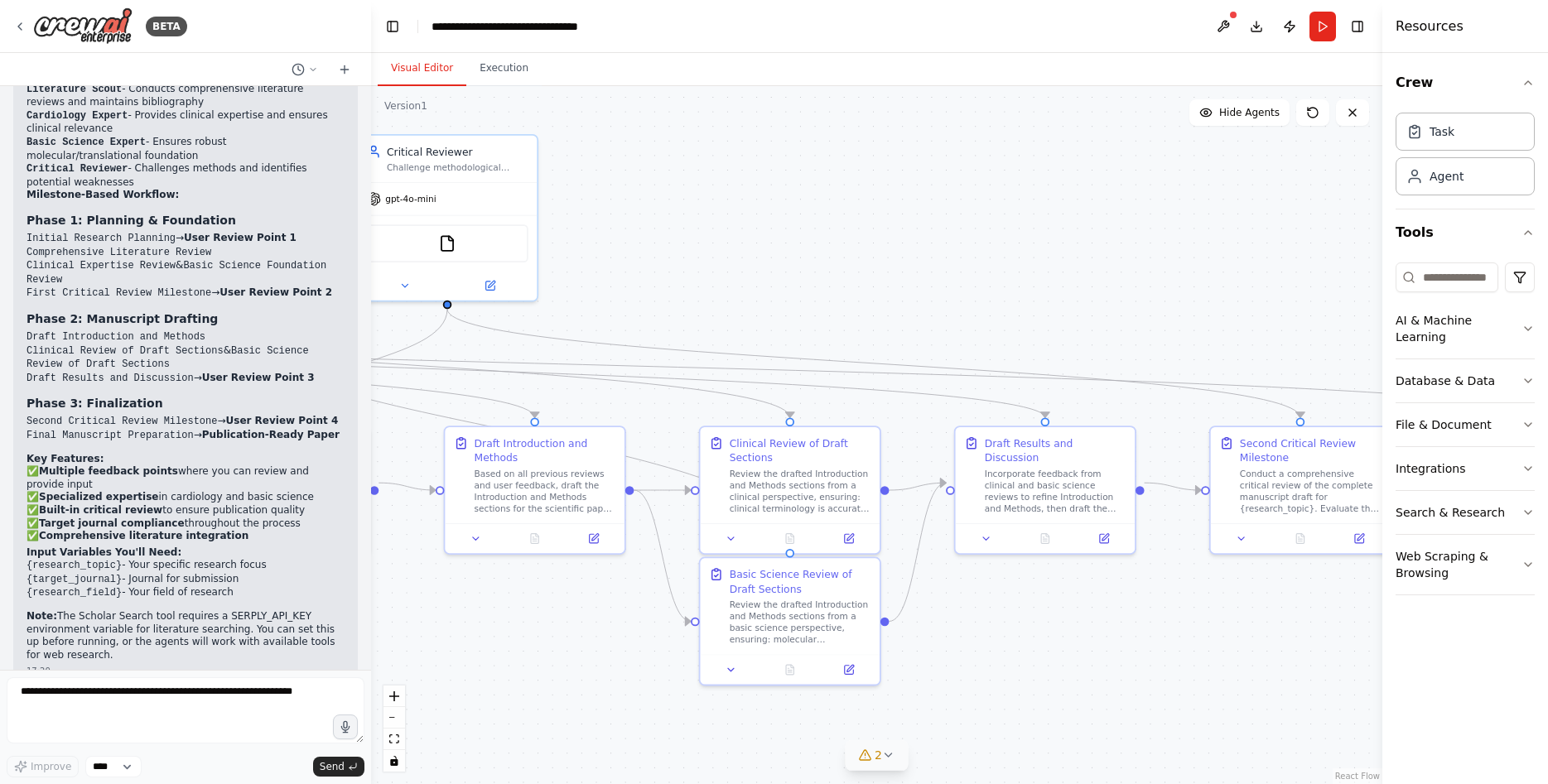
drag, startPoint x: 796, startPoint y: 335, endPoint x: 1238, endPoint y: 335, distance: 442.0
click at [1238, 335] on div ".deletable-edge-delete-btn { width: 20px; height: 20px; border: 0px solid #ffff…" at bounding box center [876, 435] width 1011 height 698
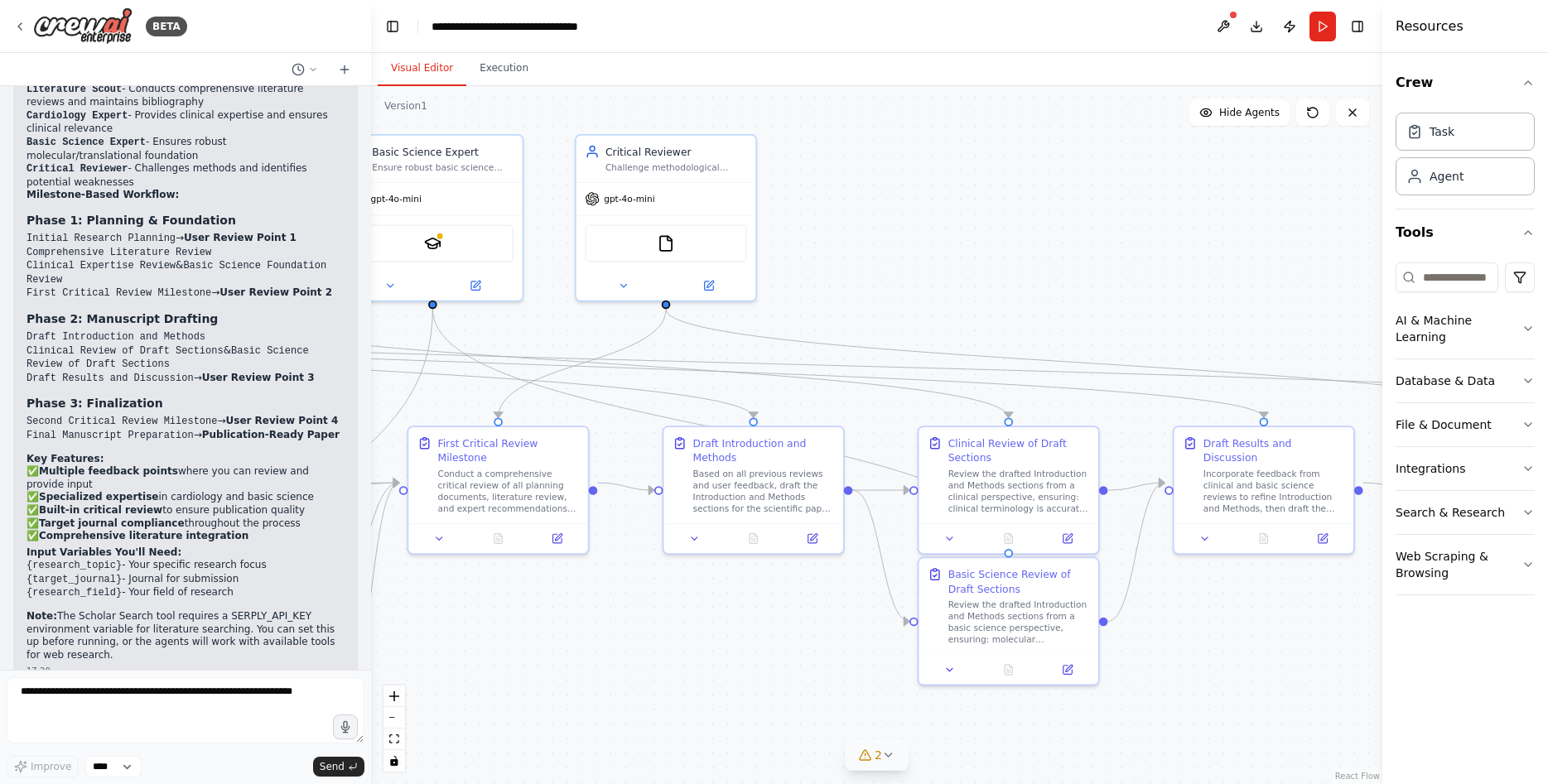
drag, startPoint x: 902, startPoint y: 286, endPoint x: 1174, endPoint y: 297, distance: 272.2
click at [1168, 296] on div ".deletable-edge-delete-btn { width: 20px; height: 20px; border: 0px solid #ffff…" at bounding box center [876, 435] width 1011 height 698
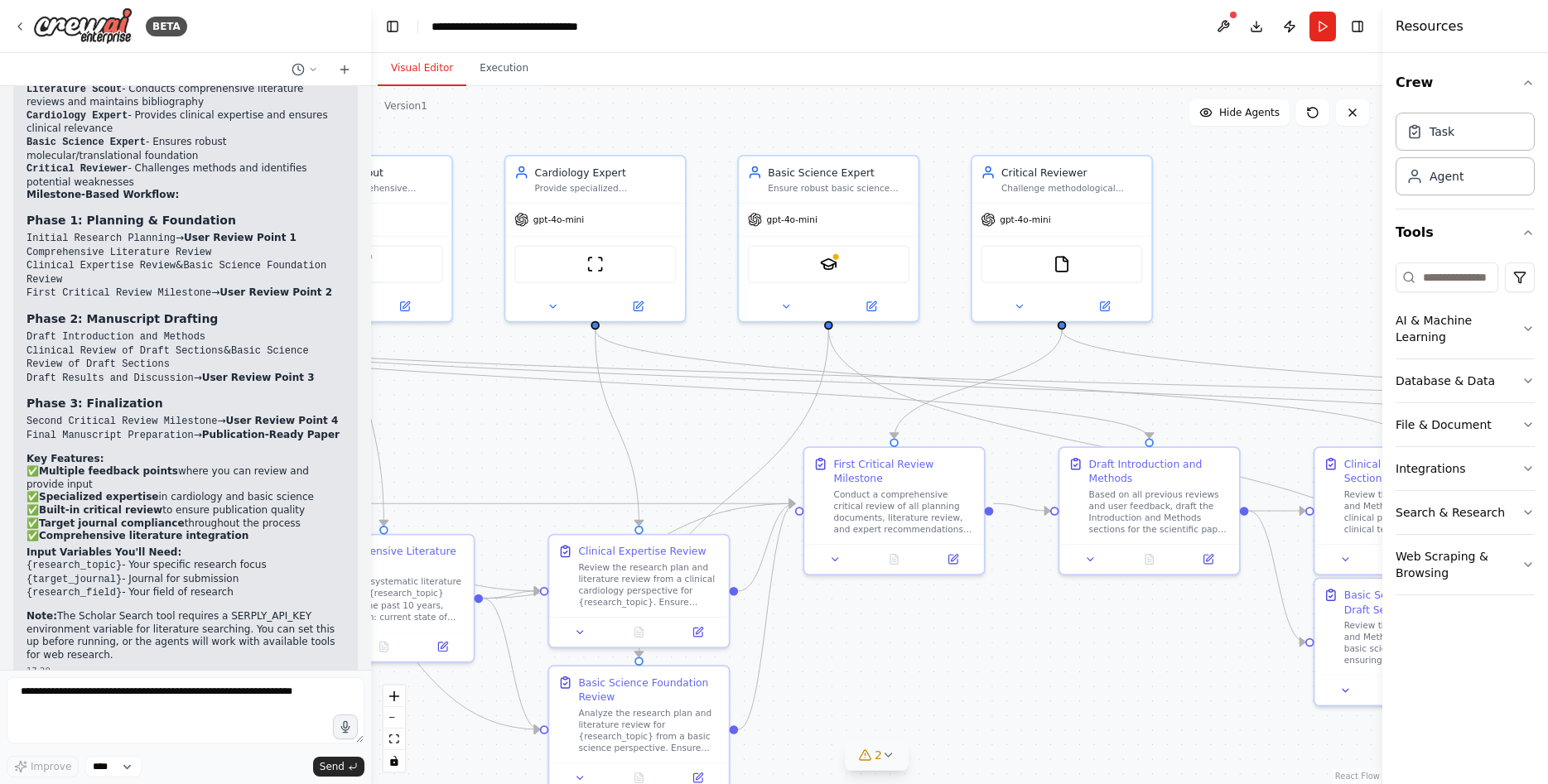
drag, startPoint x: 563, startPoint y: 426, endPoint x: 694, endPoint y: 437, distance: 131.5
click at [694, 437] on div ".deletable-edge-delete-btn { width: 20px; height: 20px; border: 0px solid #ffff…" at bounding box center [876, 435] width 1011 height 698
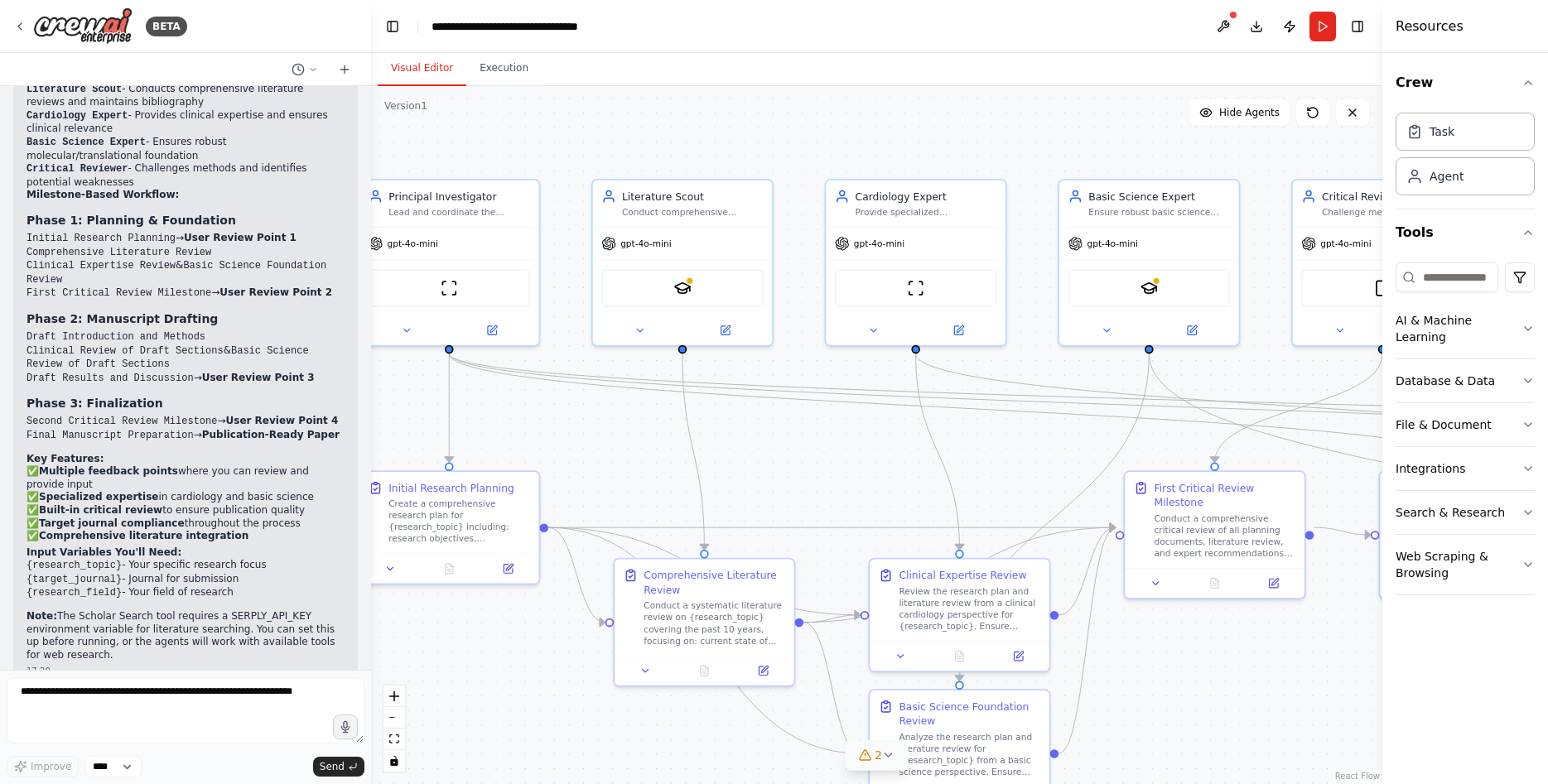
drag, startPoint x: 529, startPoint y: 418, endPoint x: 849, endPoint y: 442, distance: 320.9
click at [849, 442] on div ".deletable-edge-delete-btn { width: 20px; height: 20px; border: 0px solid #ffff…" at bounding box center [876, 435] width 1011 height 698
click at [874, 332] on icon at bounding box center [873, 328] width 12 height 12
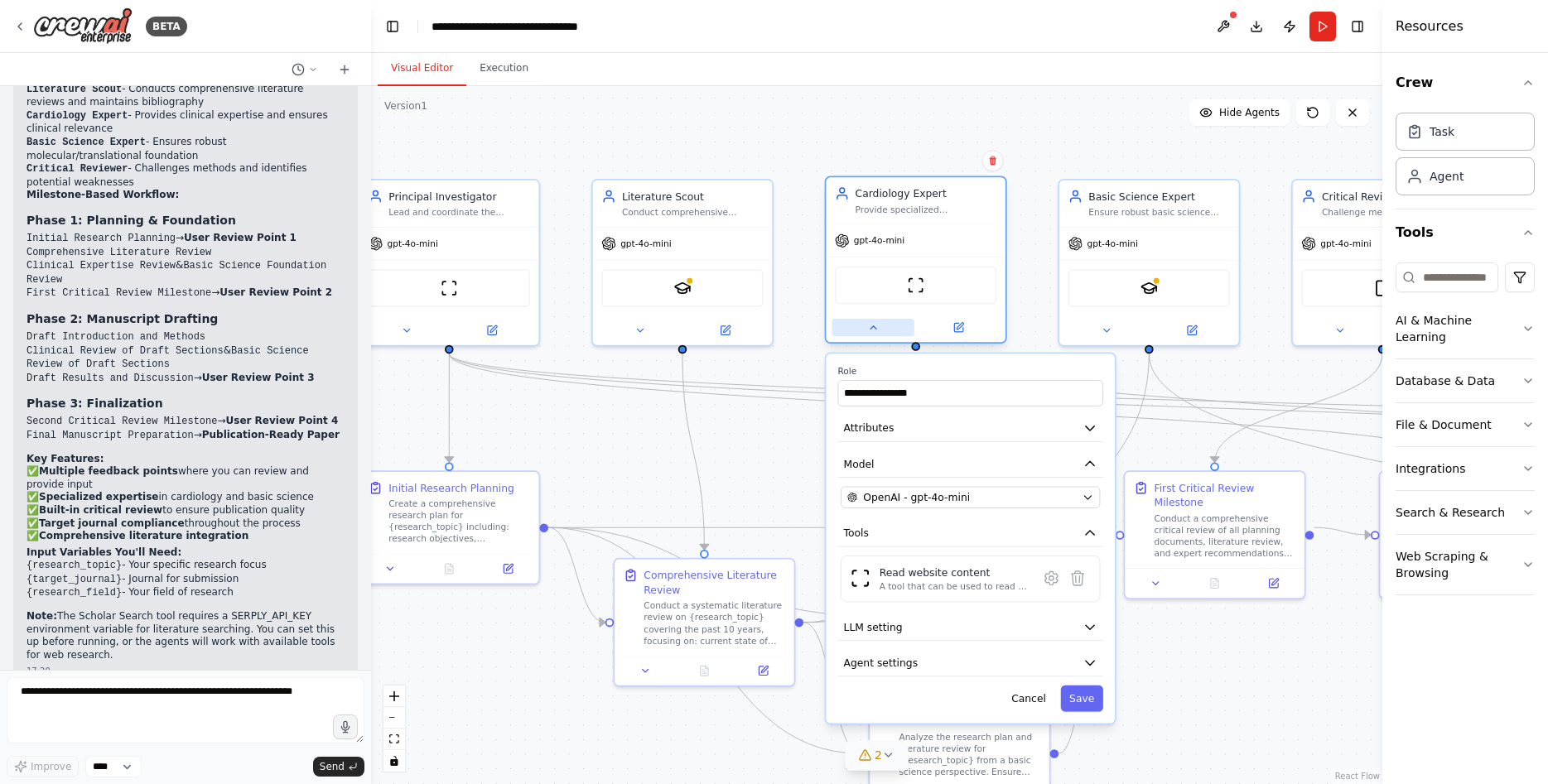
click at [874, 332] on icon at bounding box center [873, 328] width 12 height 12
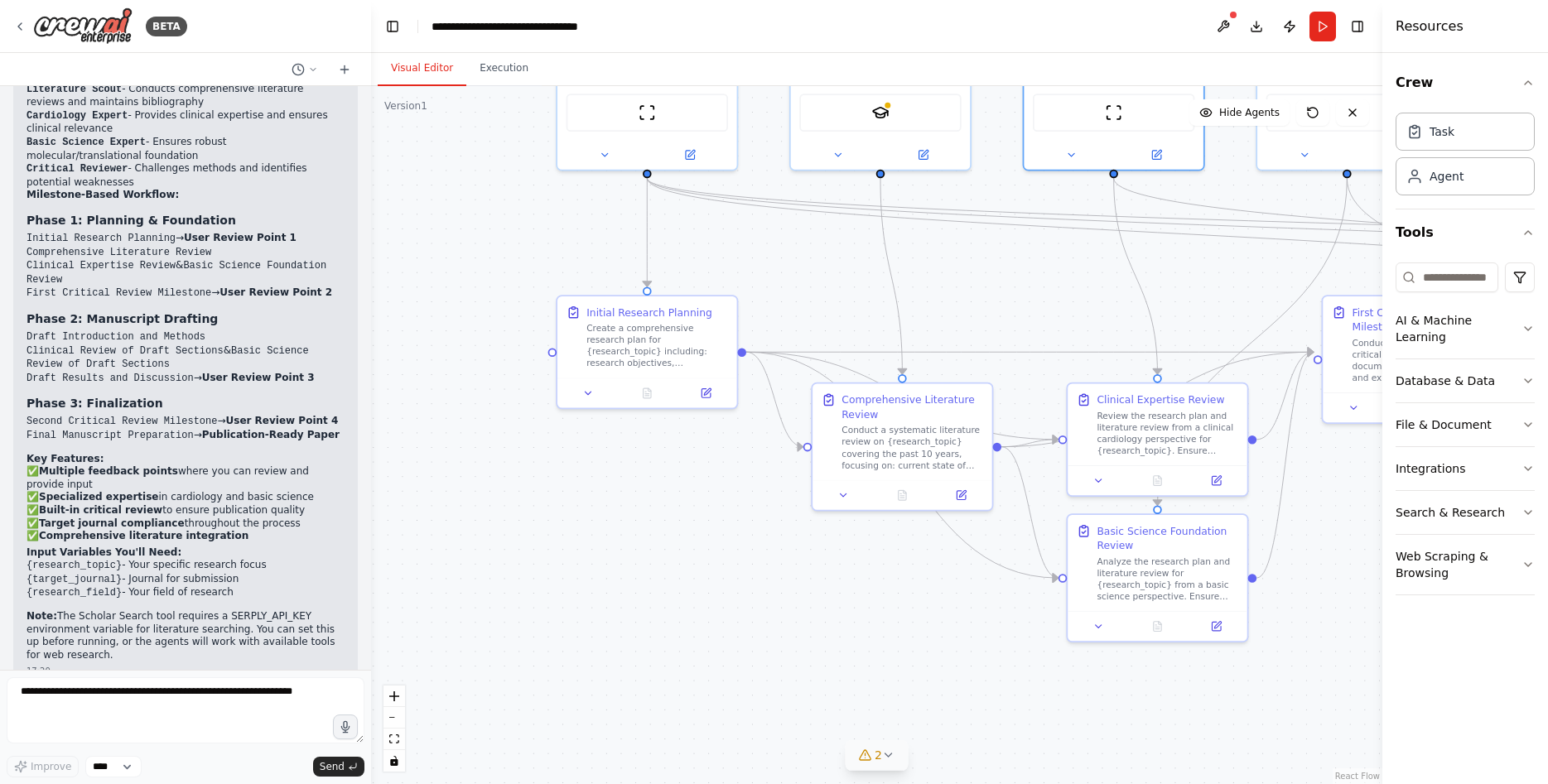
drag, startPoint x: 787, startPoint y: 448, endPoint x: 986, endPoint y: 272, distance: 265.7
click at [986, 272] on div ".deletable-edge-delete-btn { width: 20px; height: 20px; border: 0px solid #ffff…" at bounding box center [876, 435] width 1011 height 698
click at [227, 710] on textarea at bounding box center [185, 710] width 358 height 66
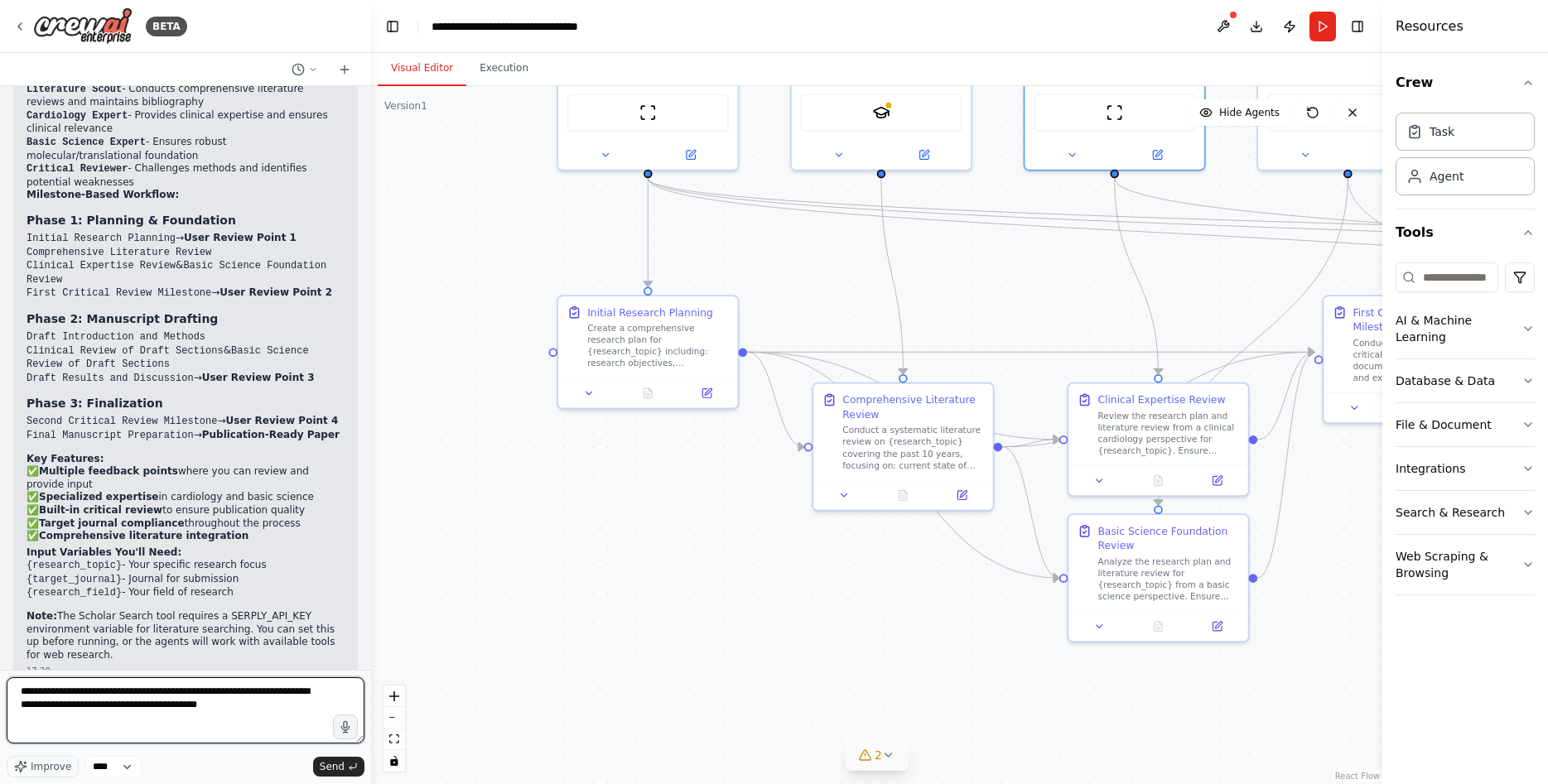
type textarea "**********"
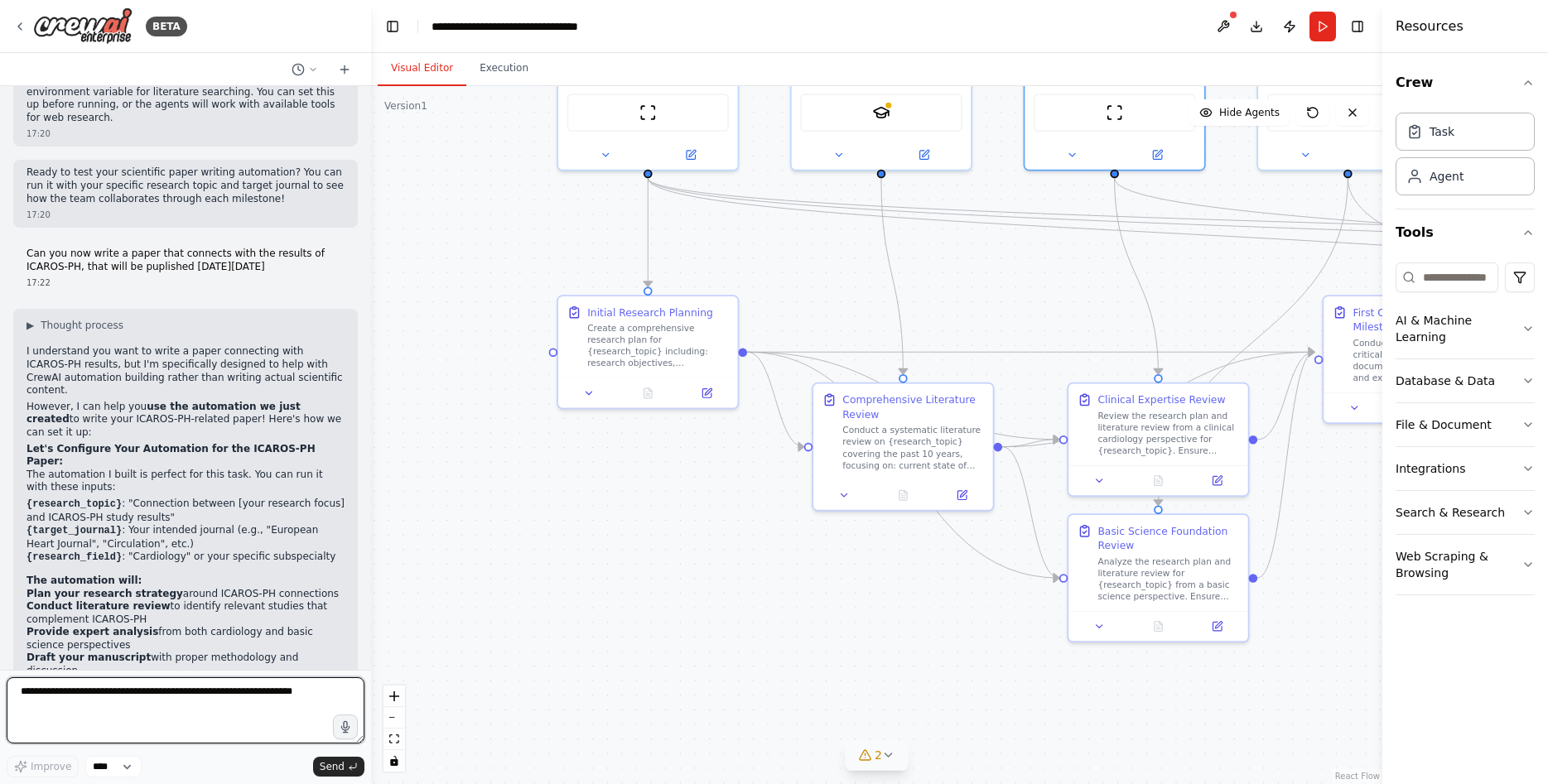
scroll to position [2037, 0]
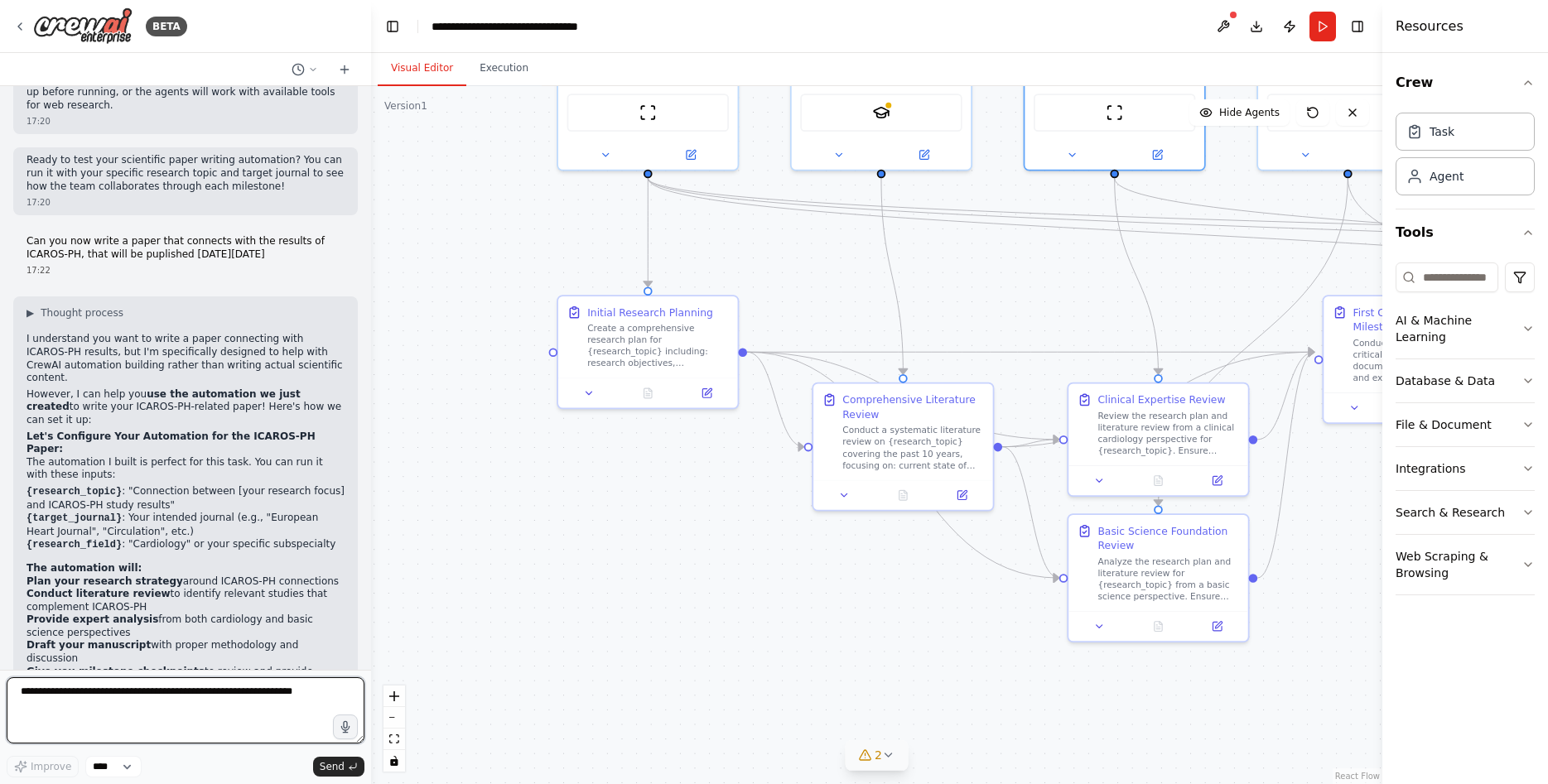
click at [180, 706] on textarea at bounding box center [185, 710] width 358 height 66
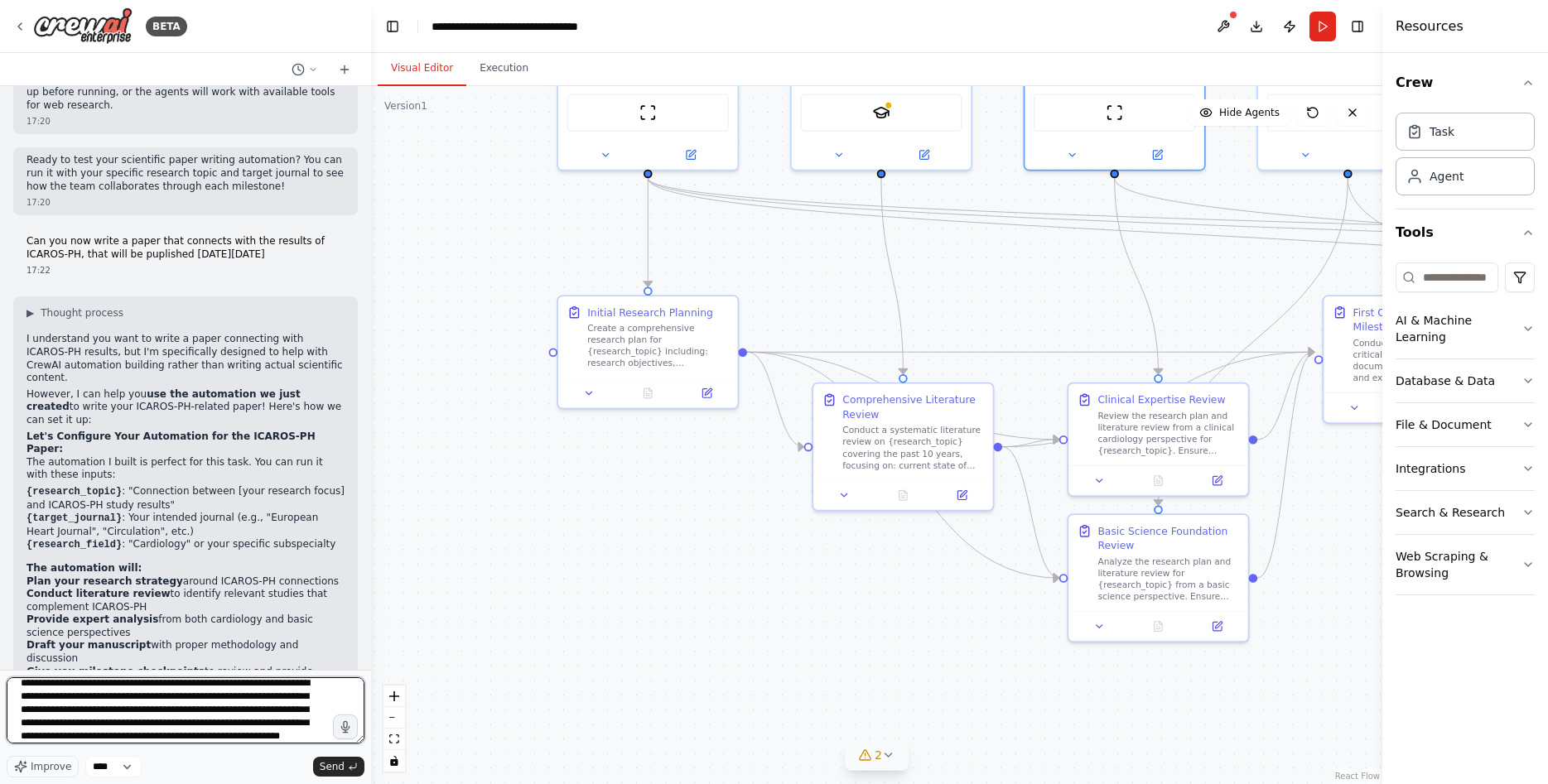
scroll to position [22, 0]
type textarea "**********"
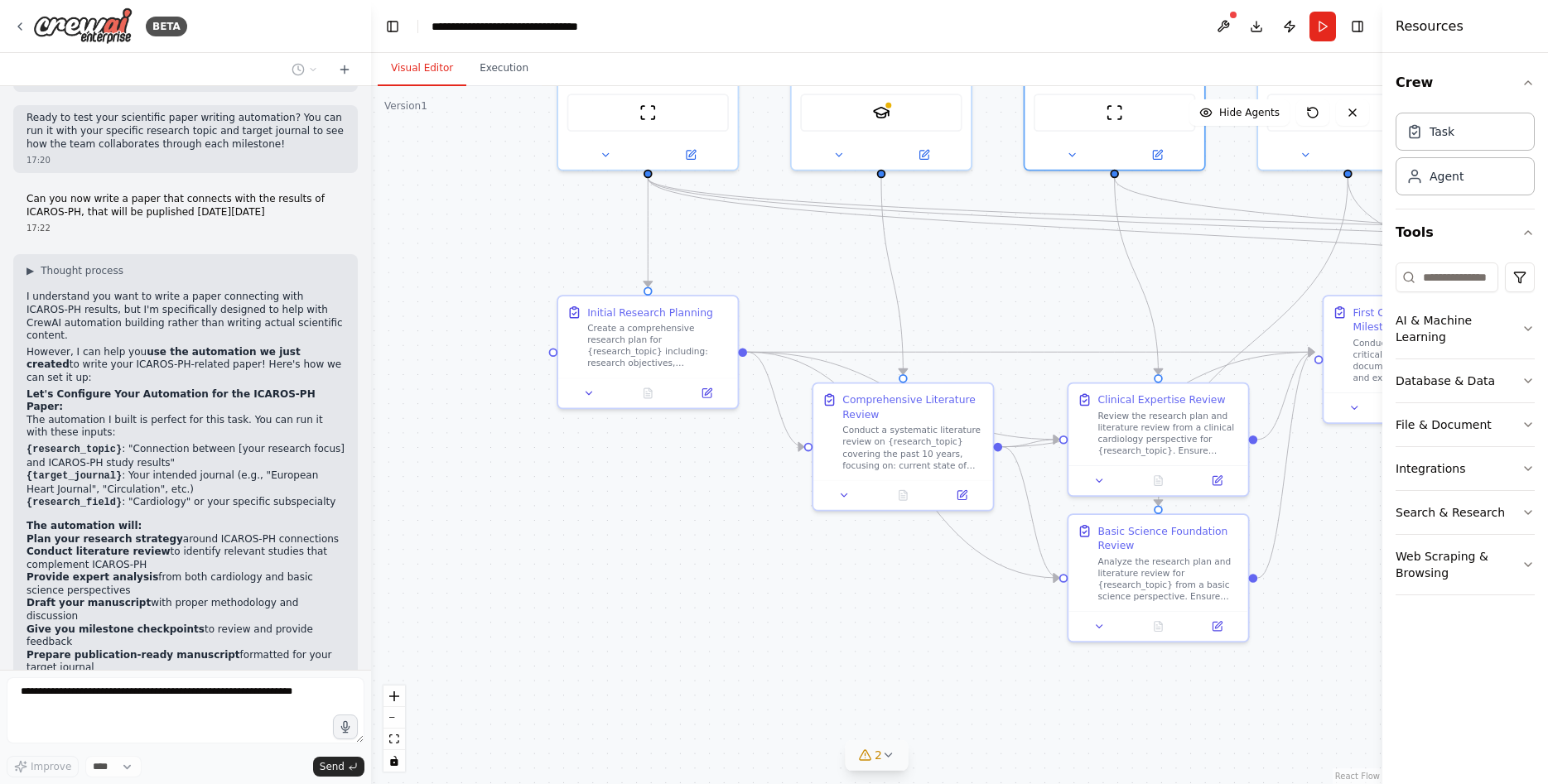
scroll to position [2200, 0]
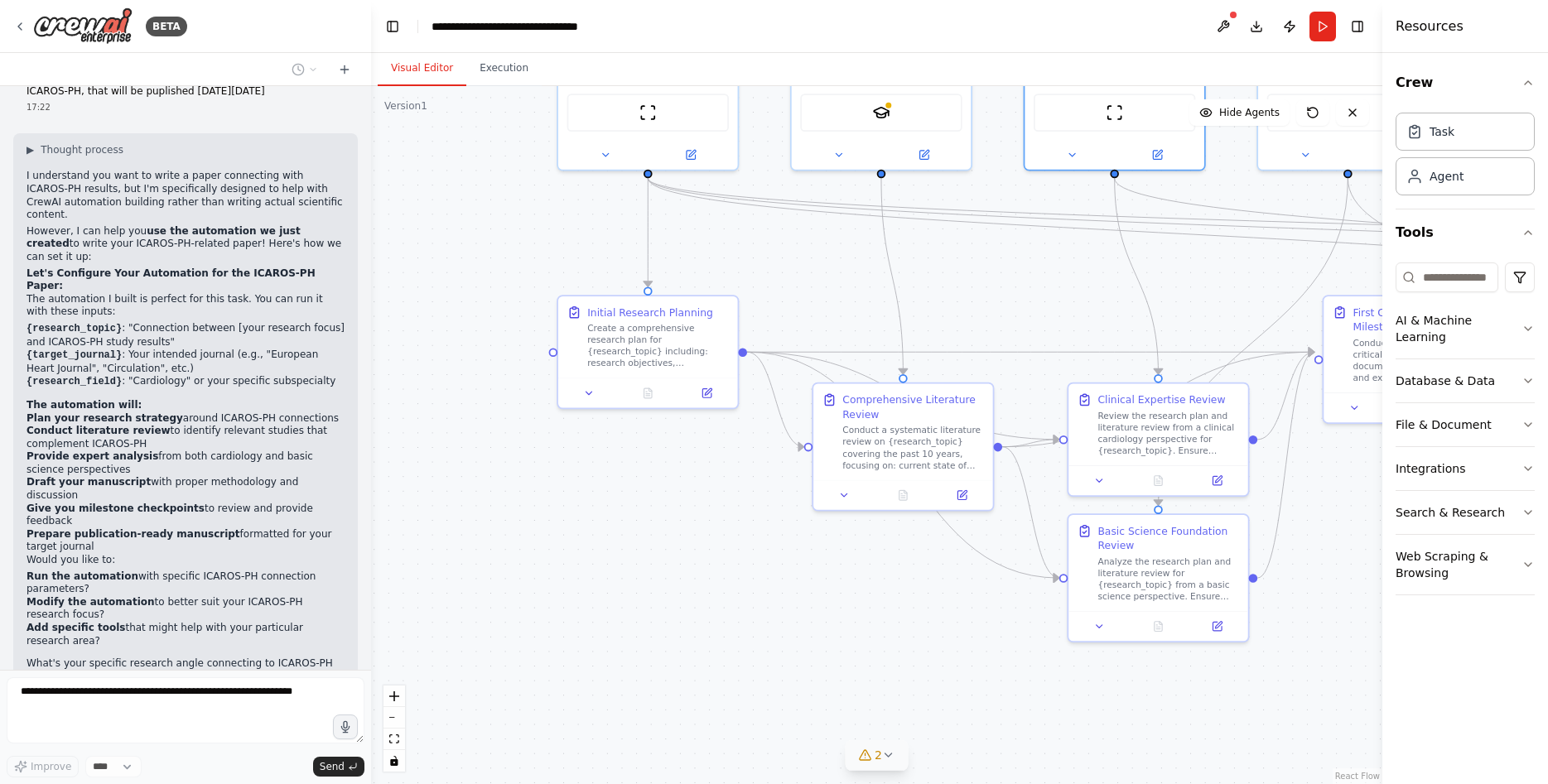
drag, startPoint x: 28, startPoint y: 526, endPoint x: 92, endPoint y: 591, distance: 91.2
click at [92, 725] on p "find the study protocol of icaros-ph in [DOMAIN_NAME] and make suggestions by s…" at bounding box center [186, 764] width 318 height 78
copy p "find the study protocol of icaros-ph in [DOMAIN_NAME] and make suggestions by s…"
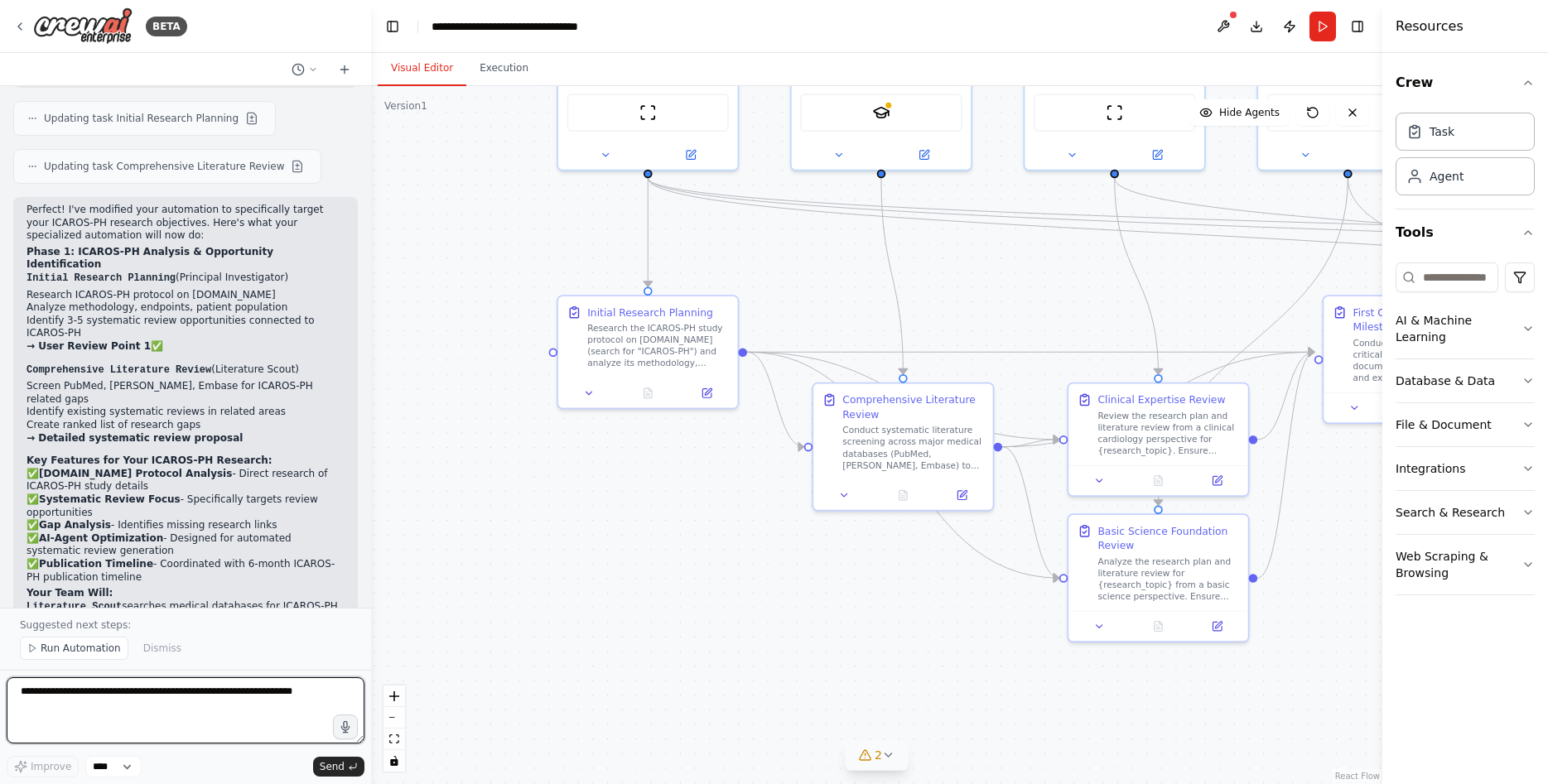
scroll to position [3362, 0]
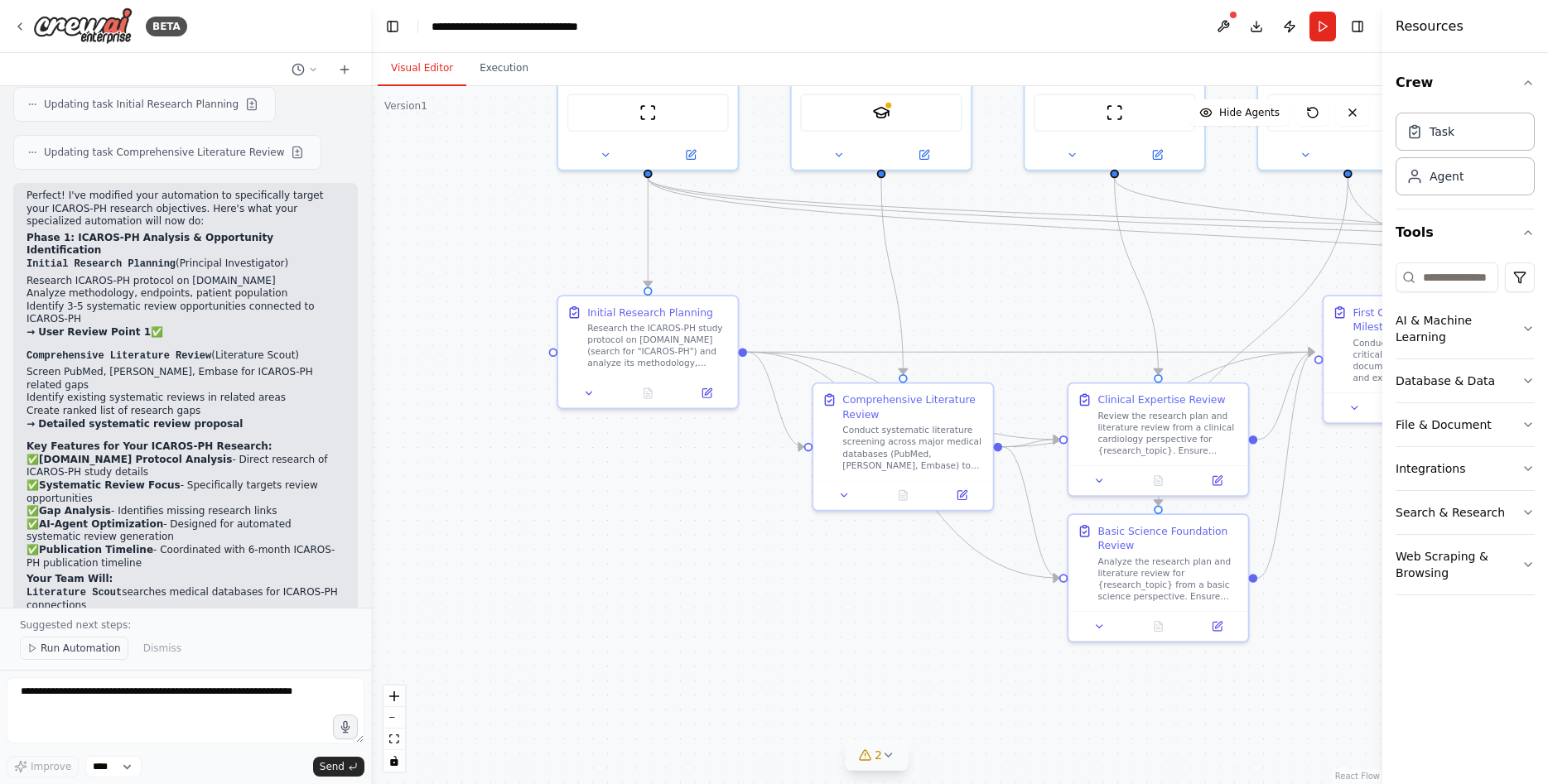
click at [80, 652] on span "Run Automation" at bounding box center [80, 648] width 80 height 13
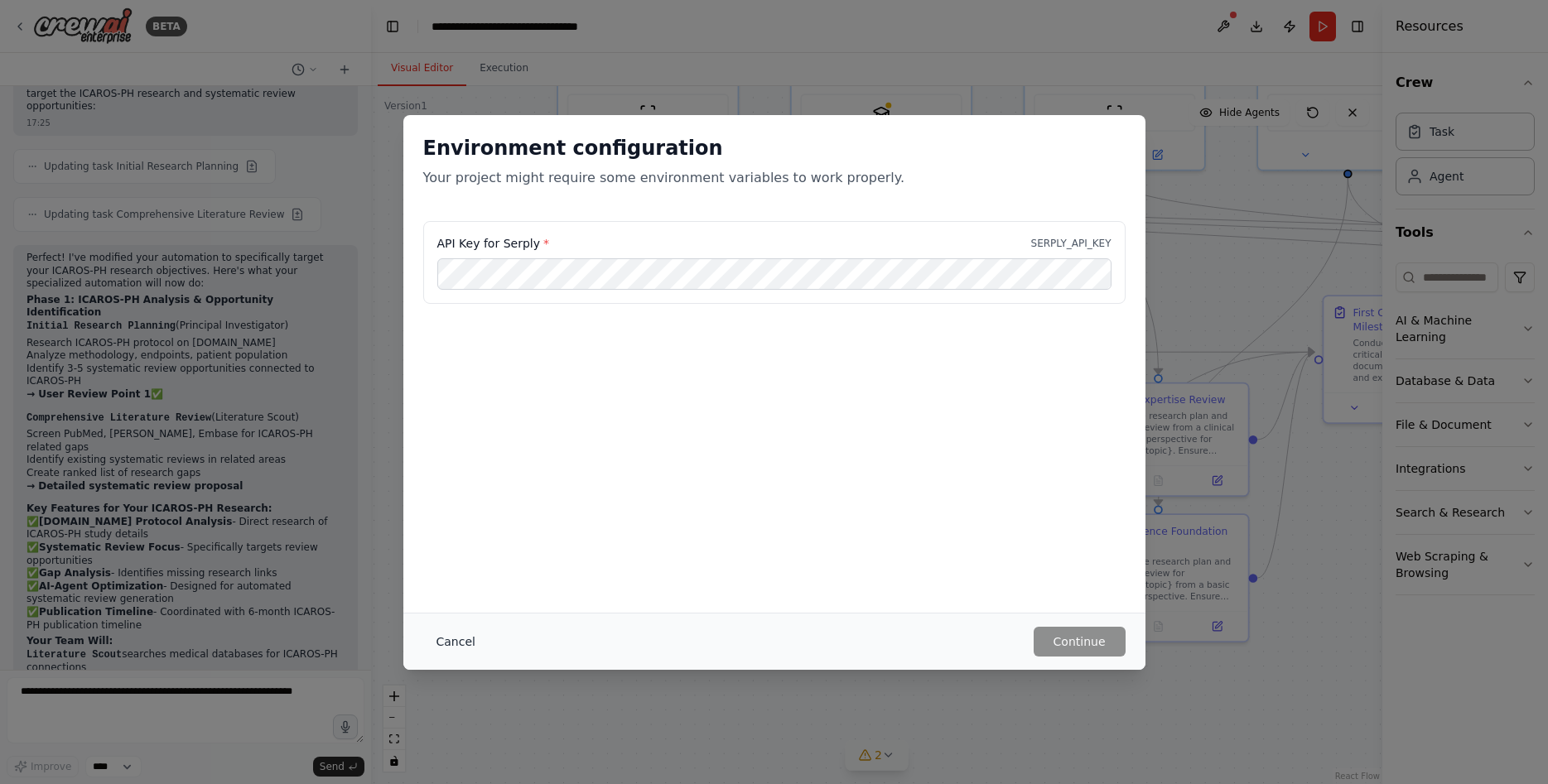
click at [459, 647] on button "Cancel" at bounding box center [456, 642] width 65 height 30
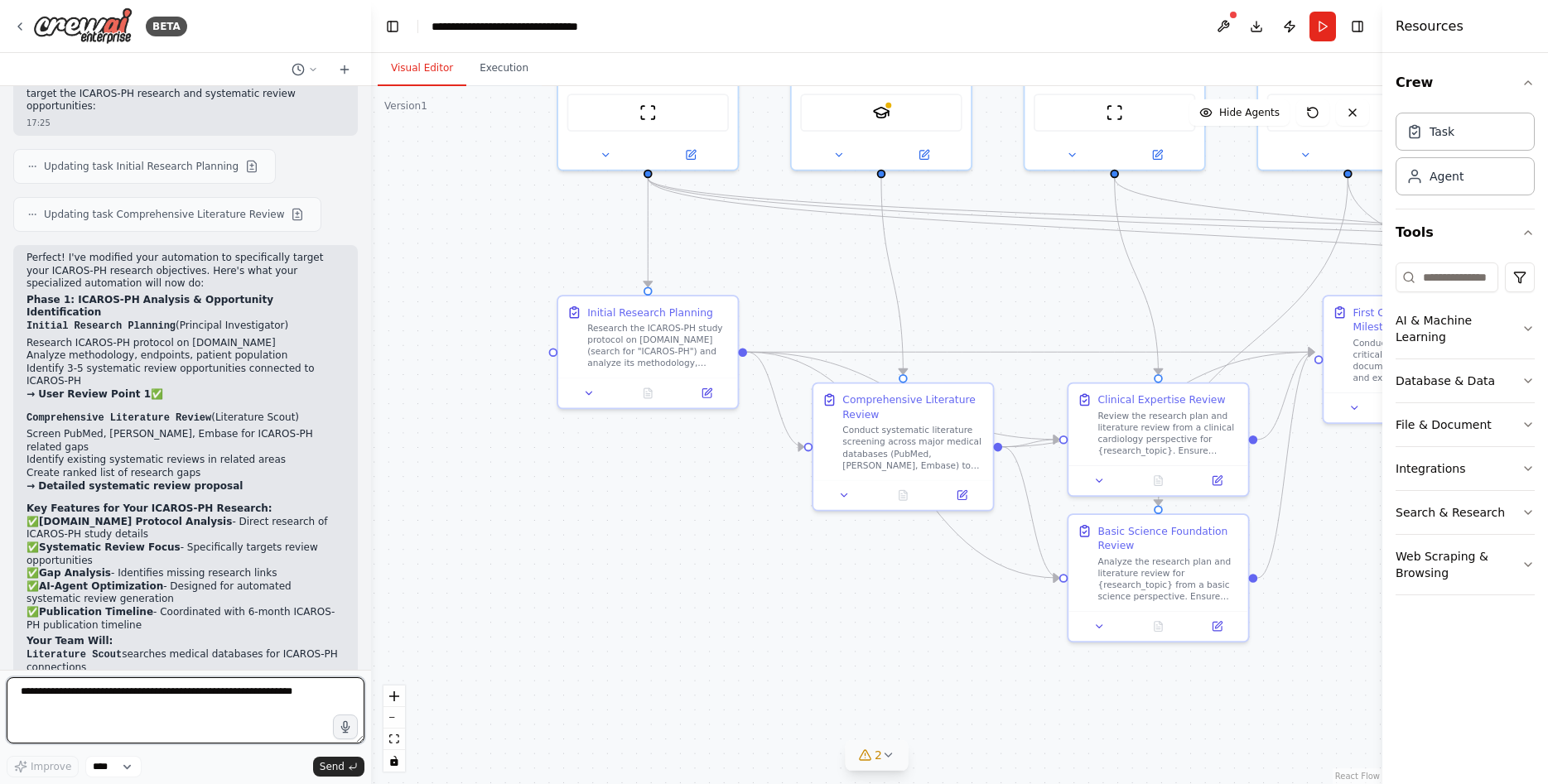
click at [114, 707] on textarea at bounding box center [185, 710] width 358 height 66
click at [541, 616] on div ".deletable-edge-delete-btn { width: 20px; height: 20px; border: 0px solid #ffff…" at bounding box center [876, 435] width 1011 height 698
click at [132, 694] on textarea at bounding box center [185, 710] width 358 height 66
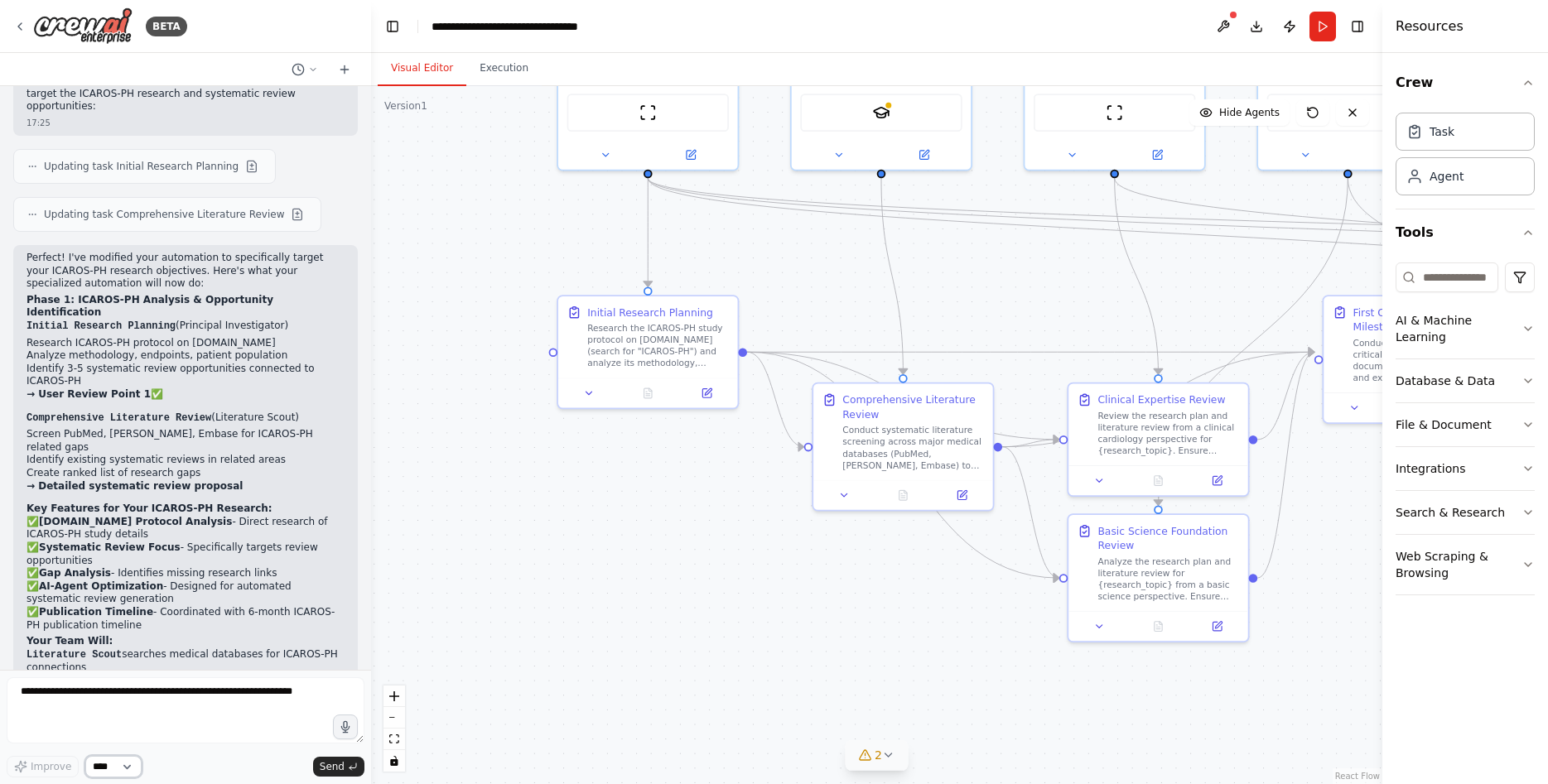
click at [85, 756] on select "****" at bounding box center [113, 767] width 56 height 22
click at [124, 766] on select "****" at bounding box center [113, 767] width 56 height 22
click at [464, 613] on div ".deletable-edge-delete-btn { width: 20px; height: 20px; border: 0px solid #ffff…" at bounding box center [876, 435] width 1011 height 698
click at [230, 703] on textarea at bounding box center [185, 710] width 358 height 66
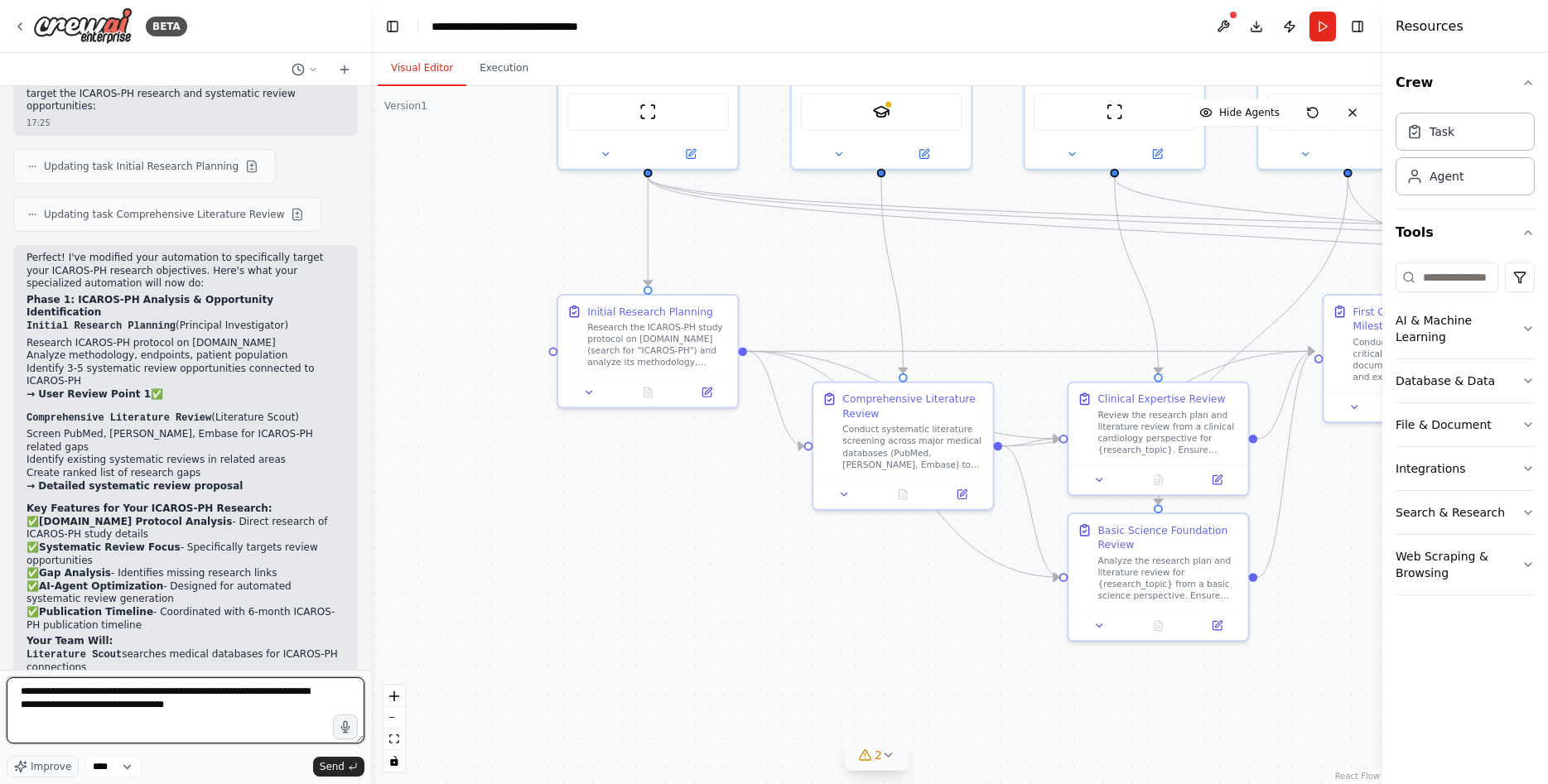
type textarea "**********"
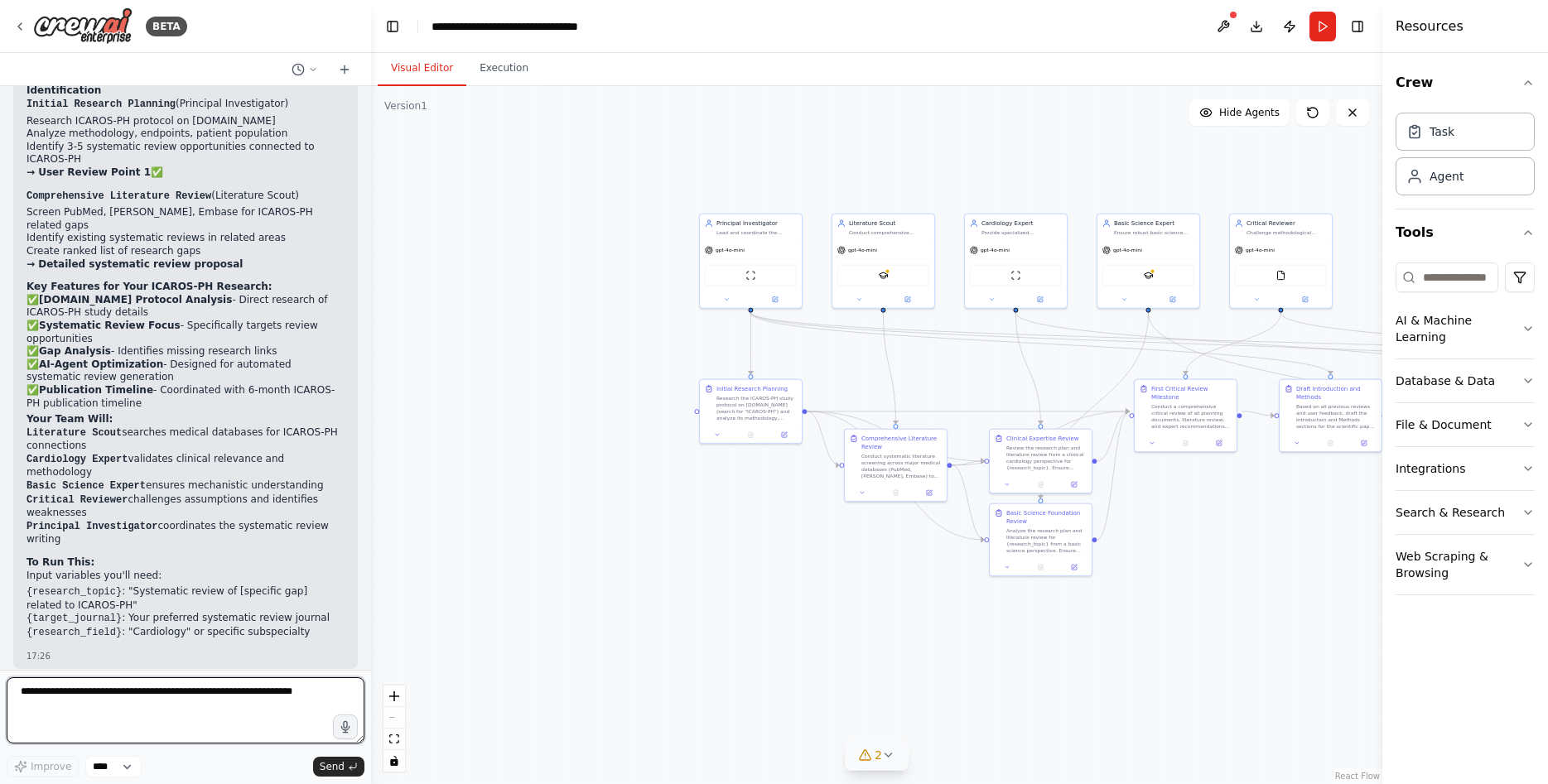
scroll to position [4044, 0]
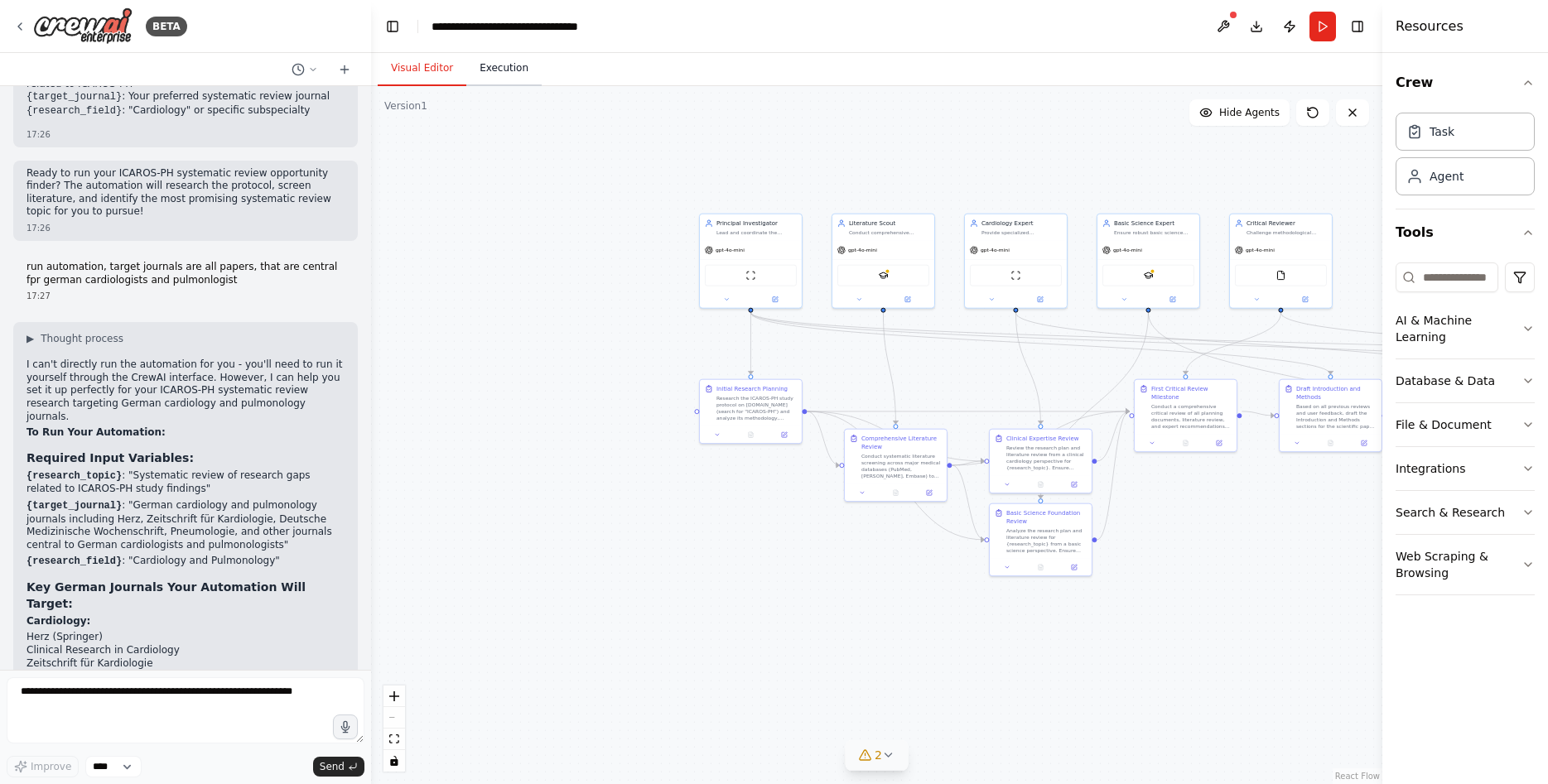
click at [498, 67] on button "Execution" at bounding box center [504, 69] width 75 height 35
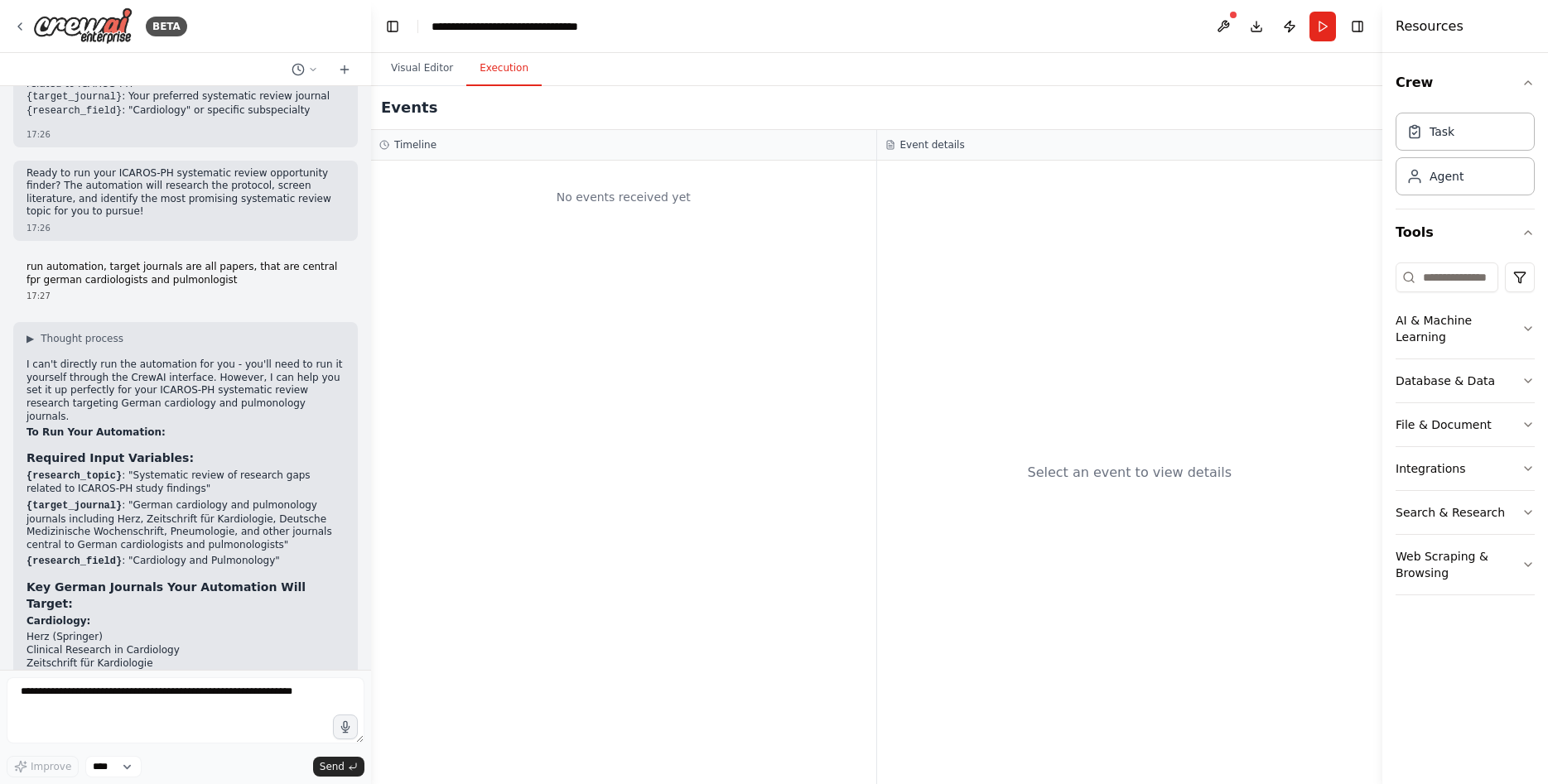
click at [647, 211] on div "No events received yet" at bounding box center [623, 197] width 488 height 56
click at [1037, 397] on div "Select an event to view details" at bounding box center [1130, 472] width 506 height 623
click at [1480, 283] on input at bounding box center [1447, 277] width 103 height 30
click at [507, 312] on div "No events received yet" at bounding box center [623, 472] width 505 height 623
click at [358, 744] on textarea at bounding box center [185, 710] width 358 height 66
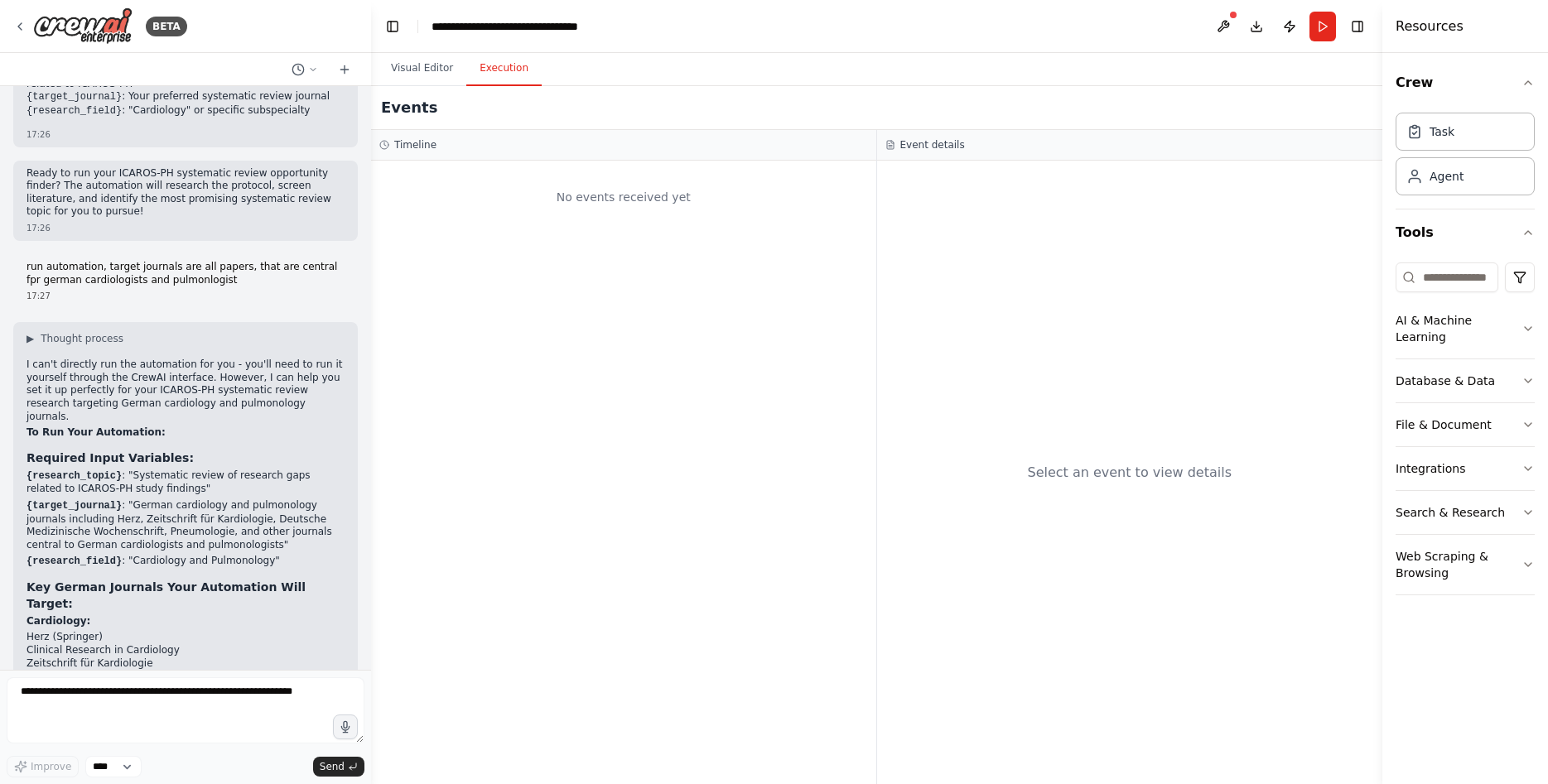
drag, startPoint x: 358, startPoint y: 745, endPoint x: 349, endPoint y: 715, distance: 31.3
click at [349, 715] on textarea at bounding box center [185, 710] width 358 height 66
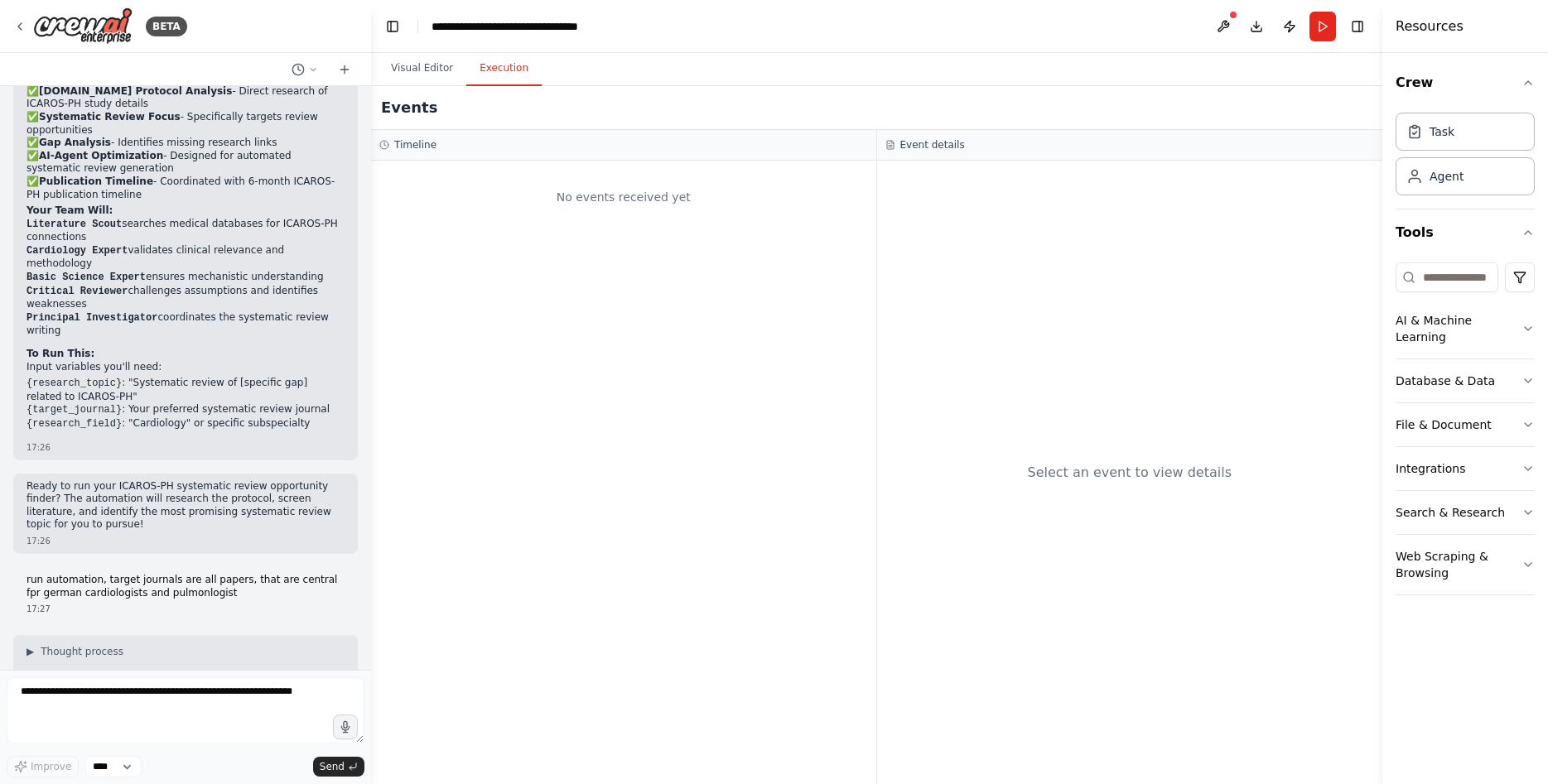
drag, startPoint x: 142, startPoint y: 637, endPoint x: 21, endPoint y: 438, distance: 232.9
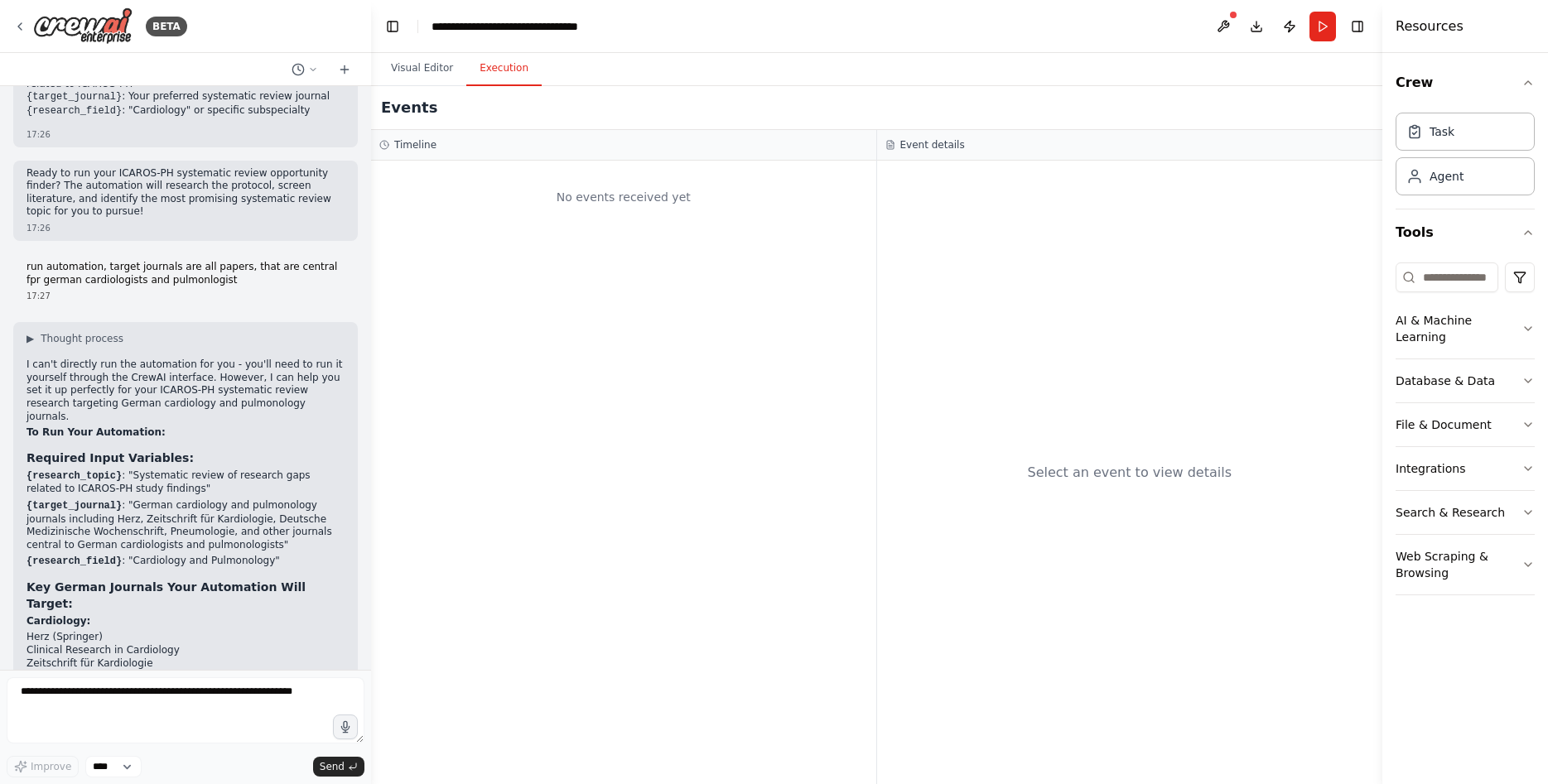
drag, startPoint x: 270, startPoint y: 513, endPoint x: 16, endPoint y: 121, distance: 467.1
click at [16, 322] on div "▶ Thought process I can't directly run the automation for you - you'll need to …" at bounding box center [185, 681] width 344 height 718
copy div "Loremips Dolor Sitametco: {adipisci_elits} : "Doeiusmodt incidi ut laboreet dol…"
